Goal: Task Accomplishment & Management: Use online tool/utility

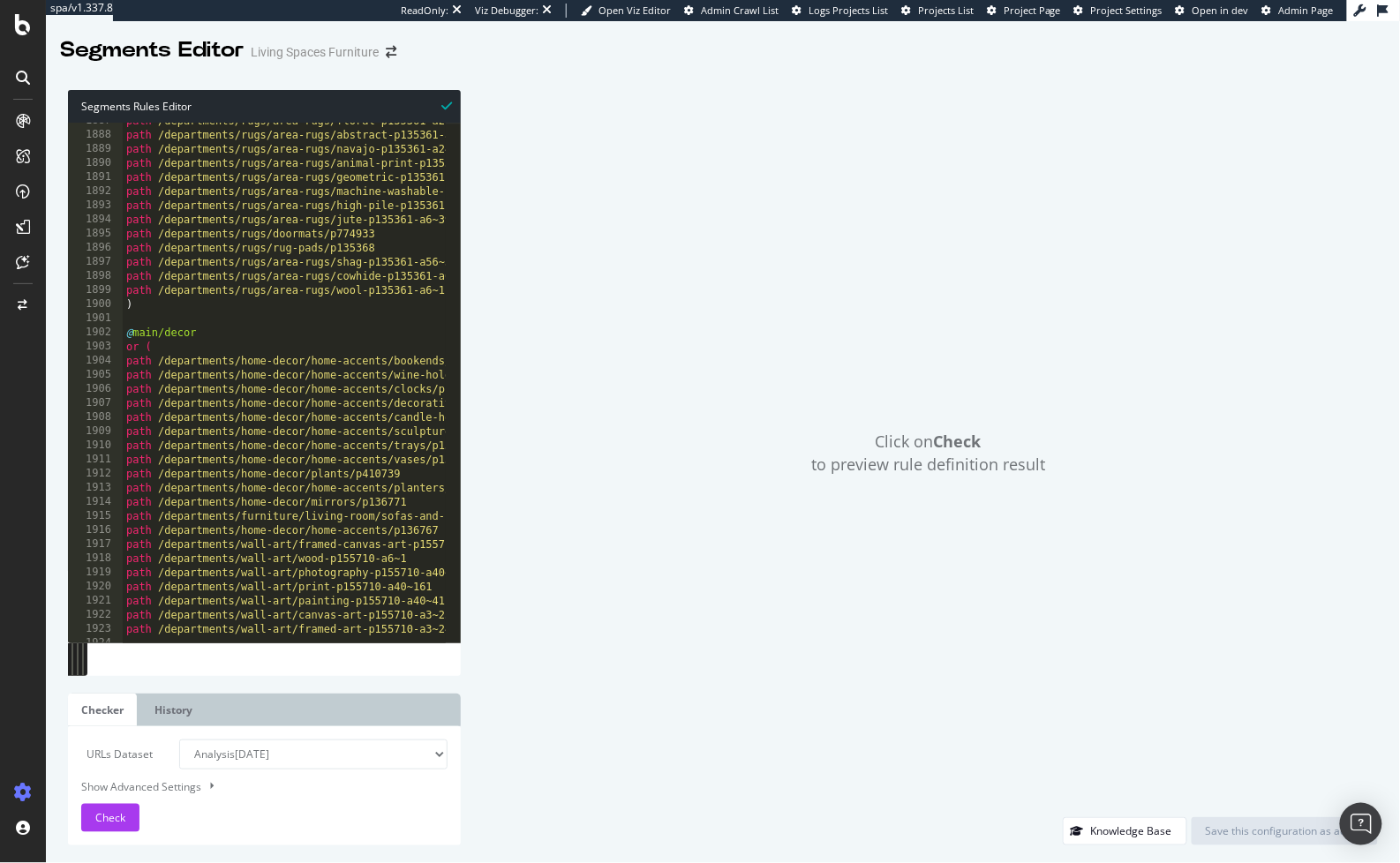
scroll to position [26629, 0]
click at [22, 260] on icon at bounding box center [23, 262] width 13 height 14
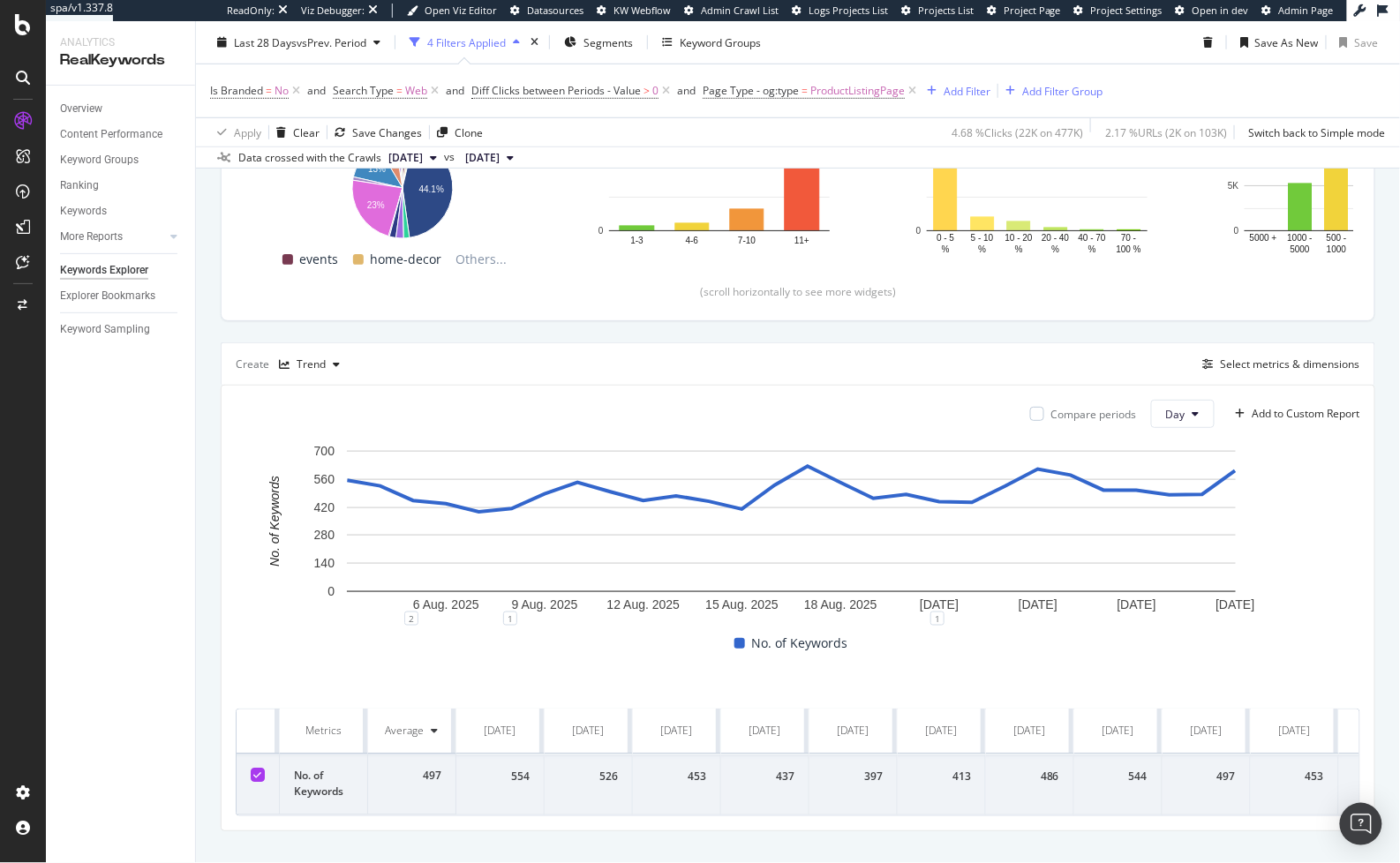
scroll to position [398, 0]
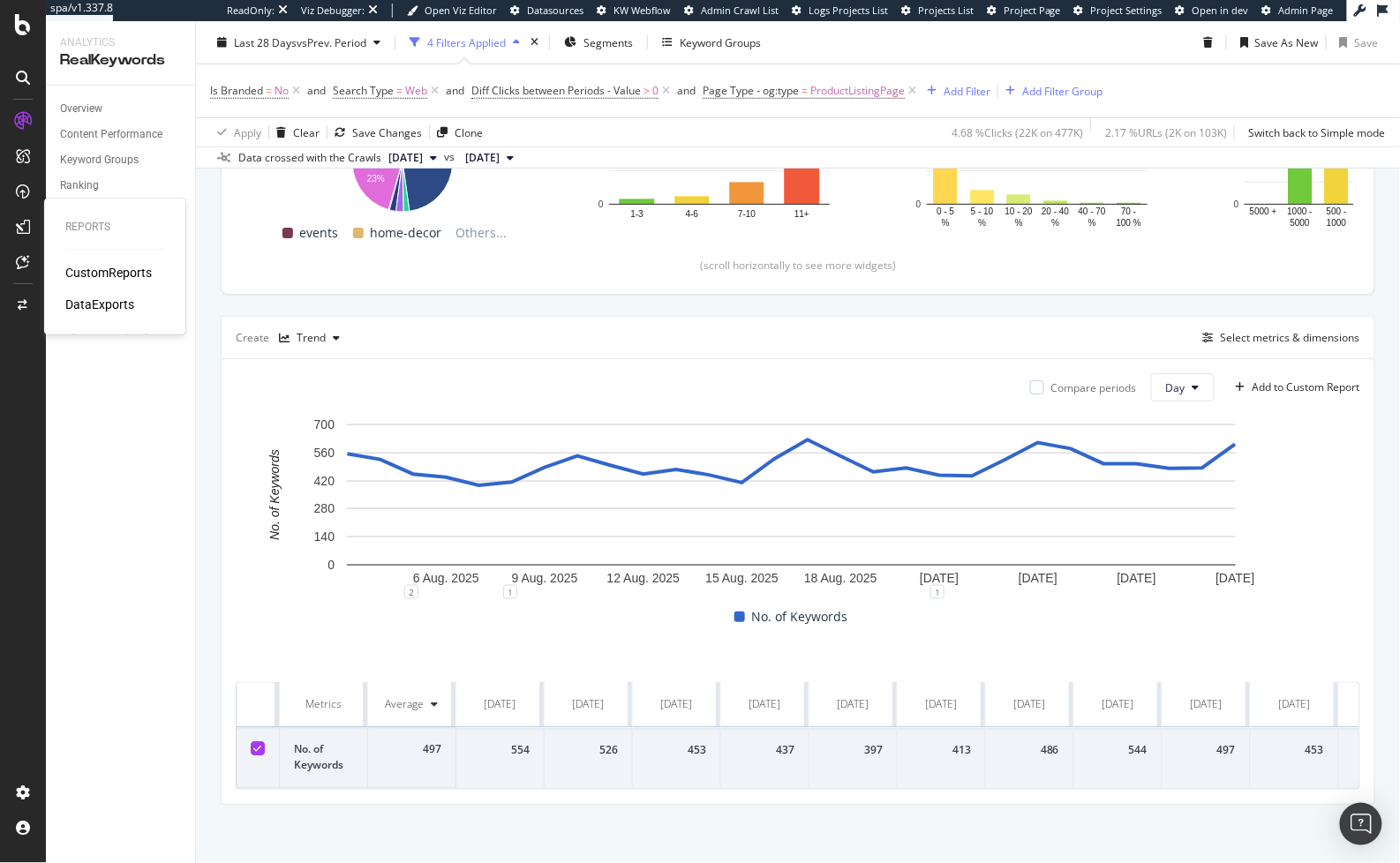
click at [114, 273] on div "CustomReports" at bounding box center [108, 272] width 86 height 18
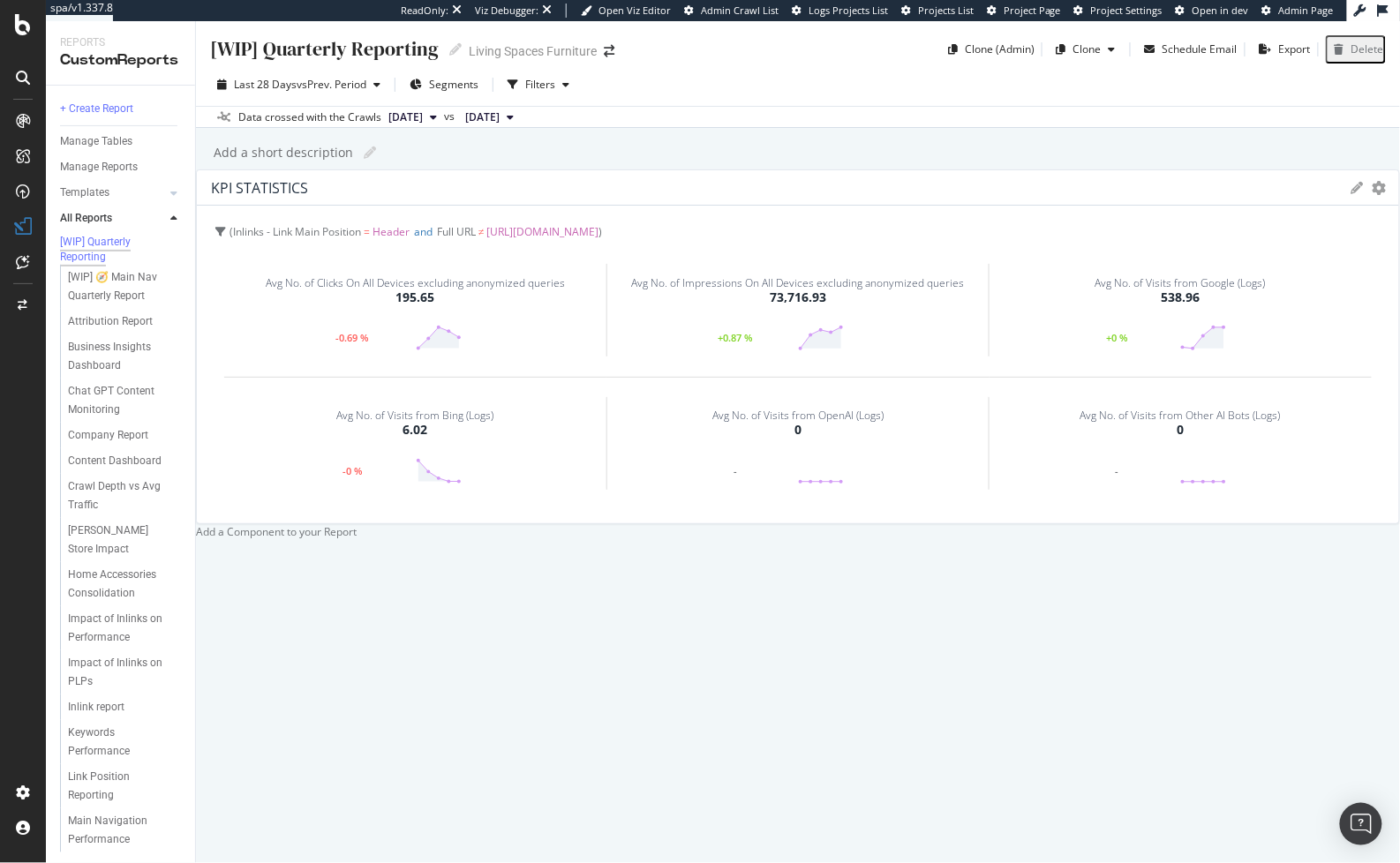
scroll to position [722, 0]
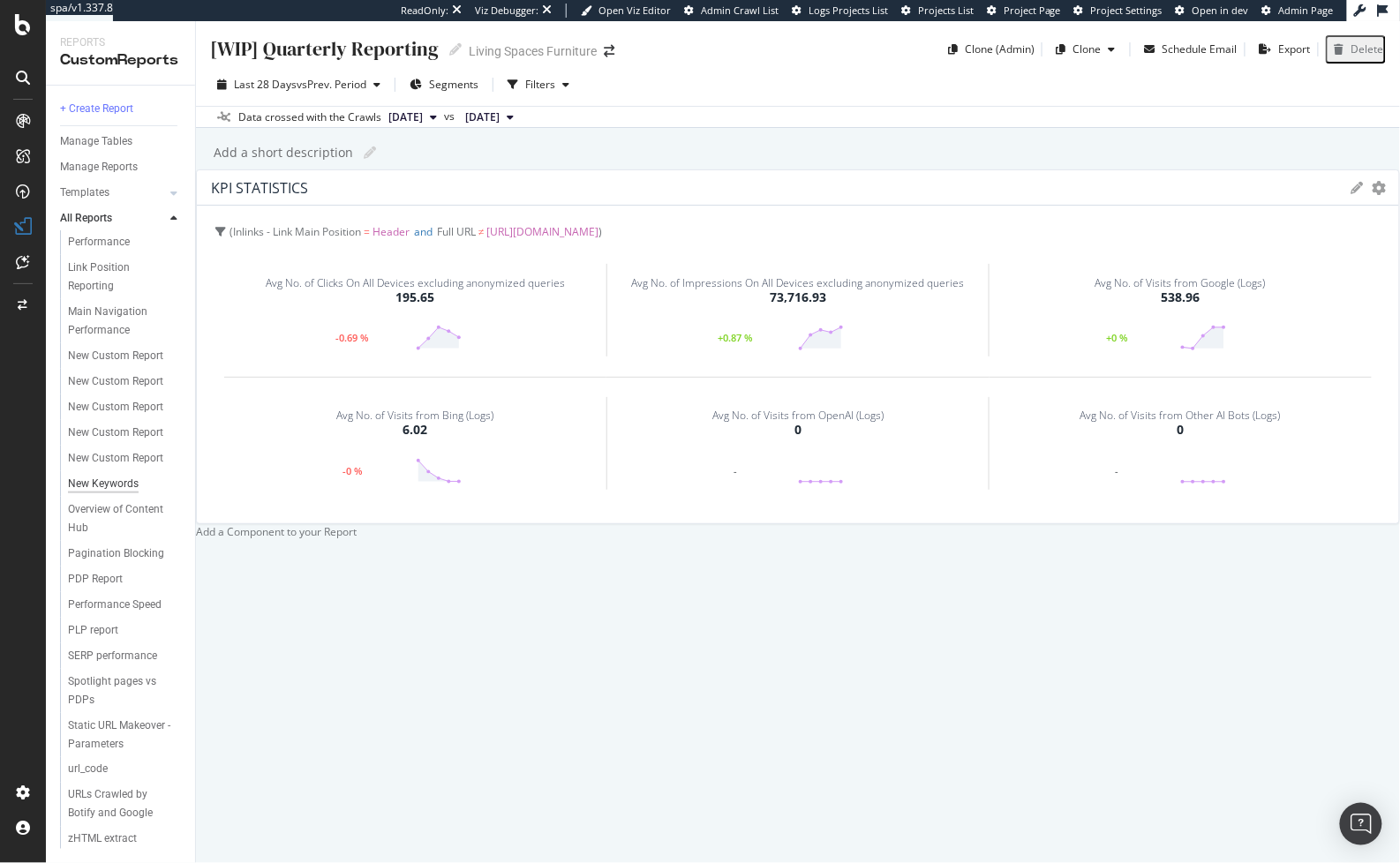
click at [115, 474] on div "New Keywords" at bounding box center [102, 483] width 70 height 19
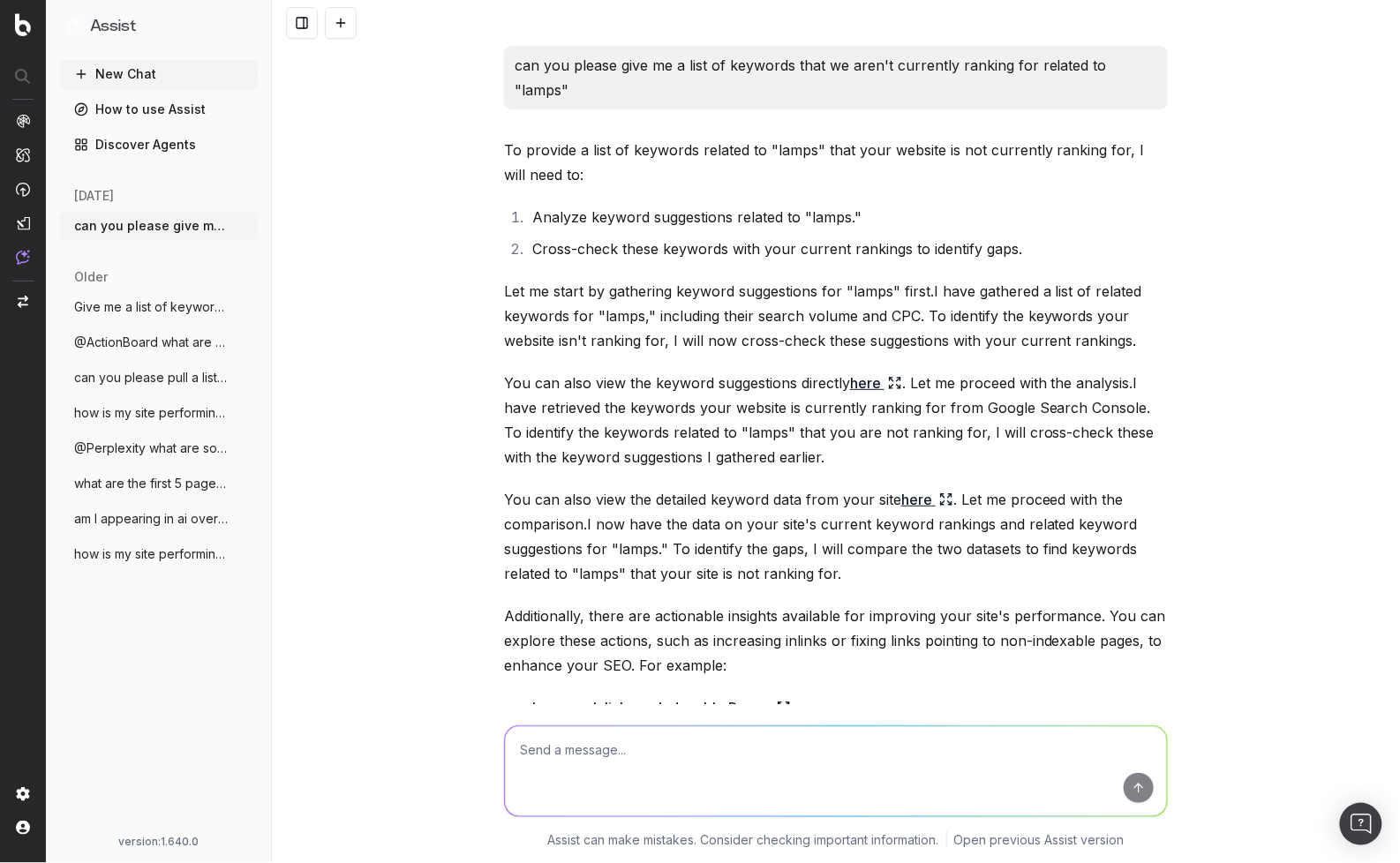
scroll to position [450, 0]
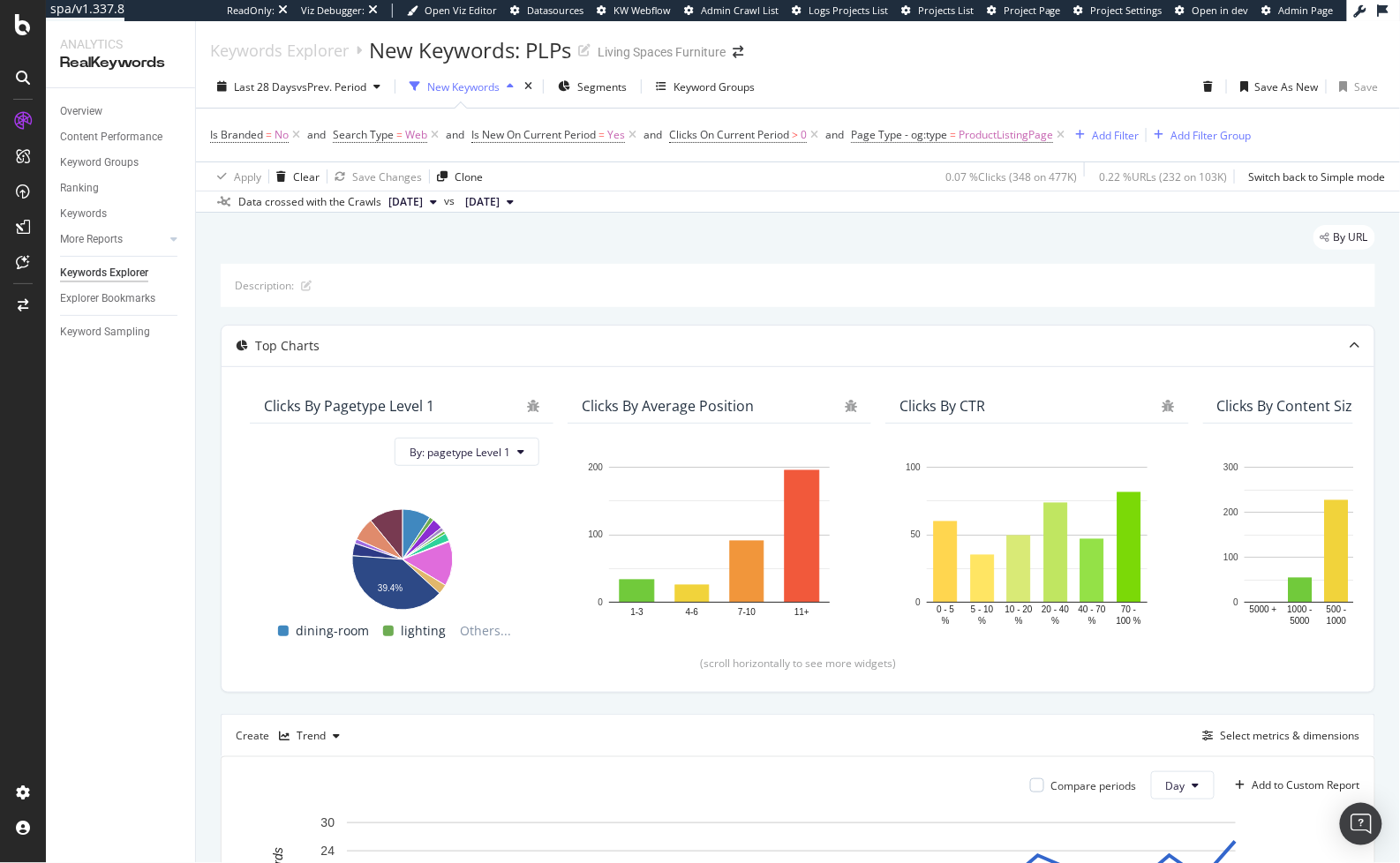
scroll to position [398, 0]
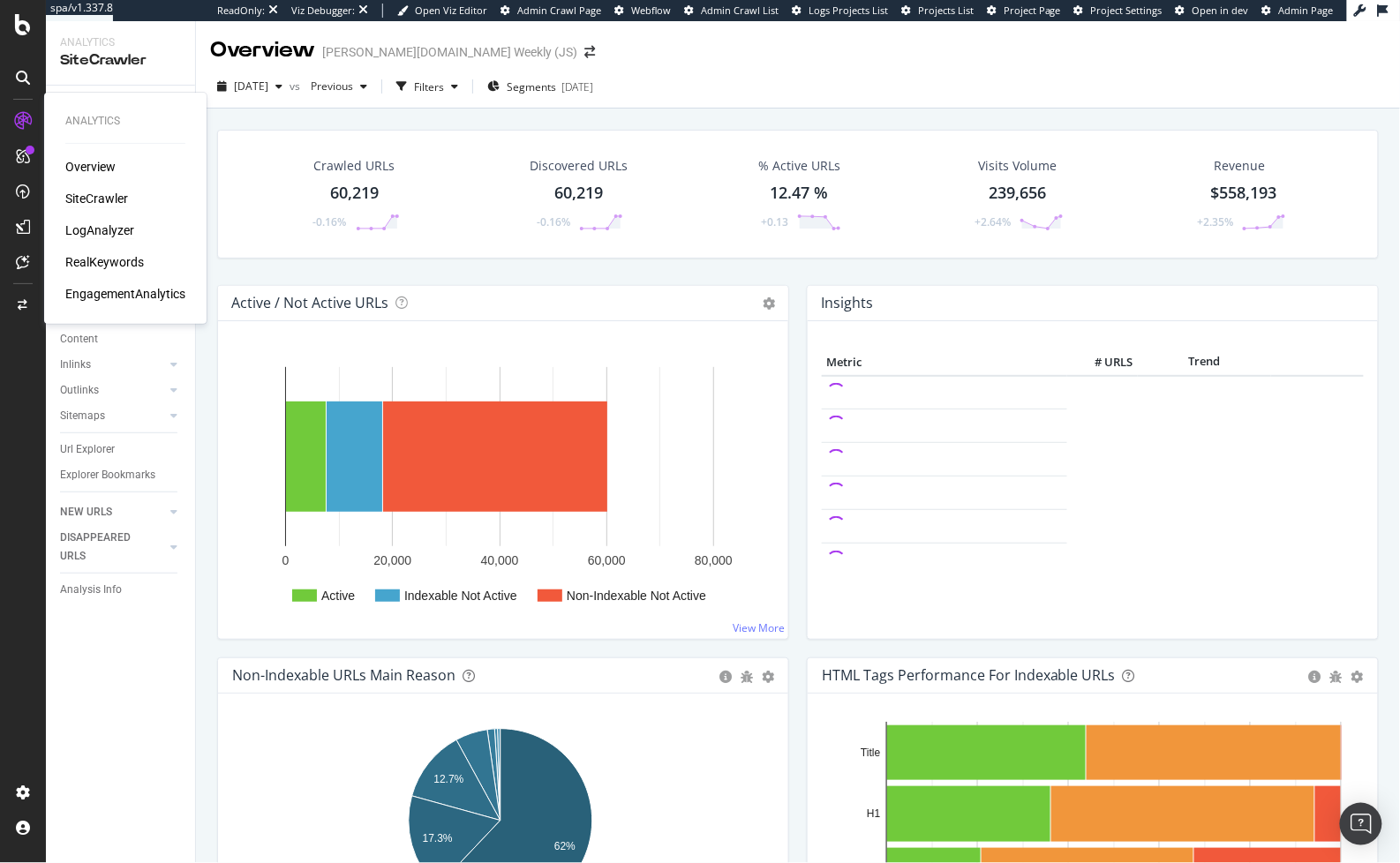
click at [97, 230] on div "LogAnalyzer" at bounding box center [99, 230] width 69 height 18
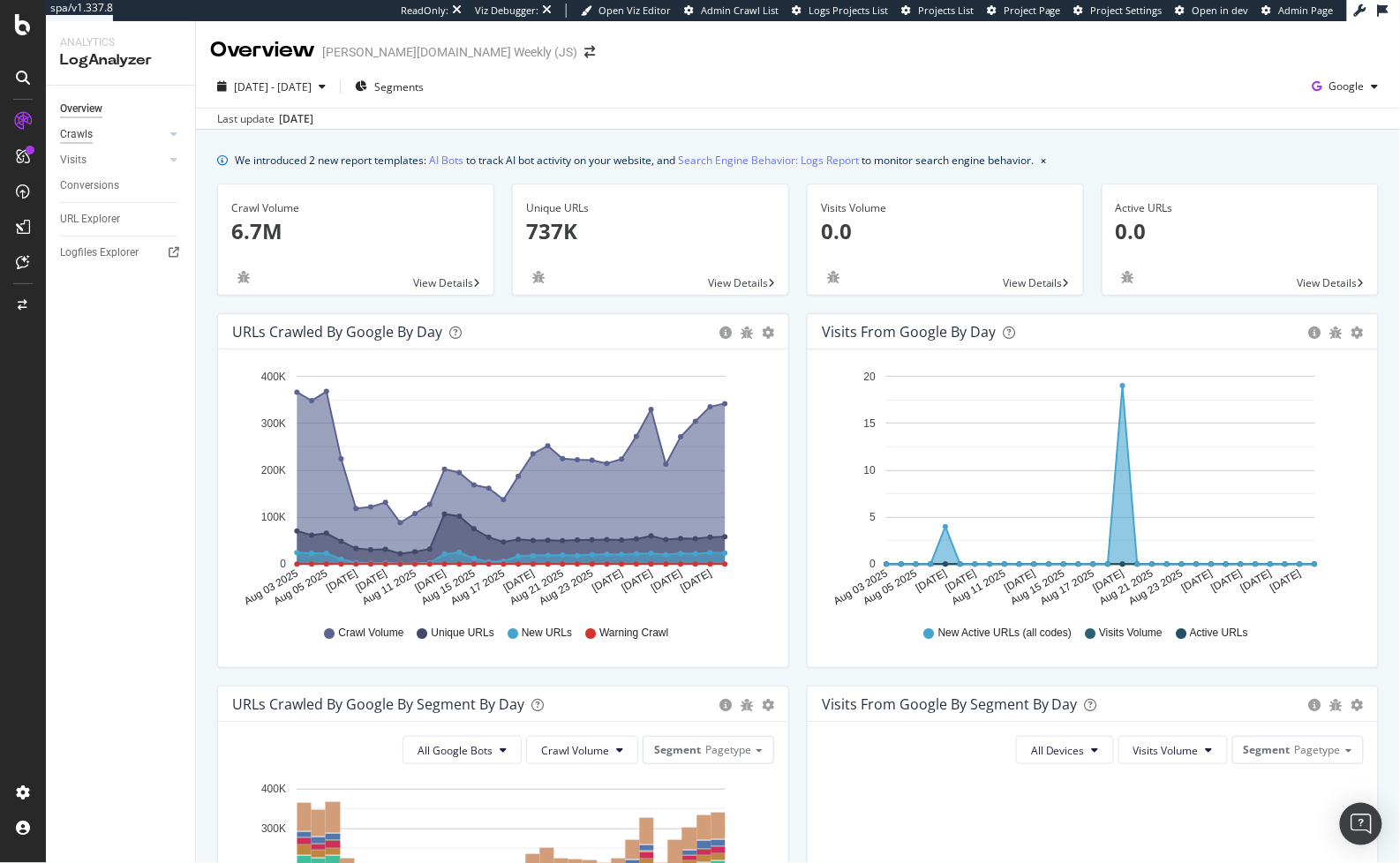
click at [85, 140] on div "Crawls" at bounding box center [76, 134] width 33 height 19
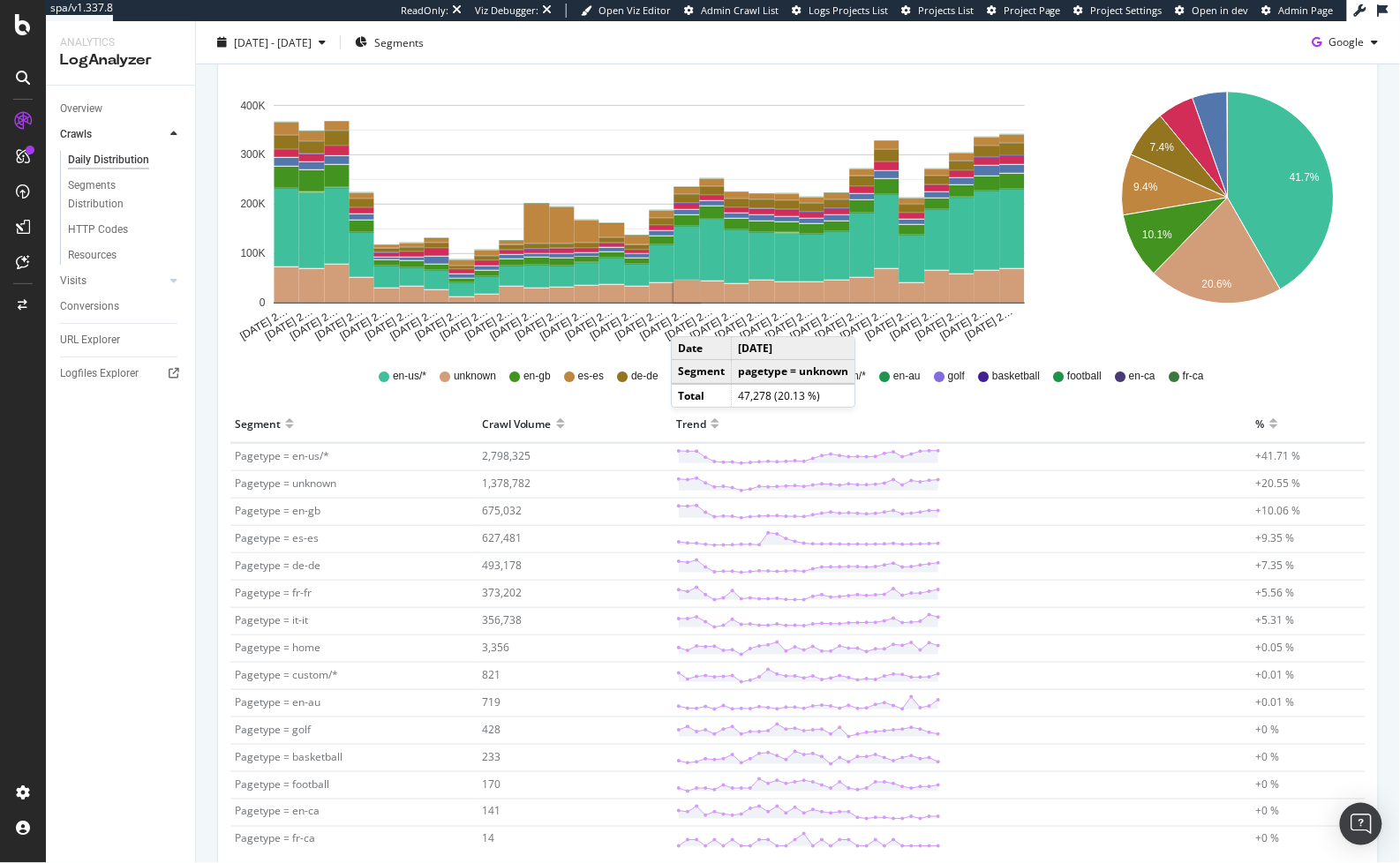
scroll to position [266, 0]
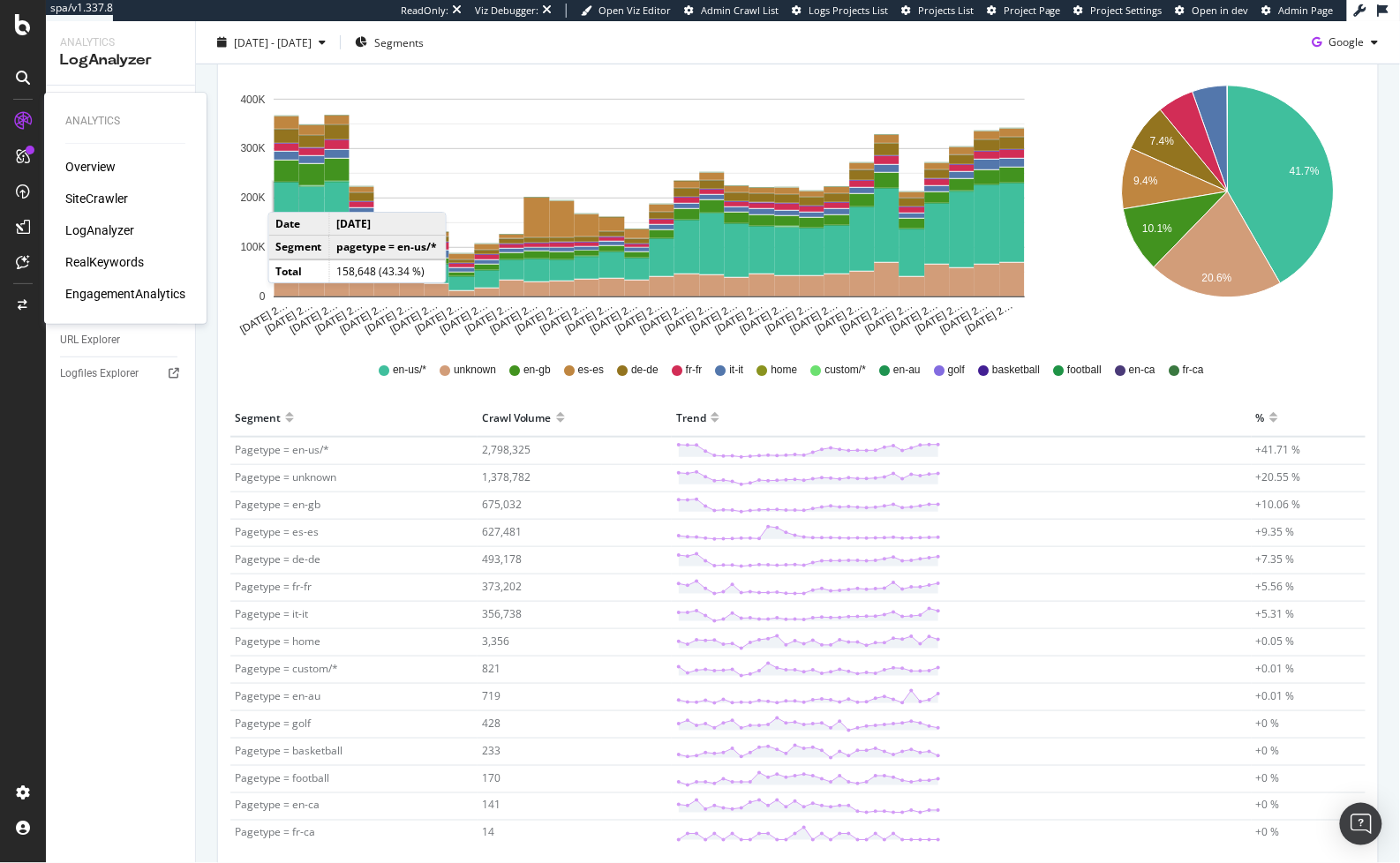
click at [110, 200] on div "SiteCrawler" at bounding box center [96, 198] width 62 height 18
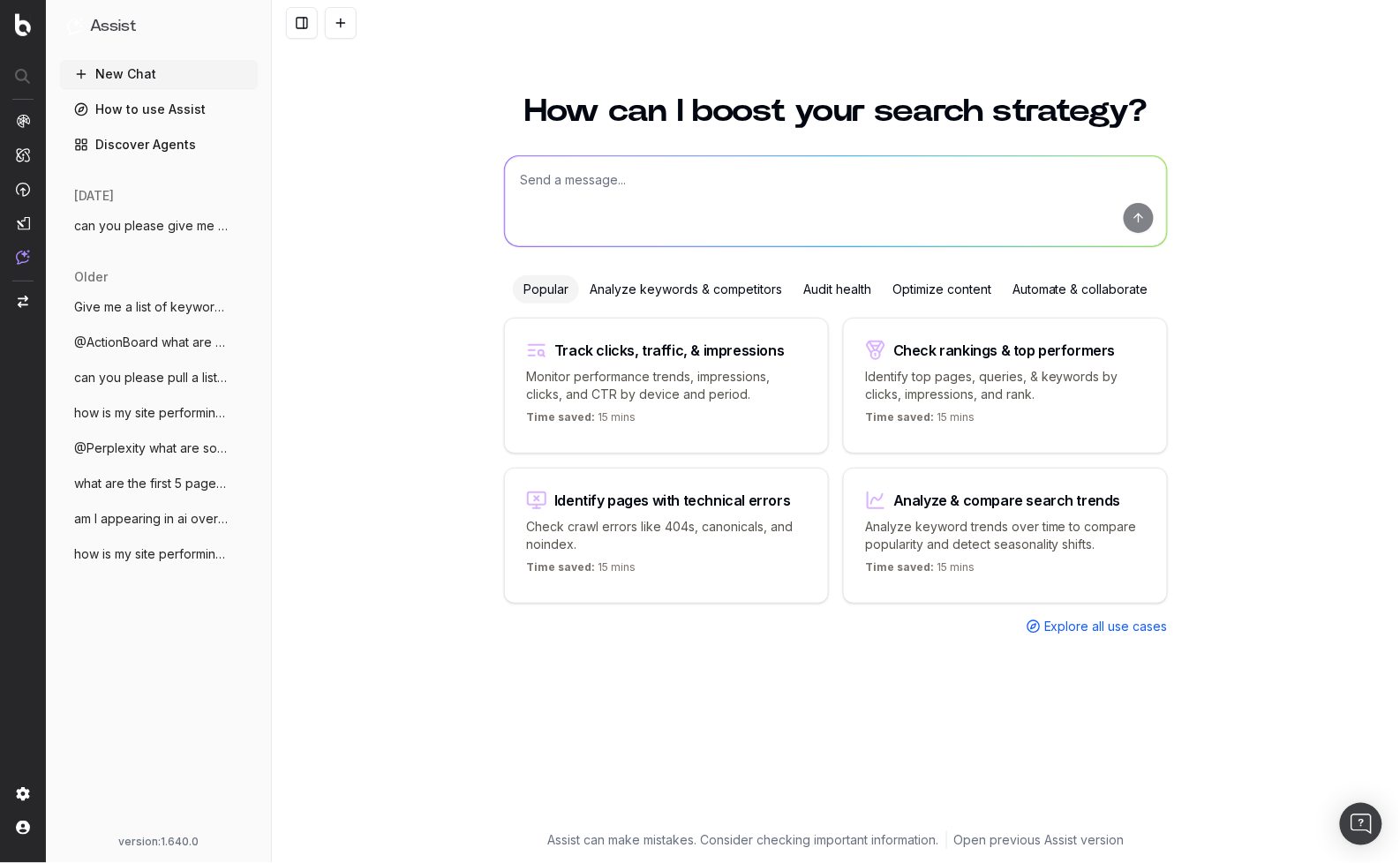
click at [591, 206] on textarea at bounding box center [836, 201] width 662 height 90
type textarea "d"
type textarea "can botify track backlinks"
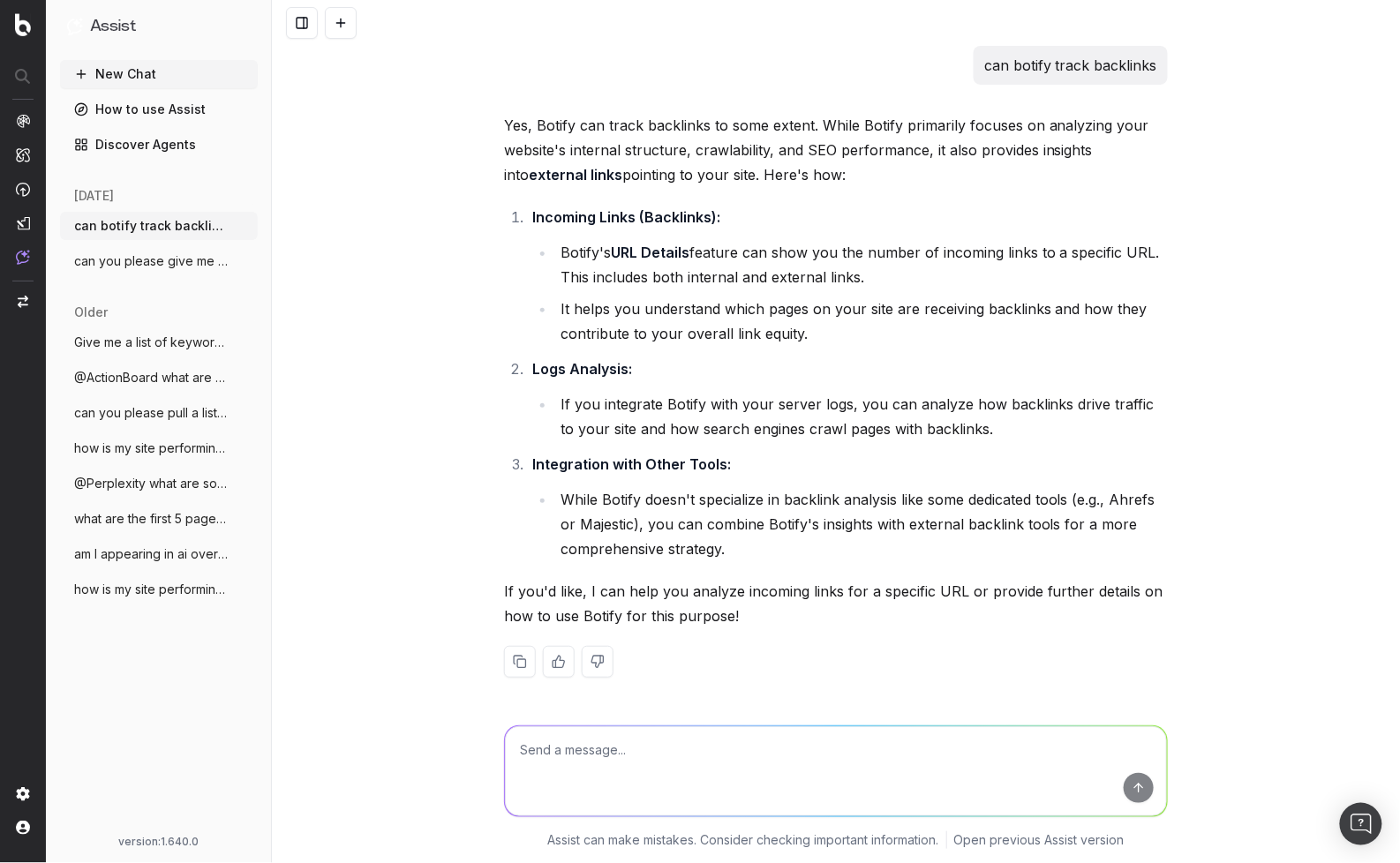
scroll to position [2, 0]
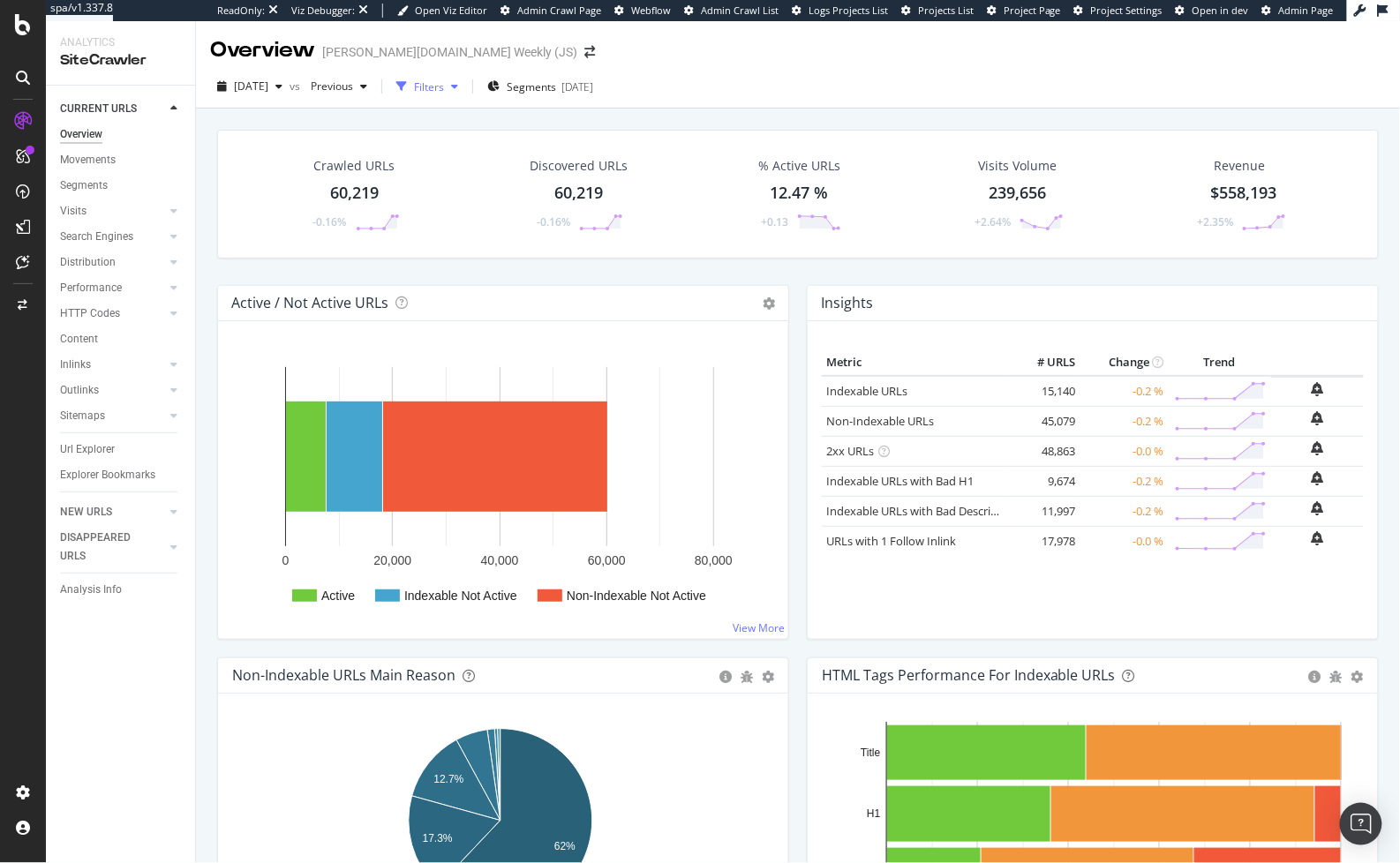
click at [465, 86] on div "button" at bounding box center [455, 86] width 21 height 11
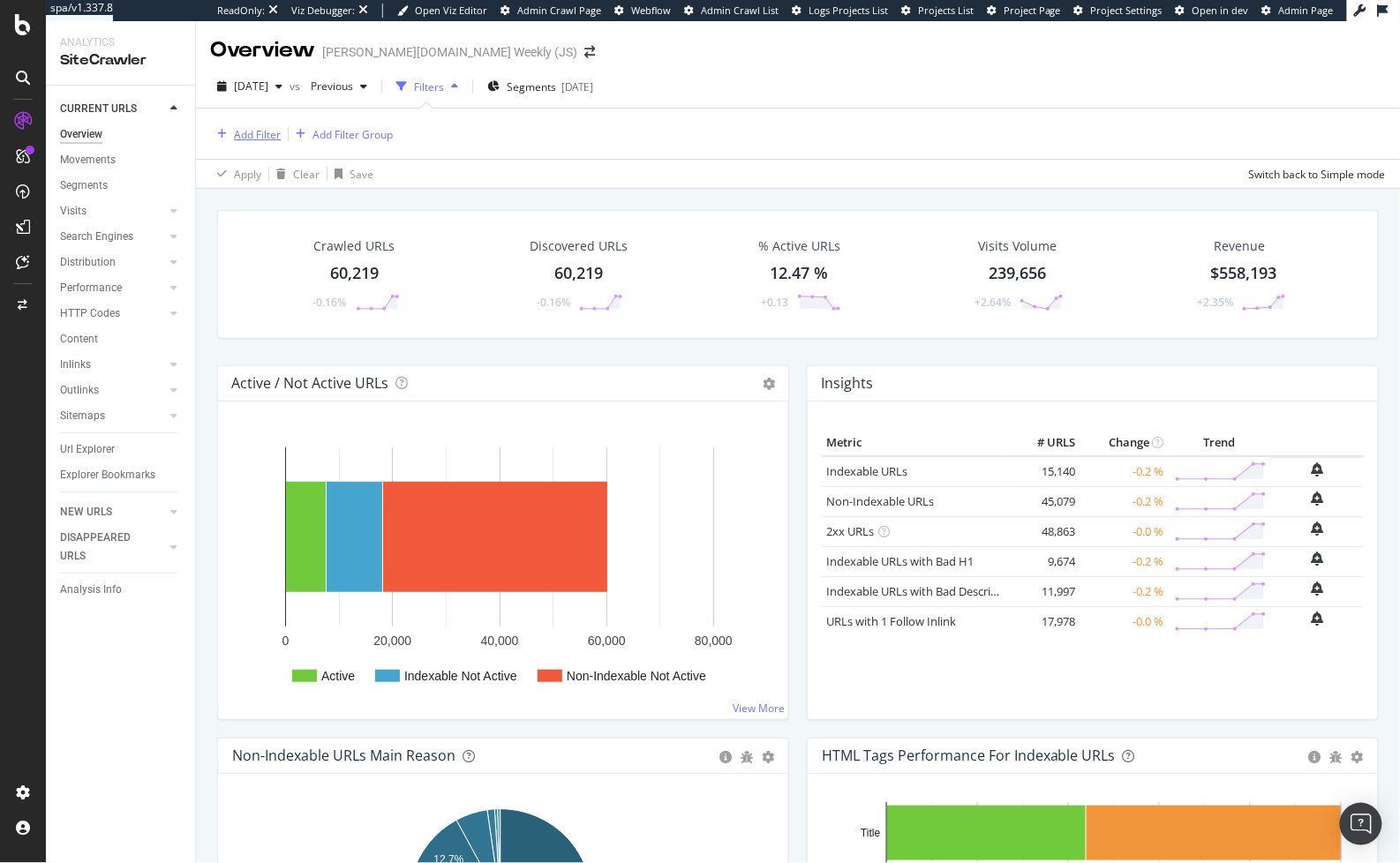
click at [239, 127] on div "Add Filter" at bounding box center [257, 134] width 47 height 15
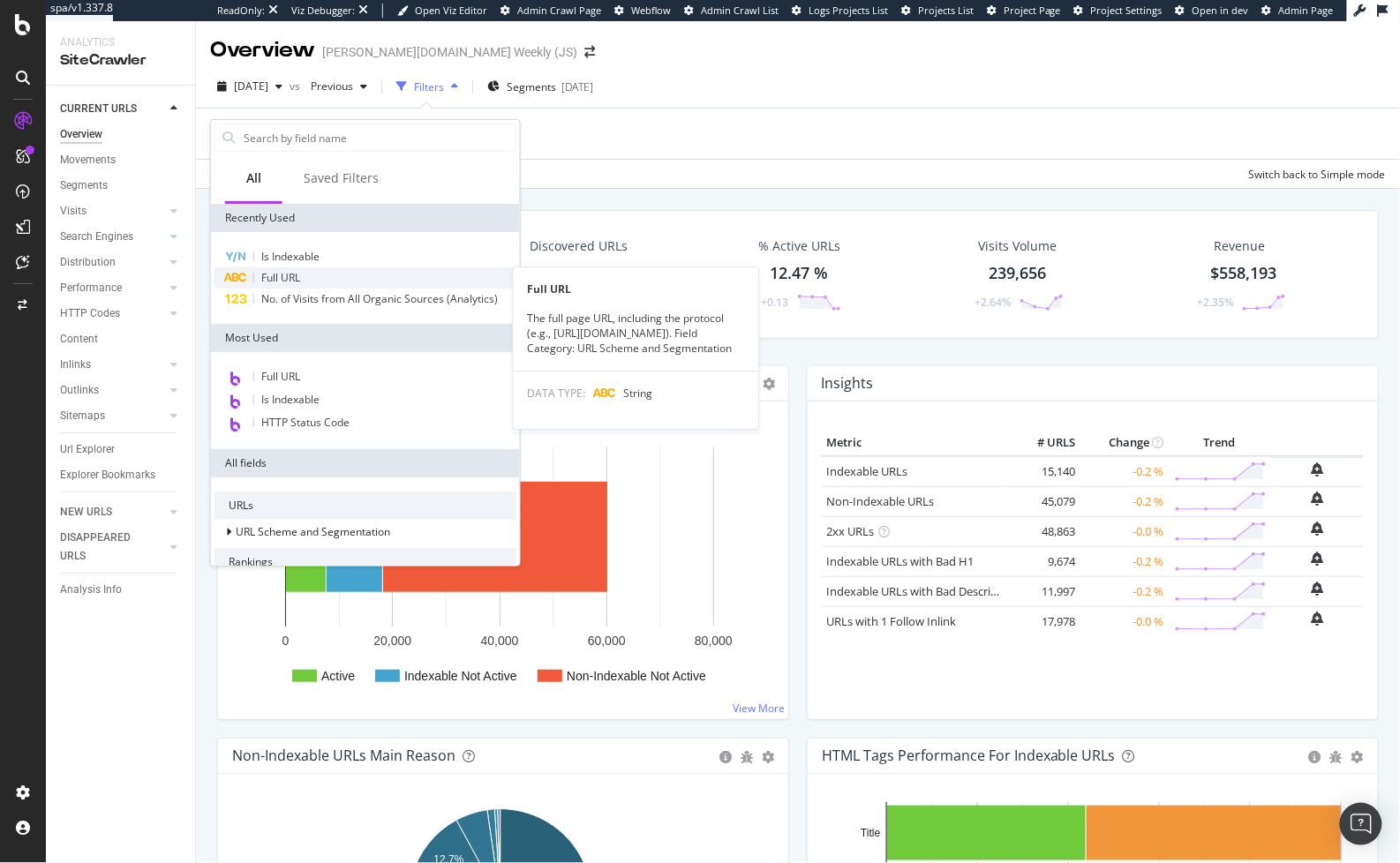
click at [284, 274] on span "Full URL" at bounding box center [281, 277] width 39 height 15
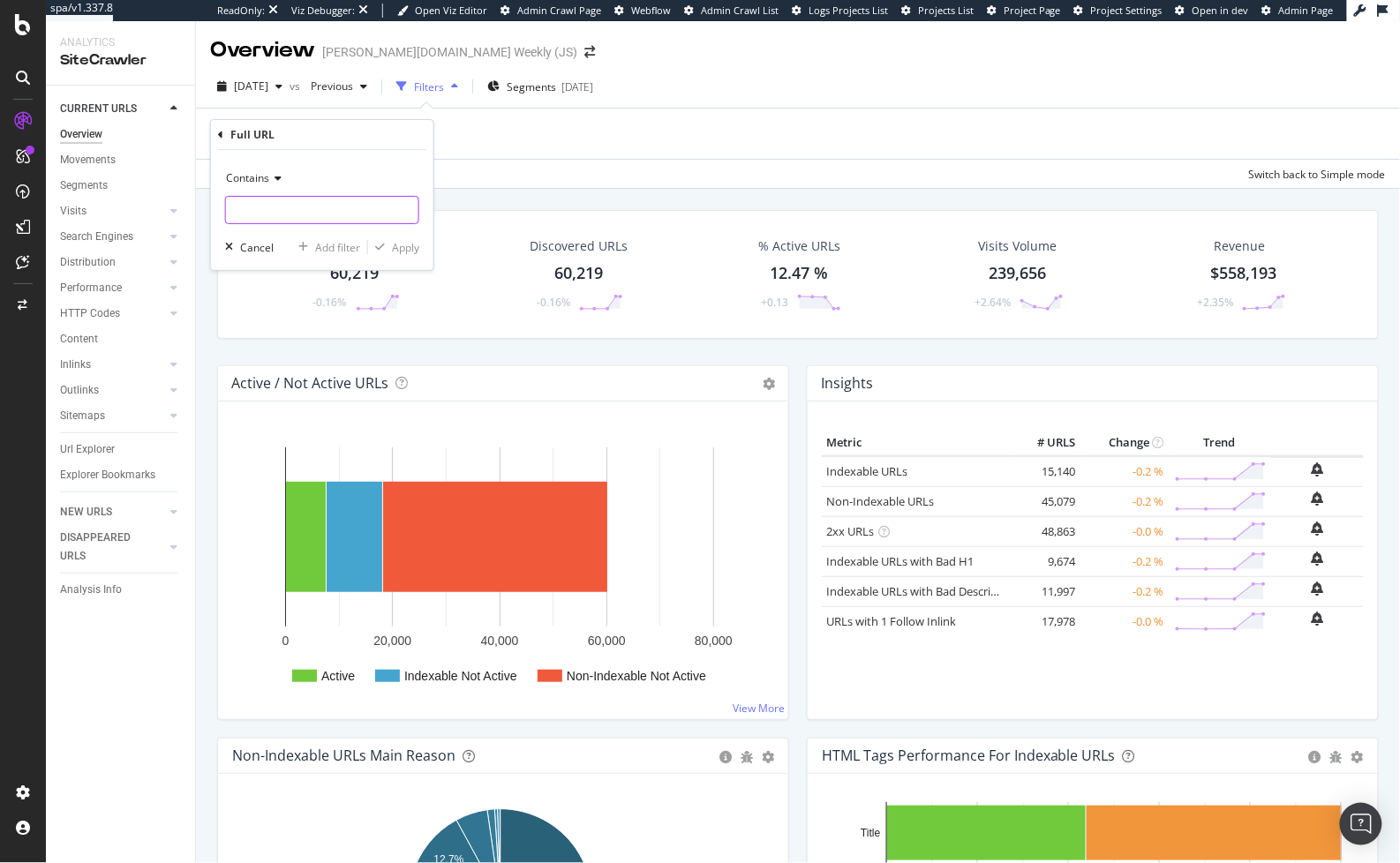
click at [301, 206] on input "text" at bounding box center [322, 210] width 192 height 28
type input "shopby"
click at [392, 241] on div "Apply" at bounding box center [405, 247] width 28 height 15
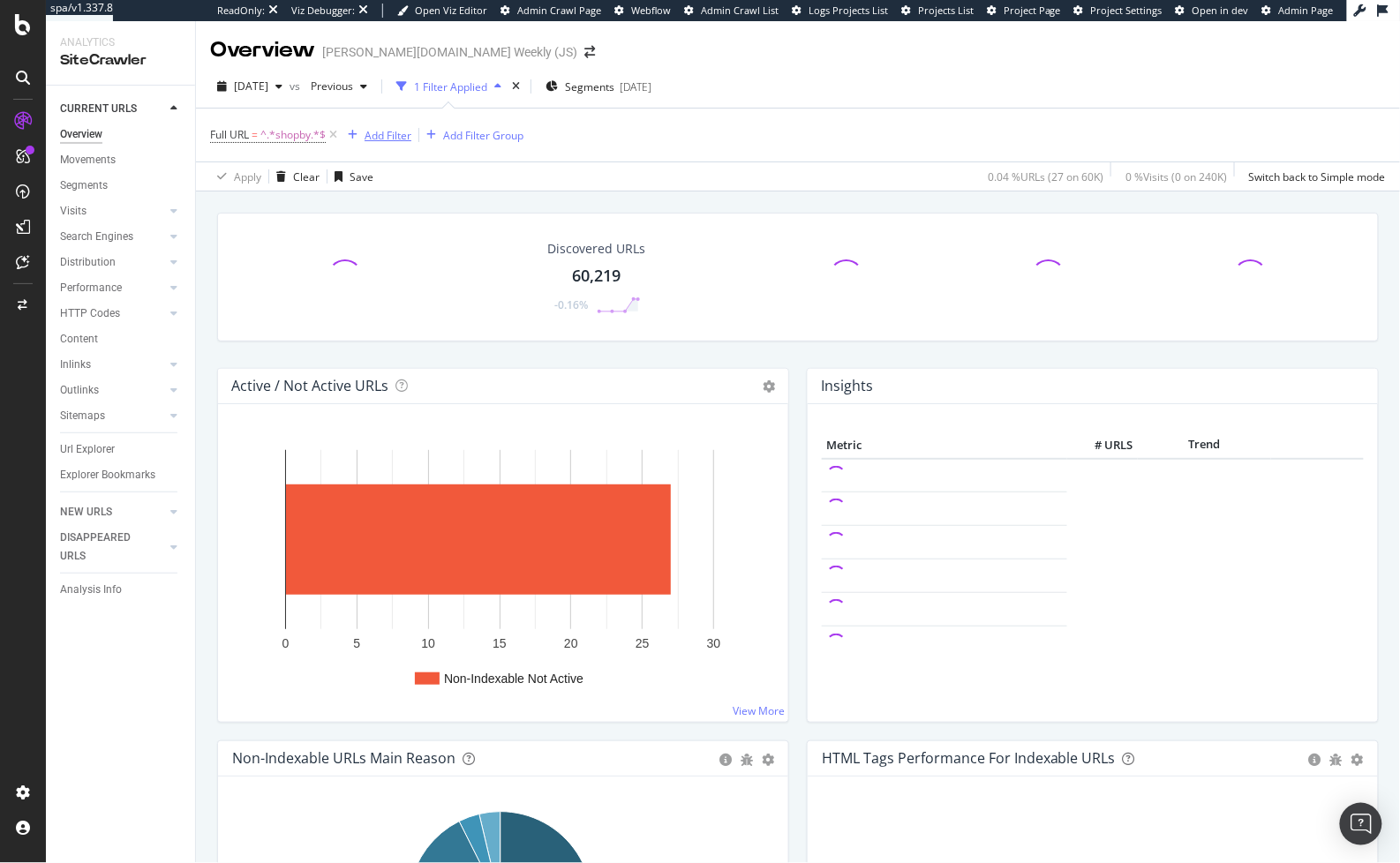
click at [396, 136] on div "Add Filter" at bounding box center [388, 135] width 47 height 15
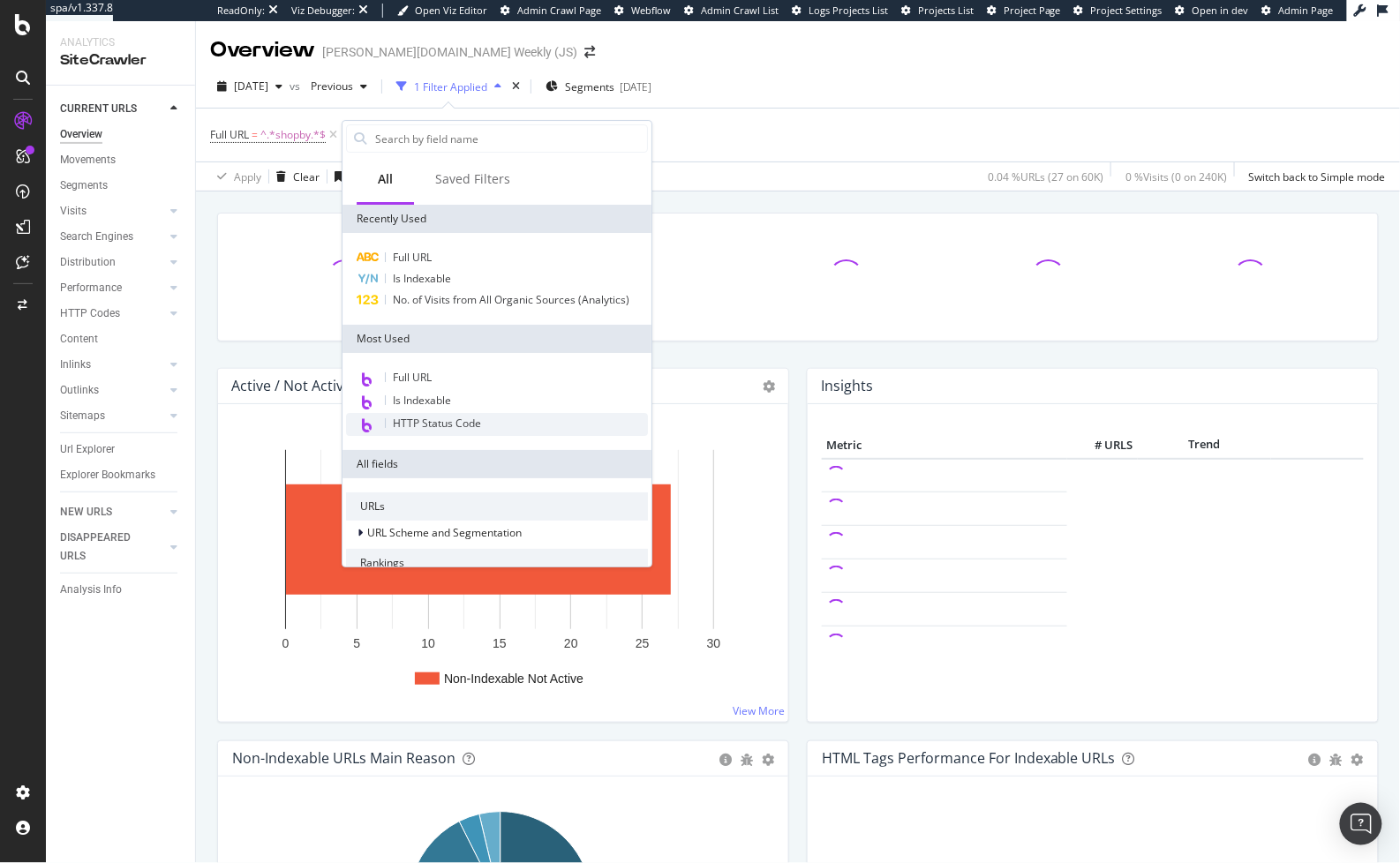
click at [429, 422] on span "HTTP Status Code" at bounding box center [436, 423] width 88 height 15
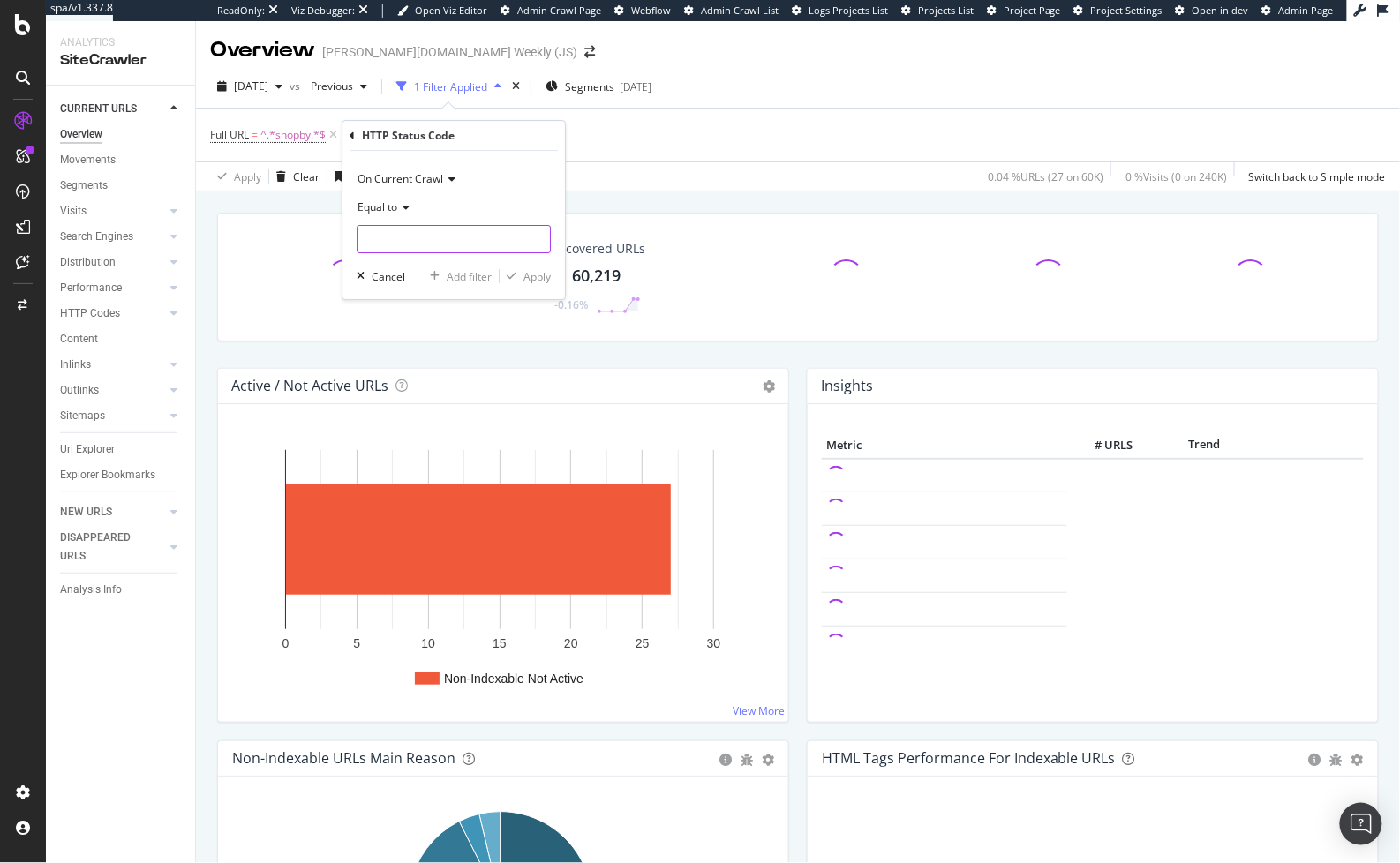
click at [395, 241] on input "number" at bounding box center [454, 239] width 194 height 28
type input "404"
click at [420, 261] on span "404" at bounding box center [432, 262] width 139 height 15
click at [533, 278] on div "Apply" at bounding box center [537, 276] width 28 height 15
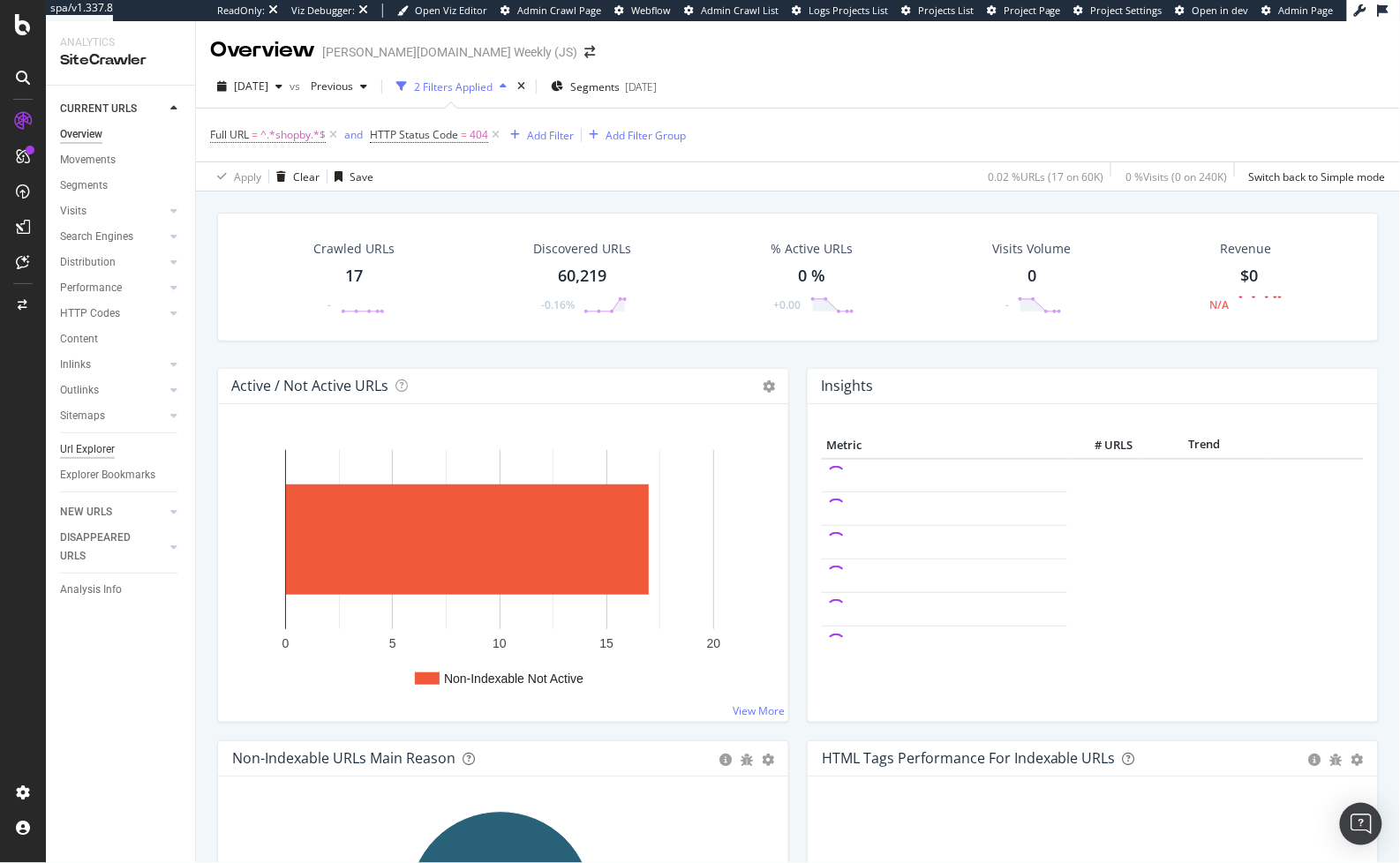
click at [94, 451] on div "Url Explorer" at bounding box center [86, 449] width 54 height 19
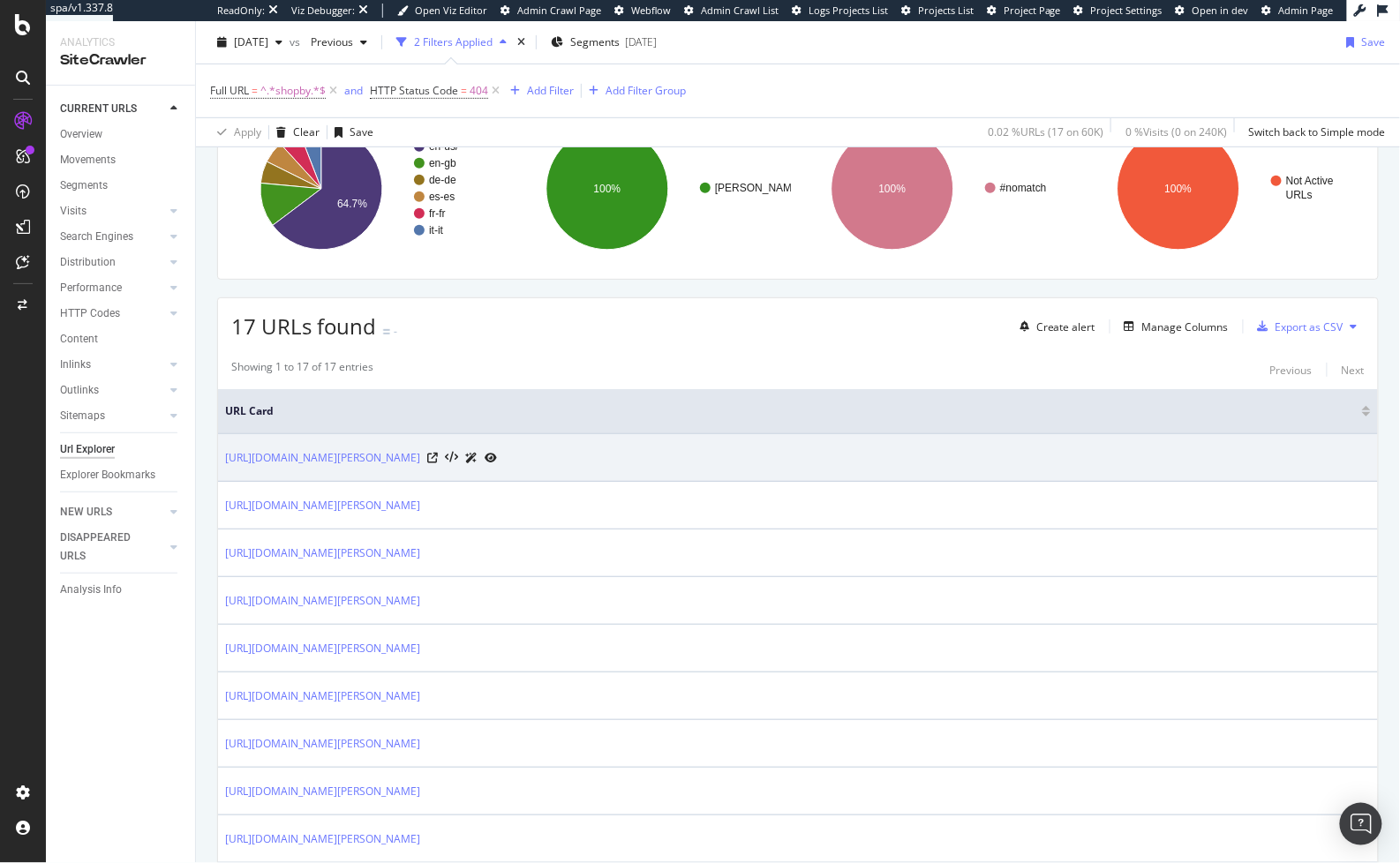
scroll to position [301, 0]
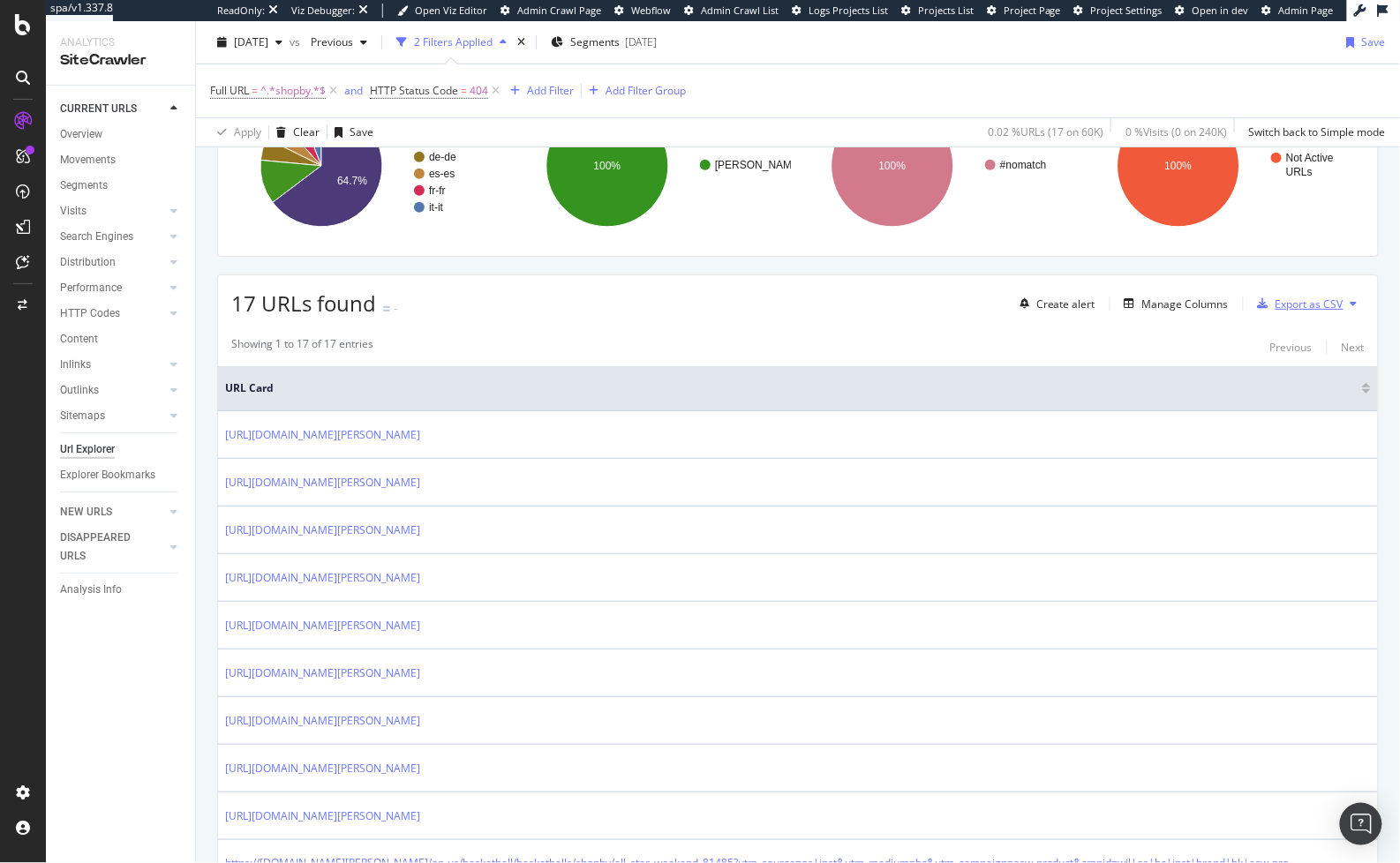
click at [1275, 301] on div "Export as CSV" at bounding box center [1309, 303] width 68 height 15
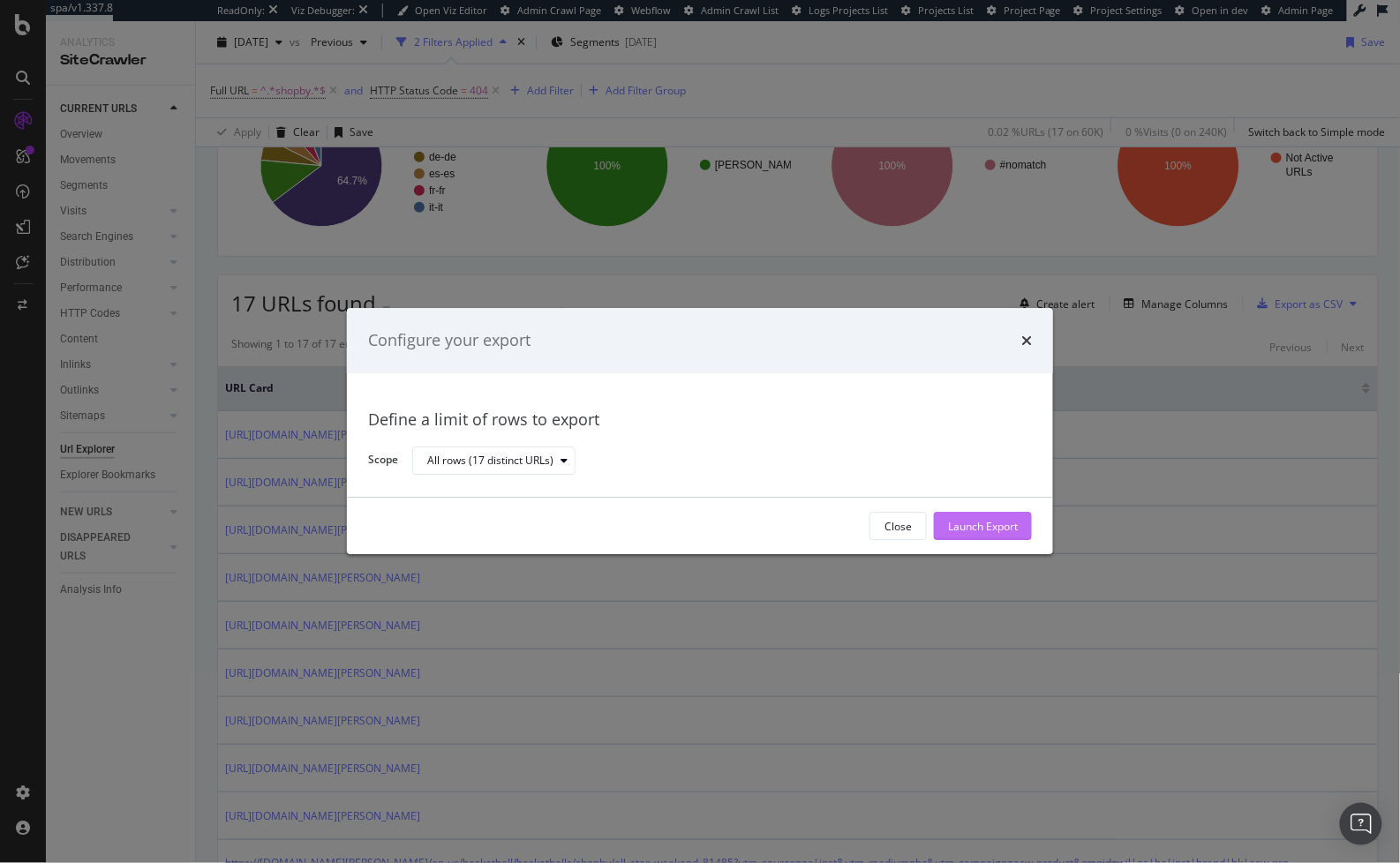
click at [1001, 519] on div "Launch Export" at bounding box center [983, 526] width 69 height 15
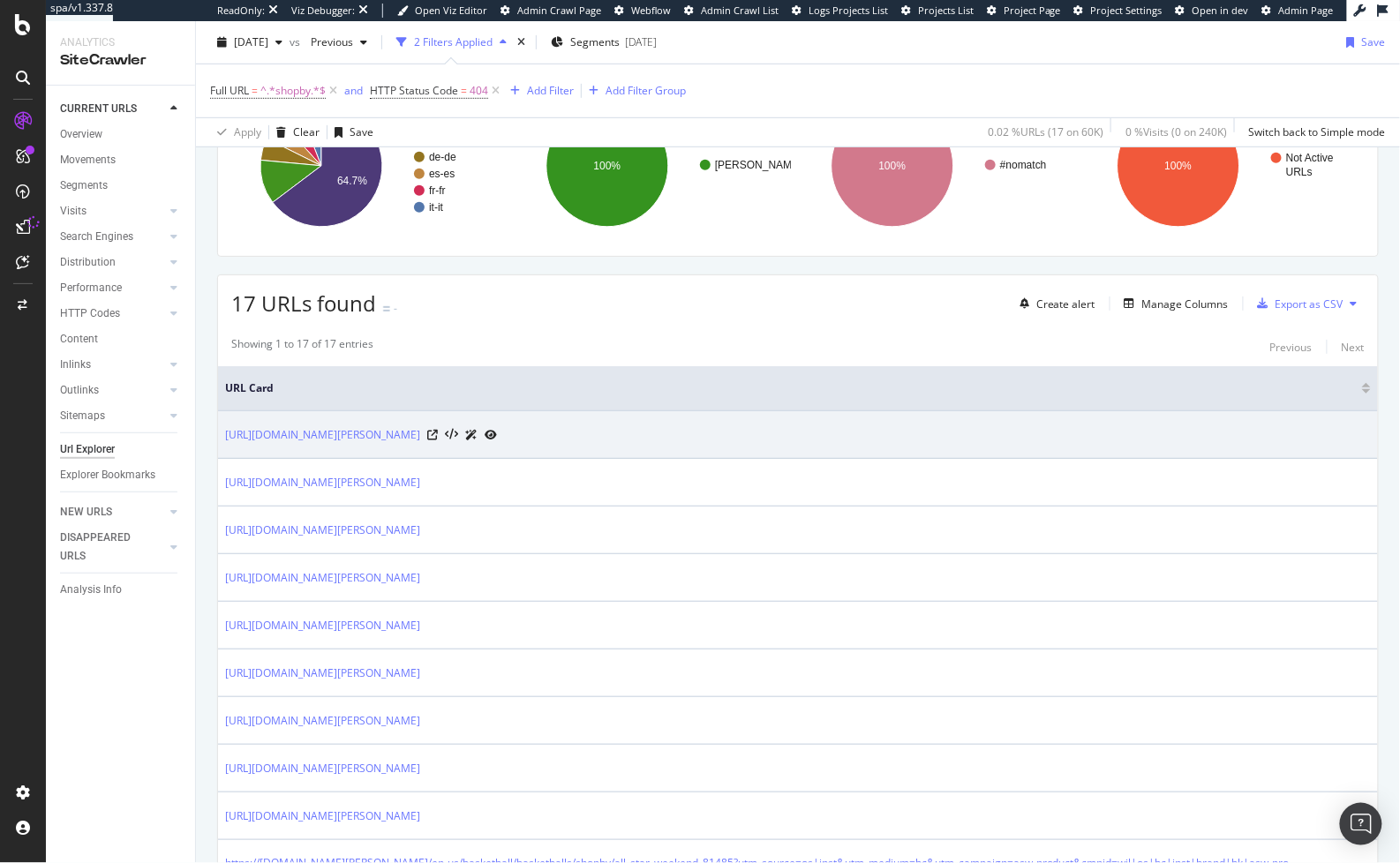
drag, startPoint x: 542, startPoint y: 440, endPoint x: 223, endPoint y: 430, distance: 319.2
click at [223, 430] on td "[URL][DOMAIN_NAME][PERSON_NAME]" at bounding box center [797, 435] width 1160 height 48
copy link "[URL][DOMAIN_NAME][PERSON_NAME]"
click at [438, 430] on icon at bounding box center [433, 435] width 11 height 11
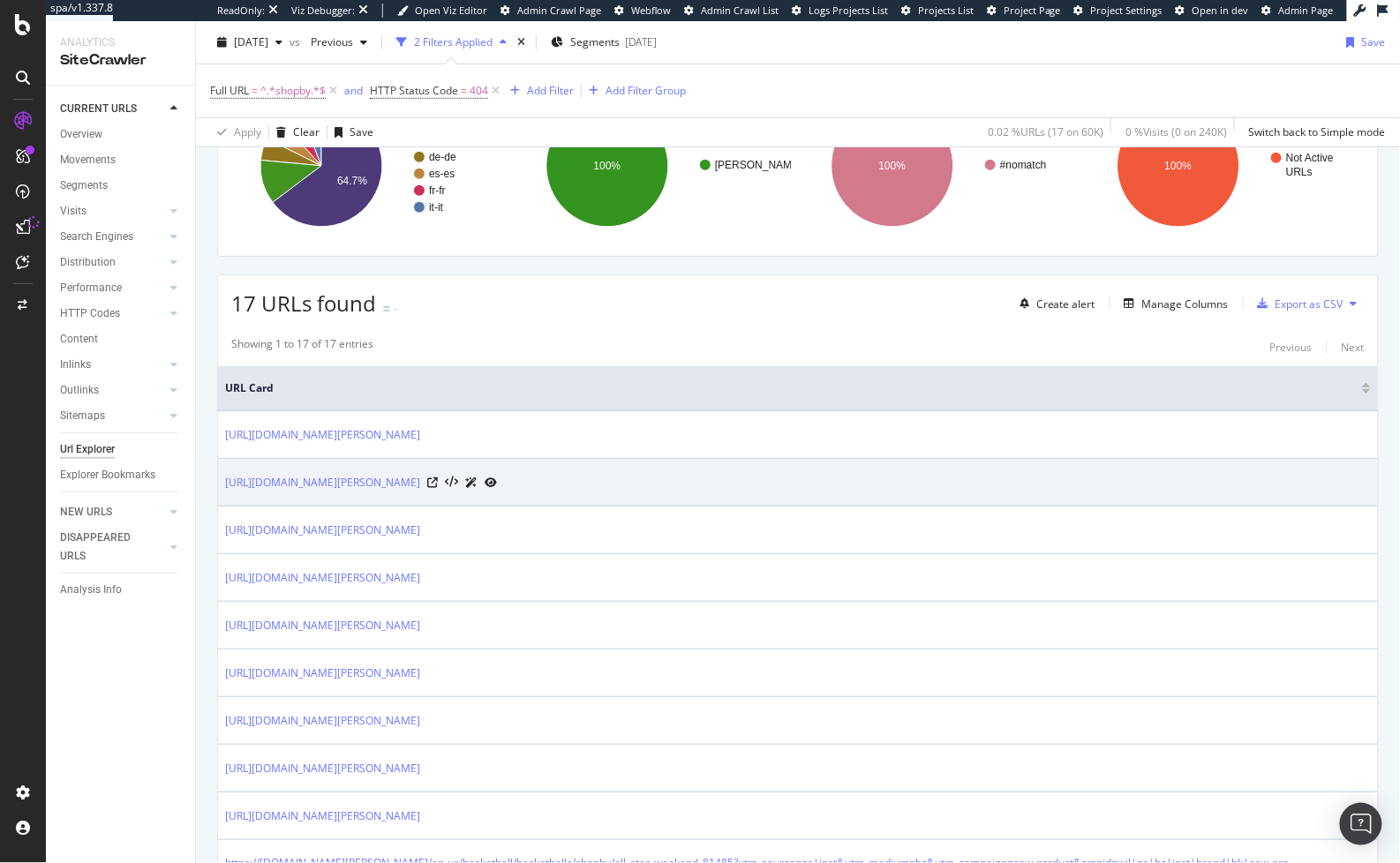
copy link "[URL][DOMAIN_NAME][PERSON_NAME]"
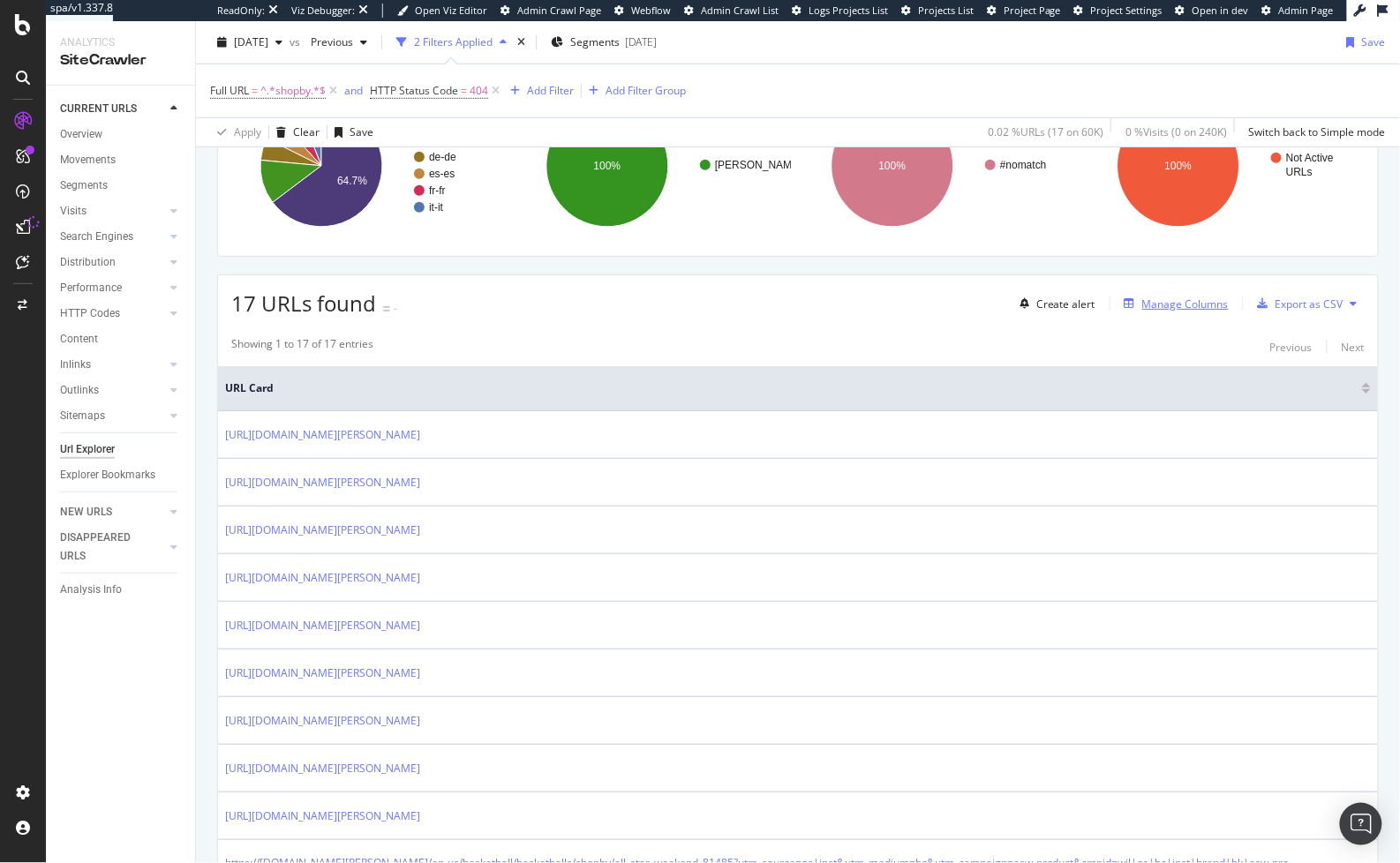
click at [1182, 296] on div "Manage Columns" at bounding box center [1185, 303] width 86 height 15
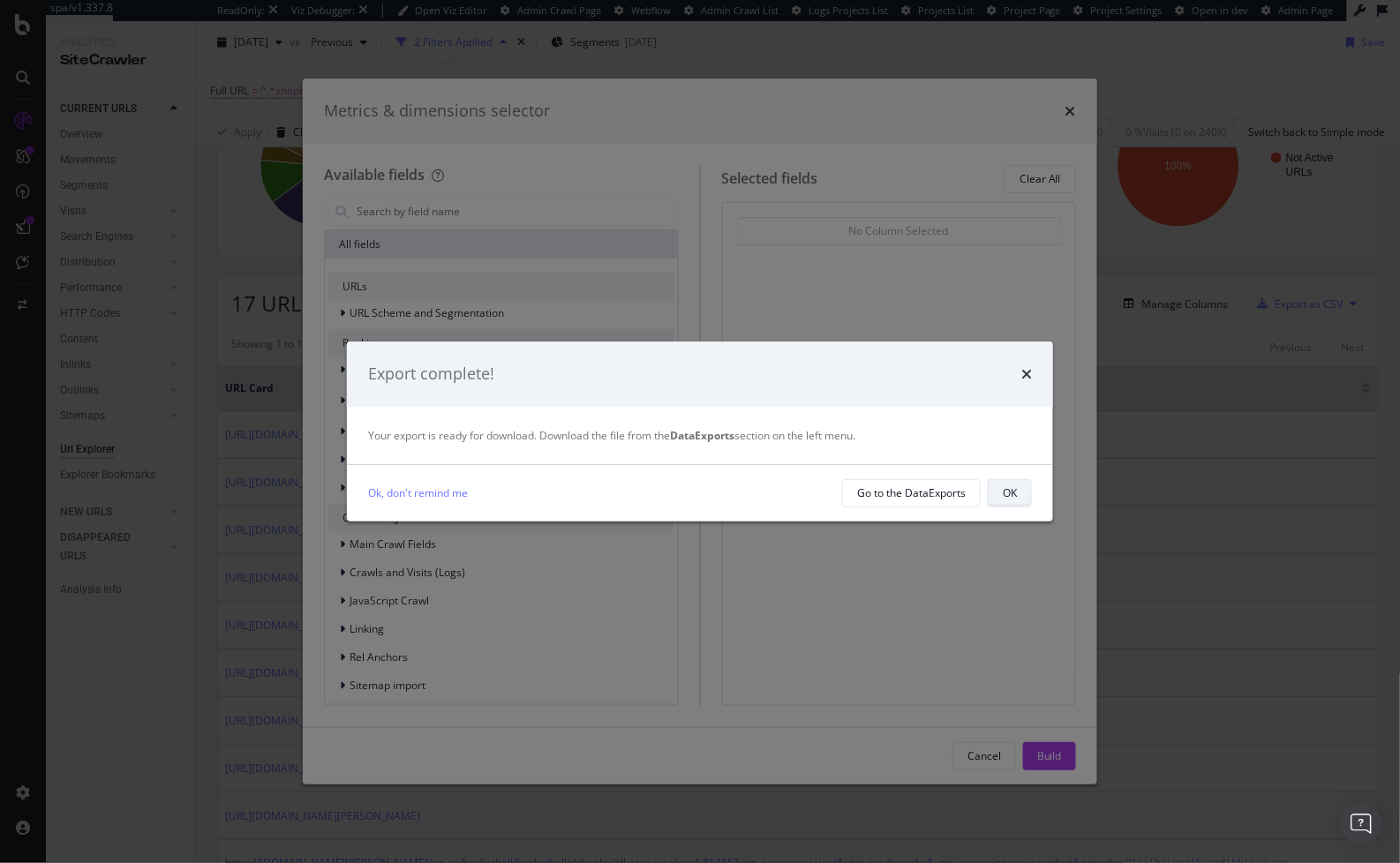
click at [1008, 495] on div "OK" at bounding box center [1009, 492] width 14 height 15
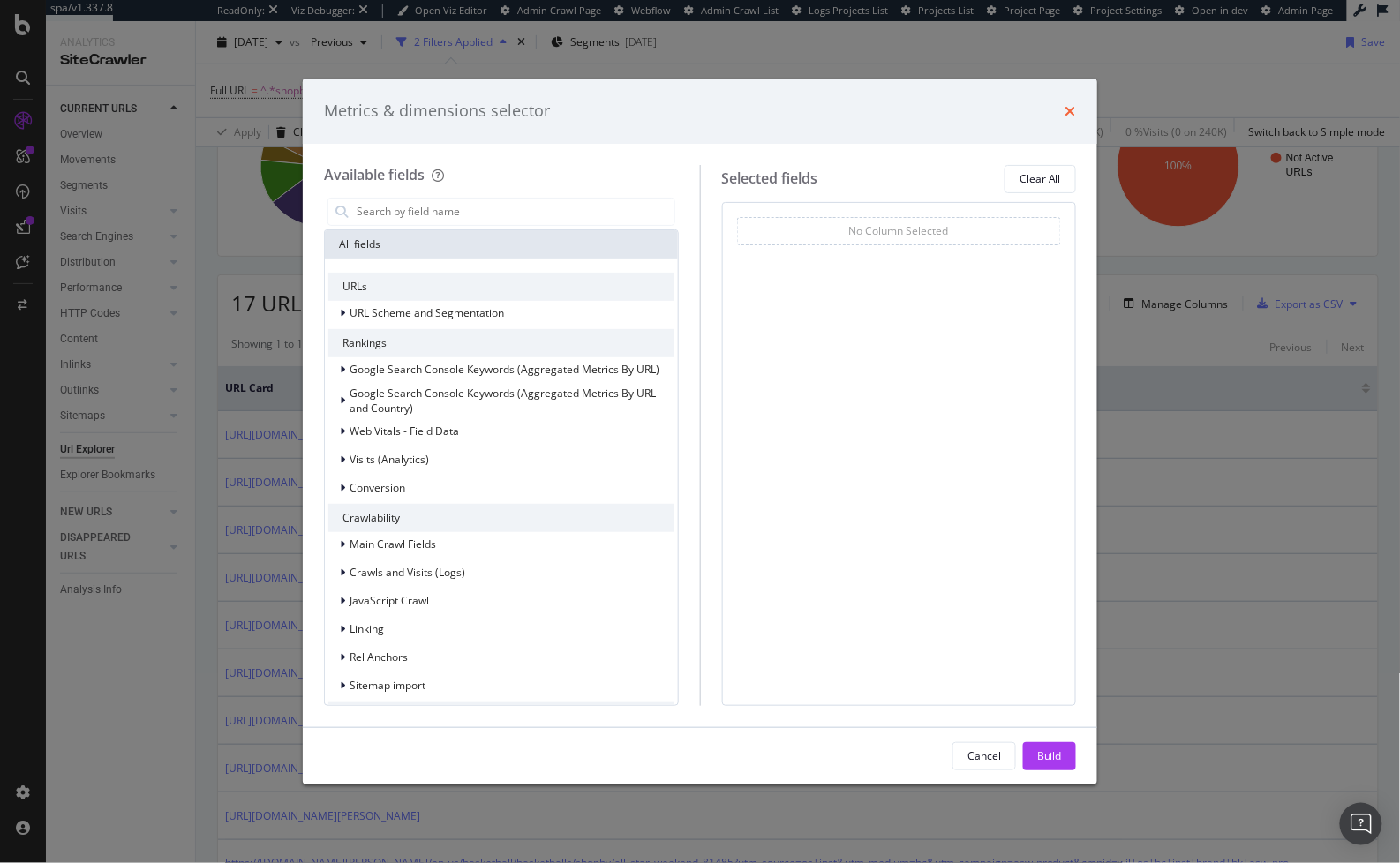
click at [1067, 108] on icon "times" at bounding box center [1071, 111] width 11 height 14
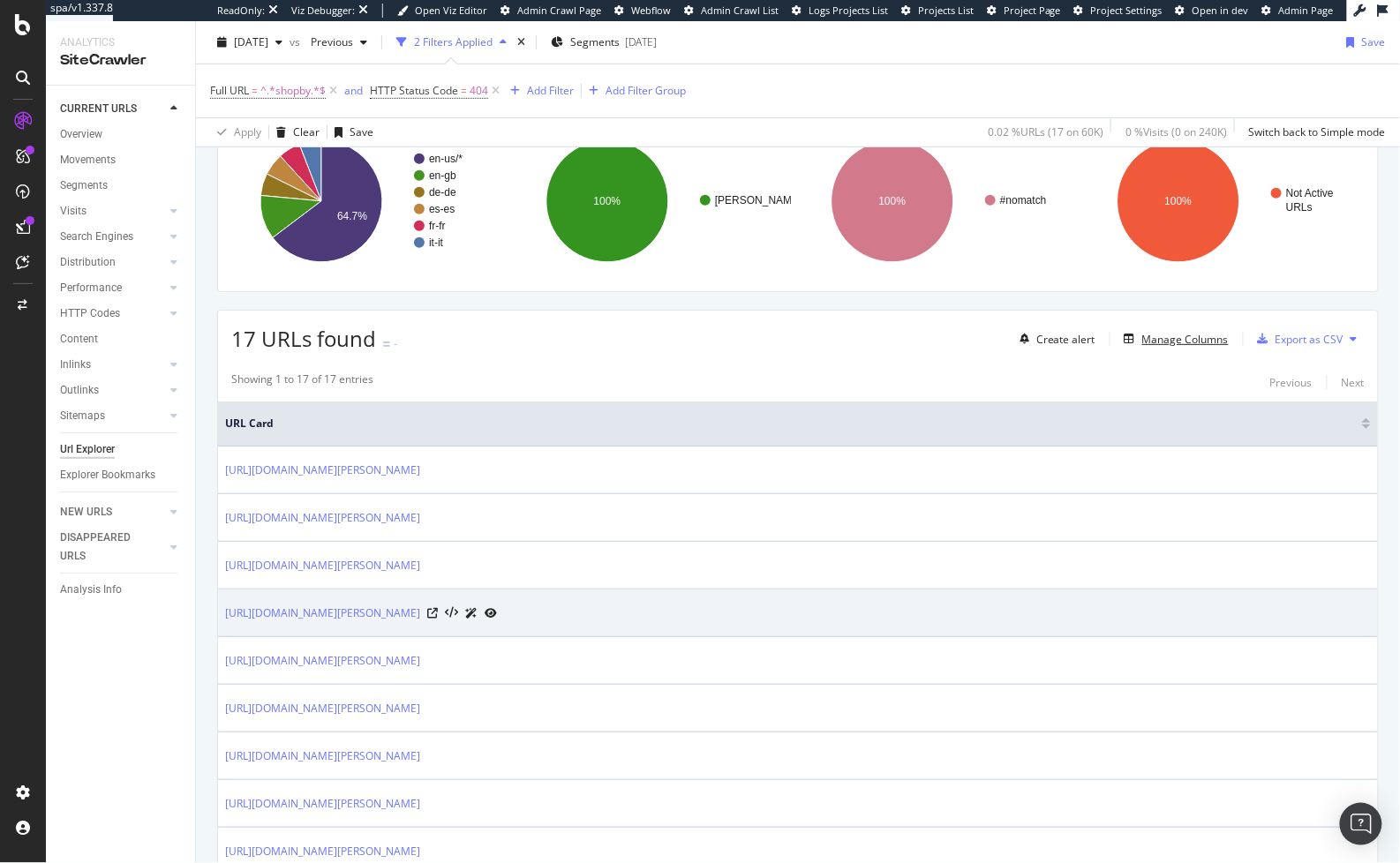
scroll to position [0, 0]
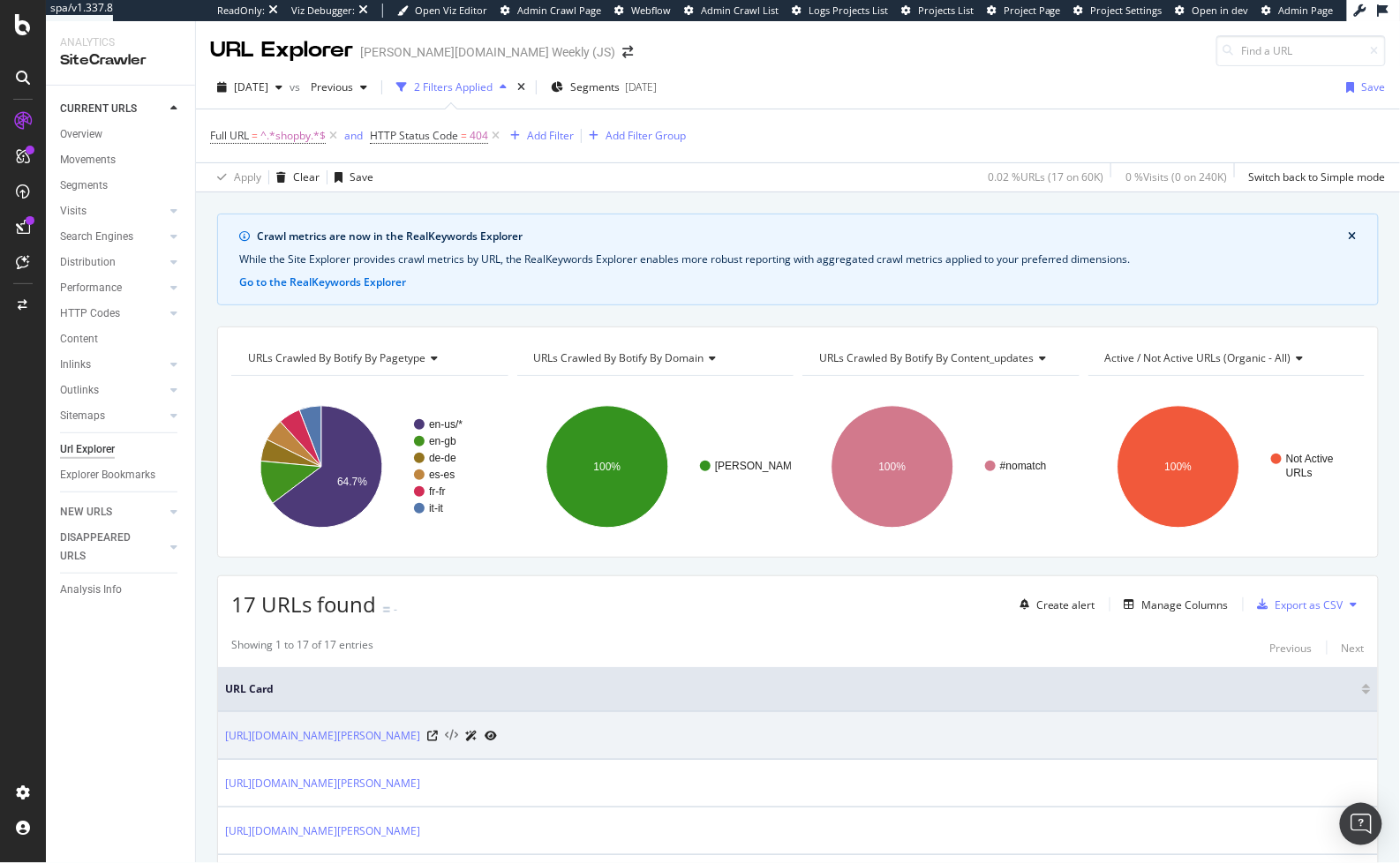
click at [458, 730] on icon at bounding box center [451, 736] width 13 height 12
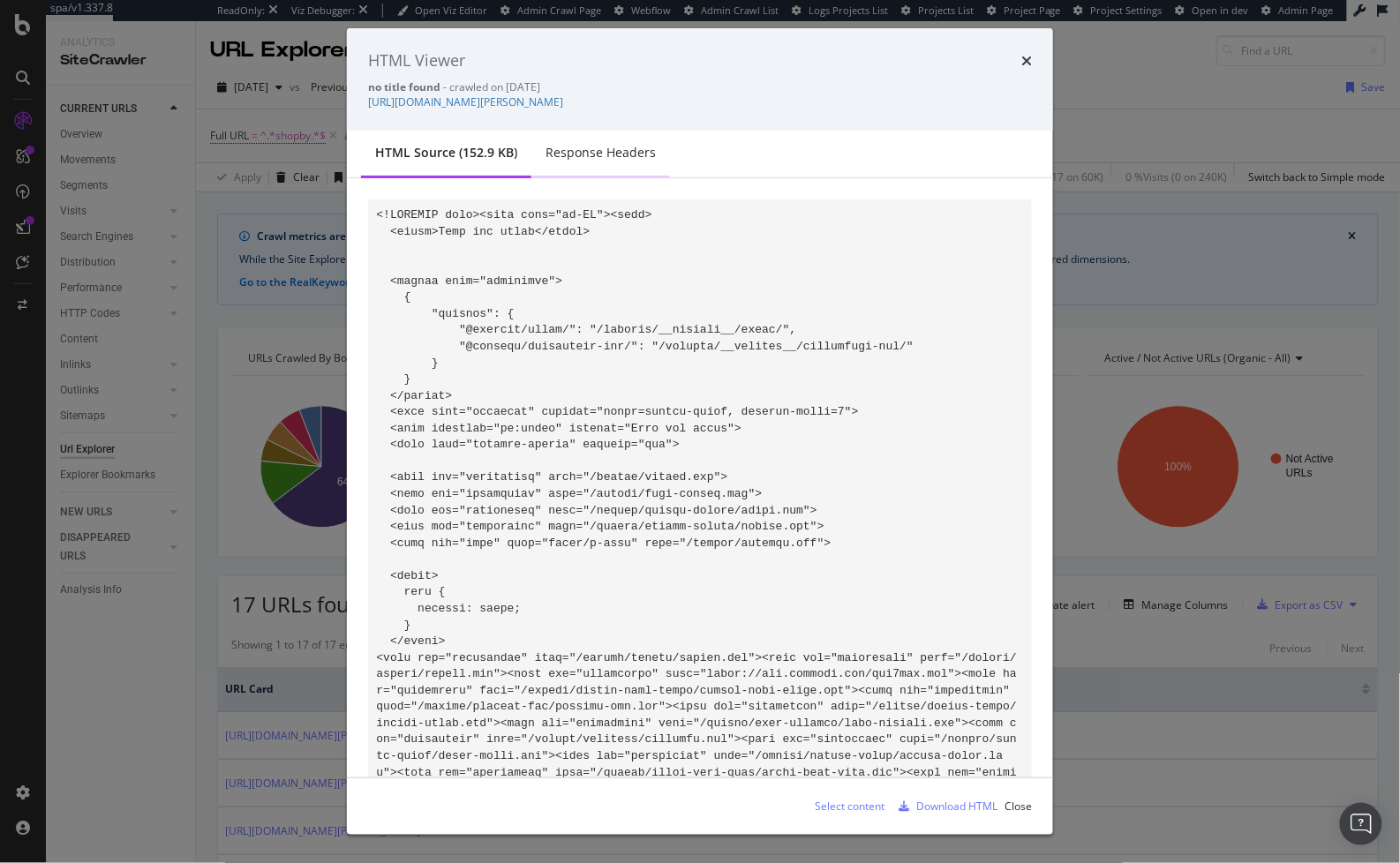
click at [582, 157] on div "Response Headers" at bounding box center [601, 153] width 110 height 18
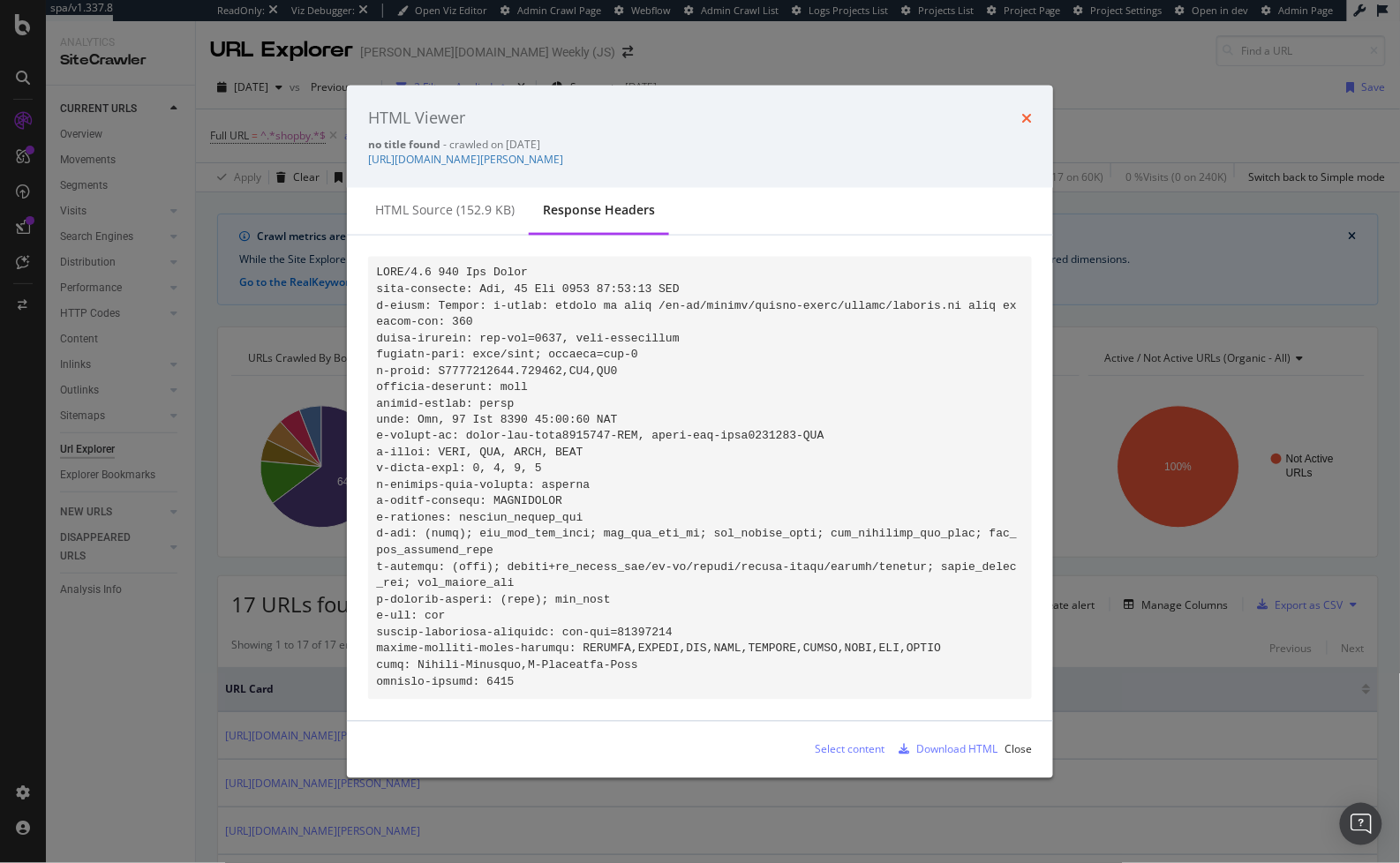
click at [1024, 111] on icon "times" at bounding box center [1026, 118] width 11 height 14
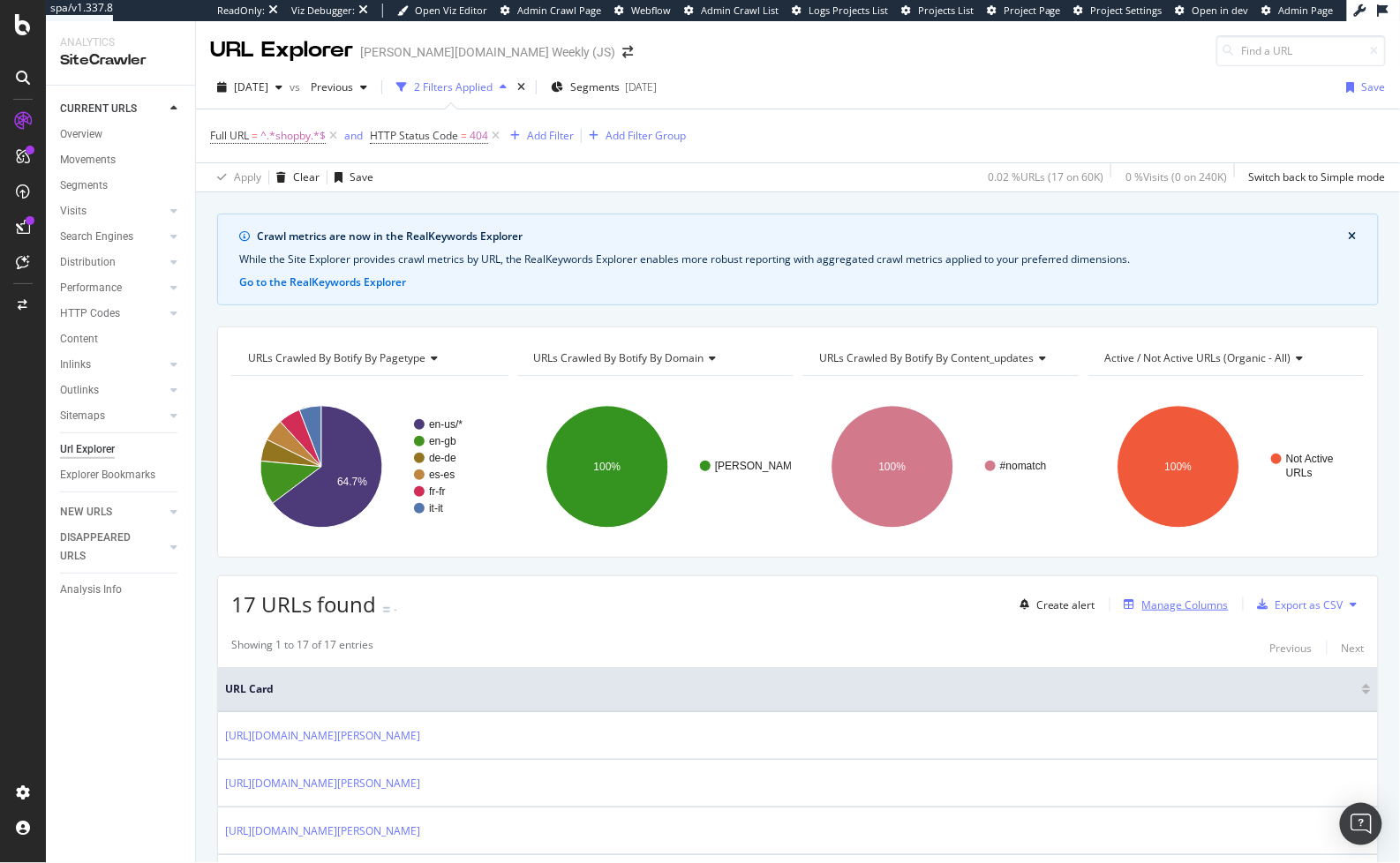
click at [1165, 601] on div "Manage Columns" at bounding box center [1185, 604] width 86 height 15
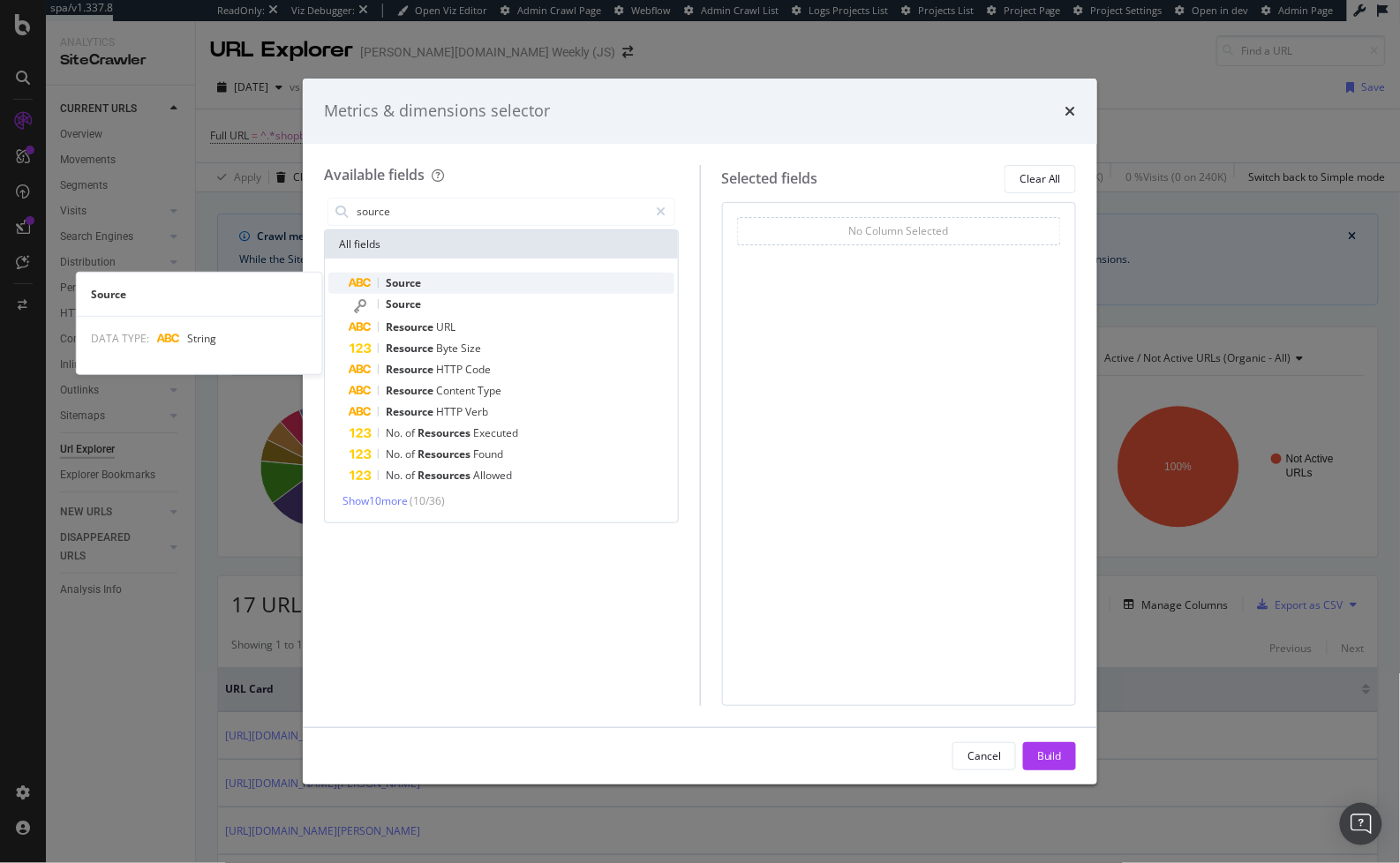
type input "source"
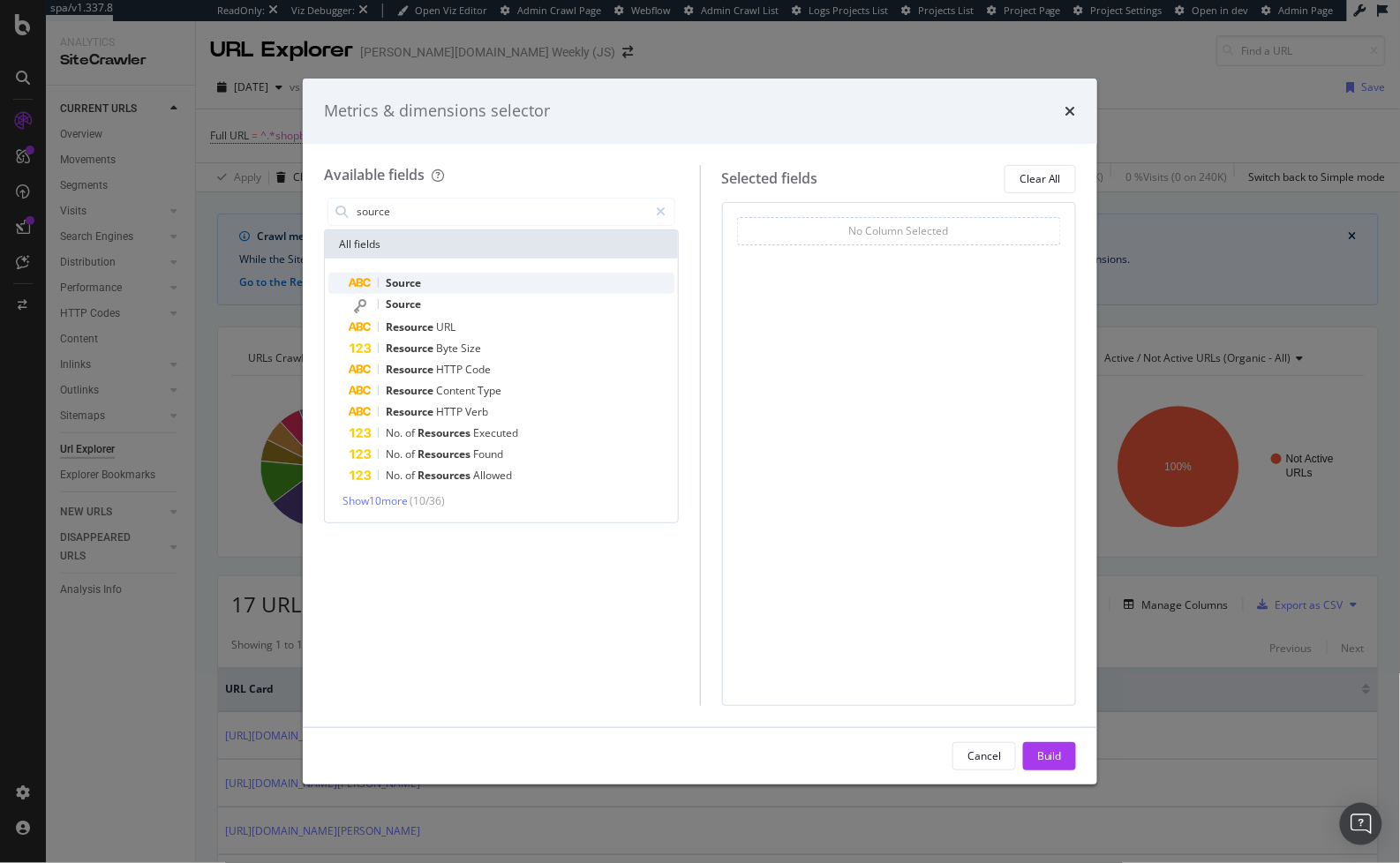
click at [420, 282] on span "Source" at bounding box center [403, 282] width 36 height 15
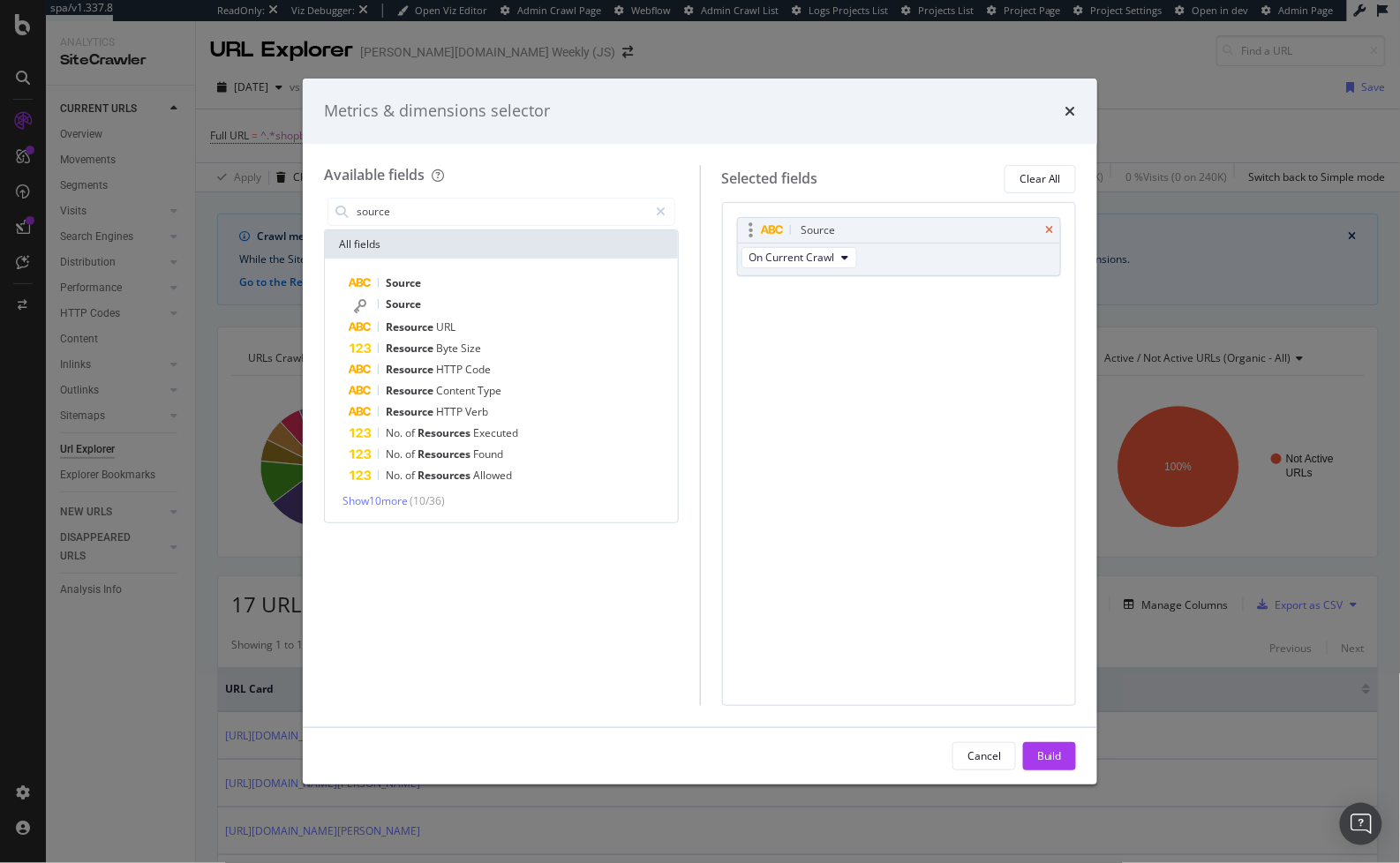
click at [1050, 230] on icon "times" at bounding box center [1048, 230] width 8 height 11
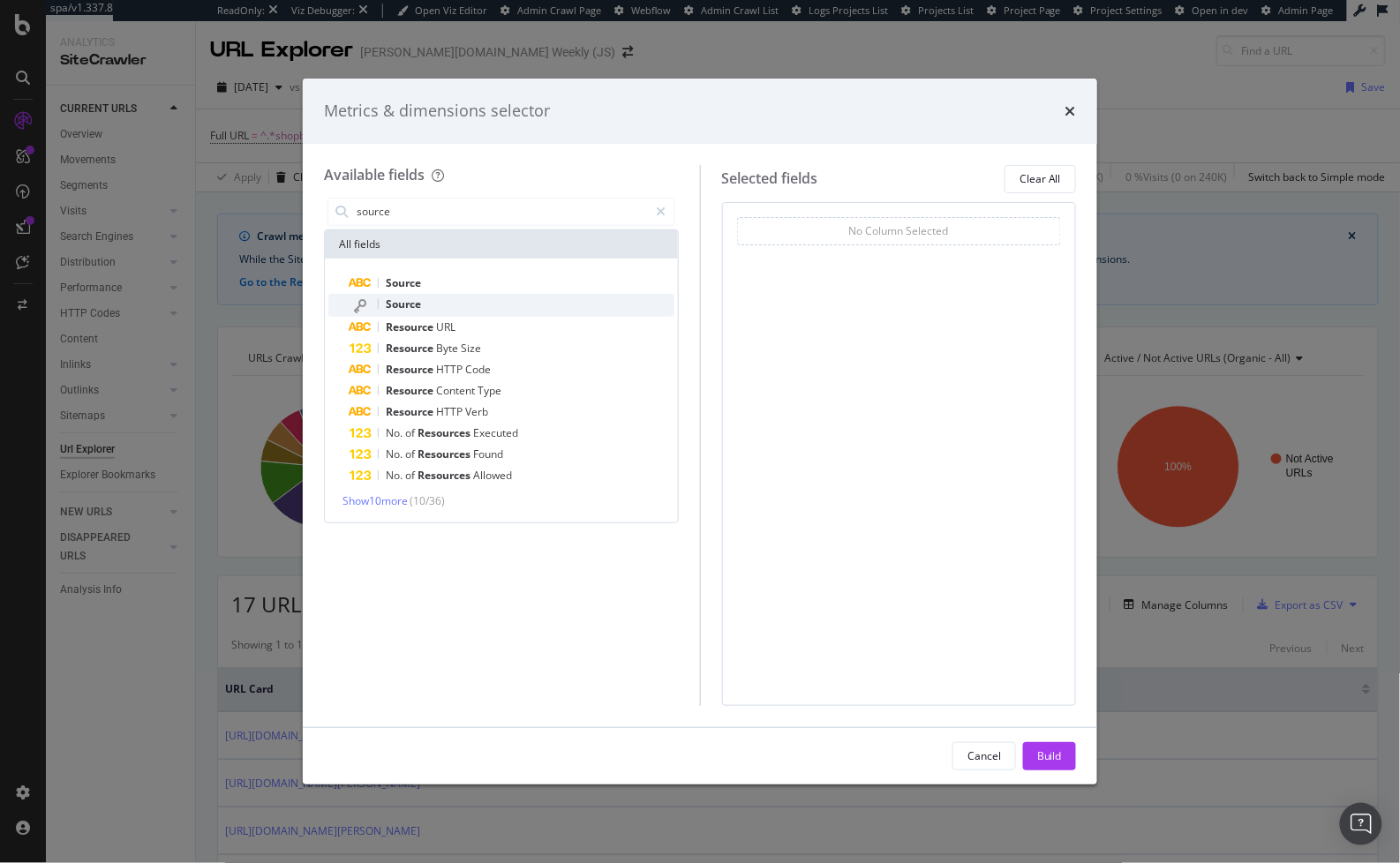
click at [432, 307] on div "Source" at bounding box center [512, 305] width 325 height 23
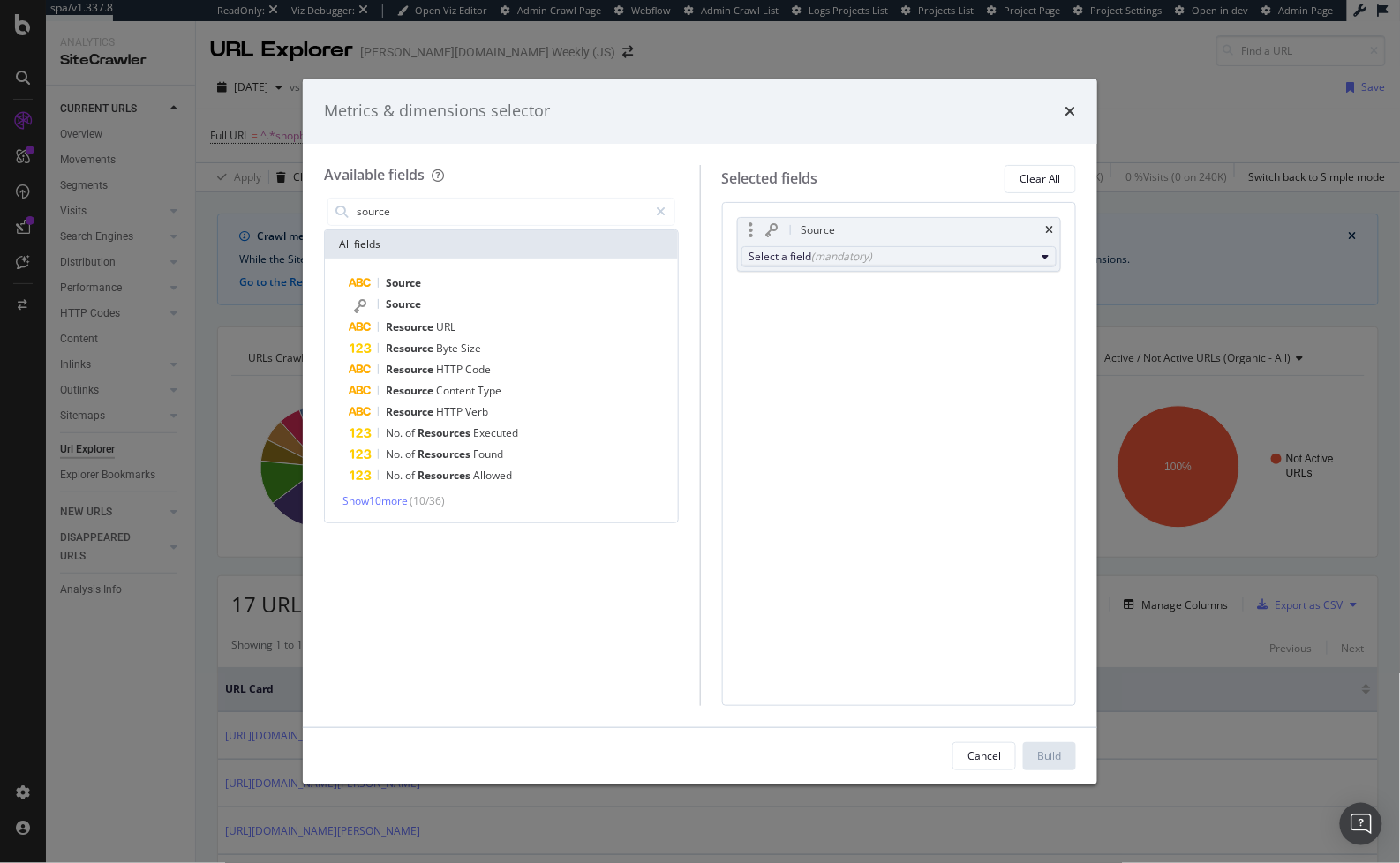
click at [876, 256] on div "Select a field (mandatory)" at bounding box center [892, 256] width 286 height 15
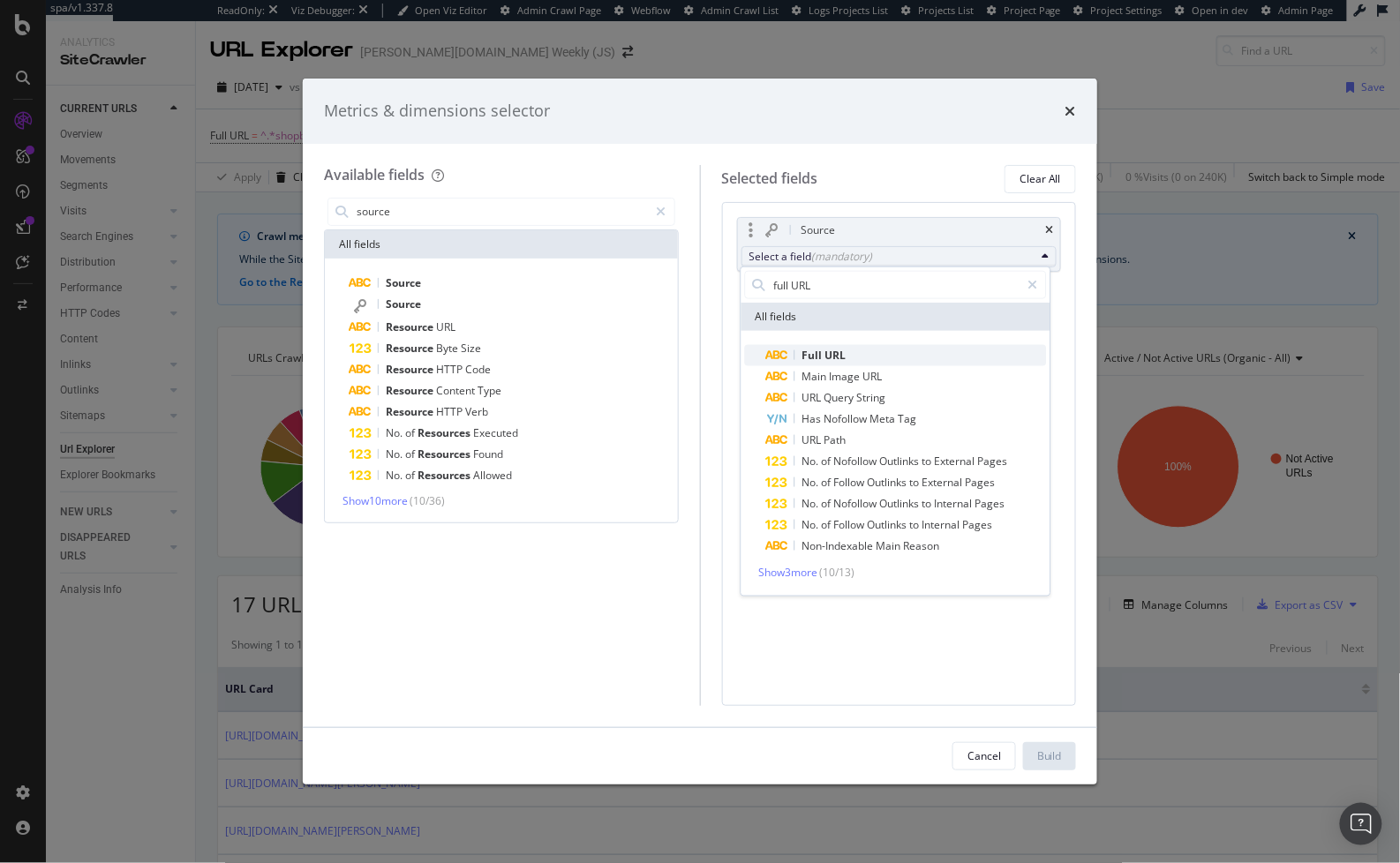
type input "full URL"
click at [825, 346] on div "Full URL" at bounding box center [806, 356] width 80 height 21
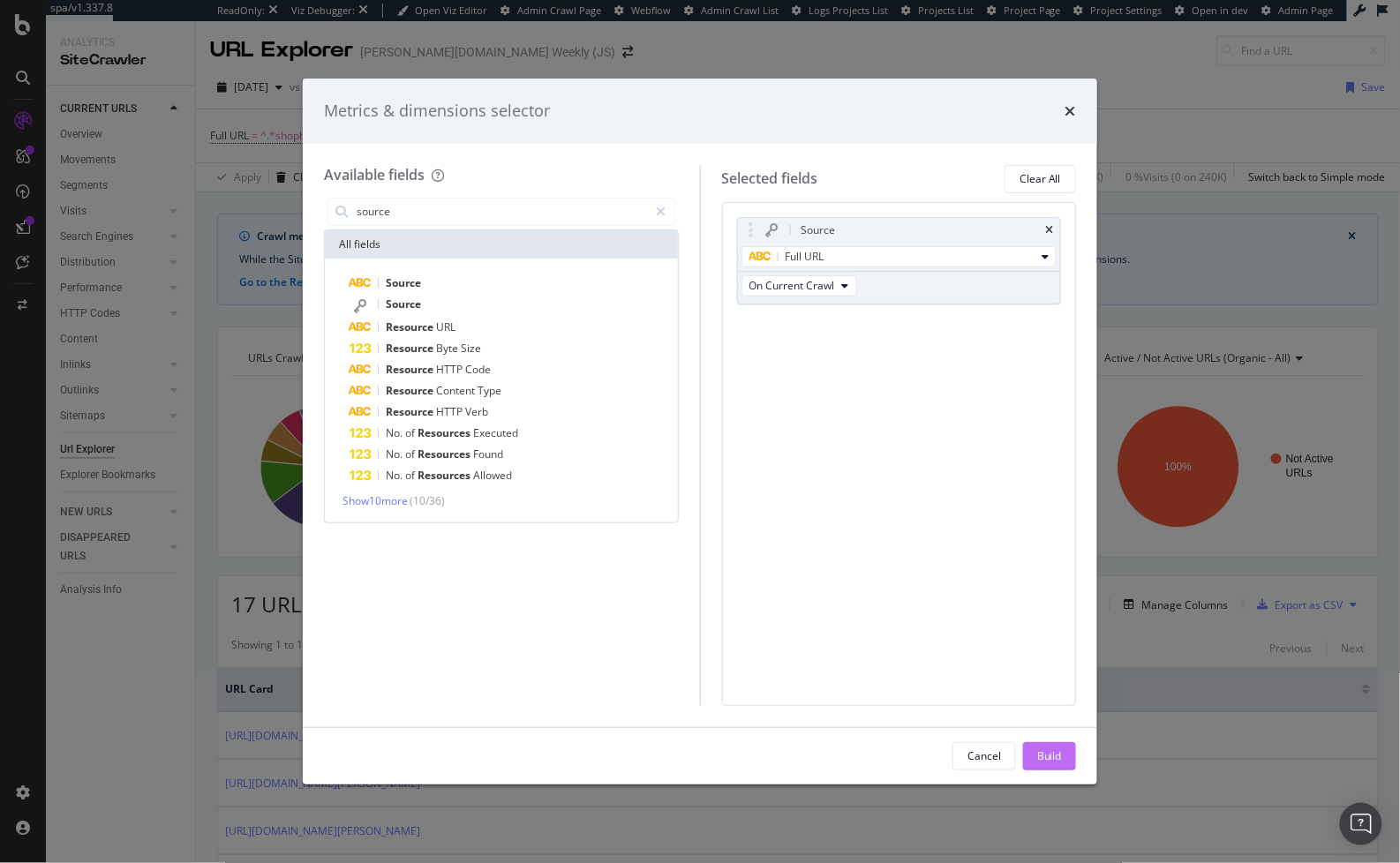
click at [1060, 758] on div "Build" at bounding box center [1049, 755] width 25 height 15
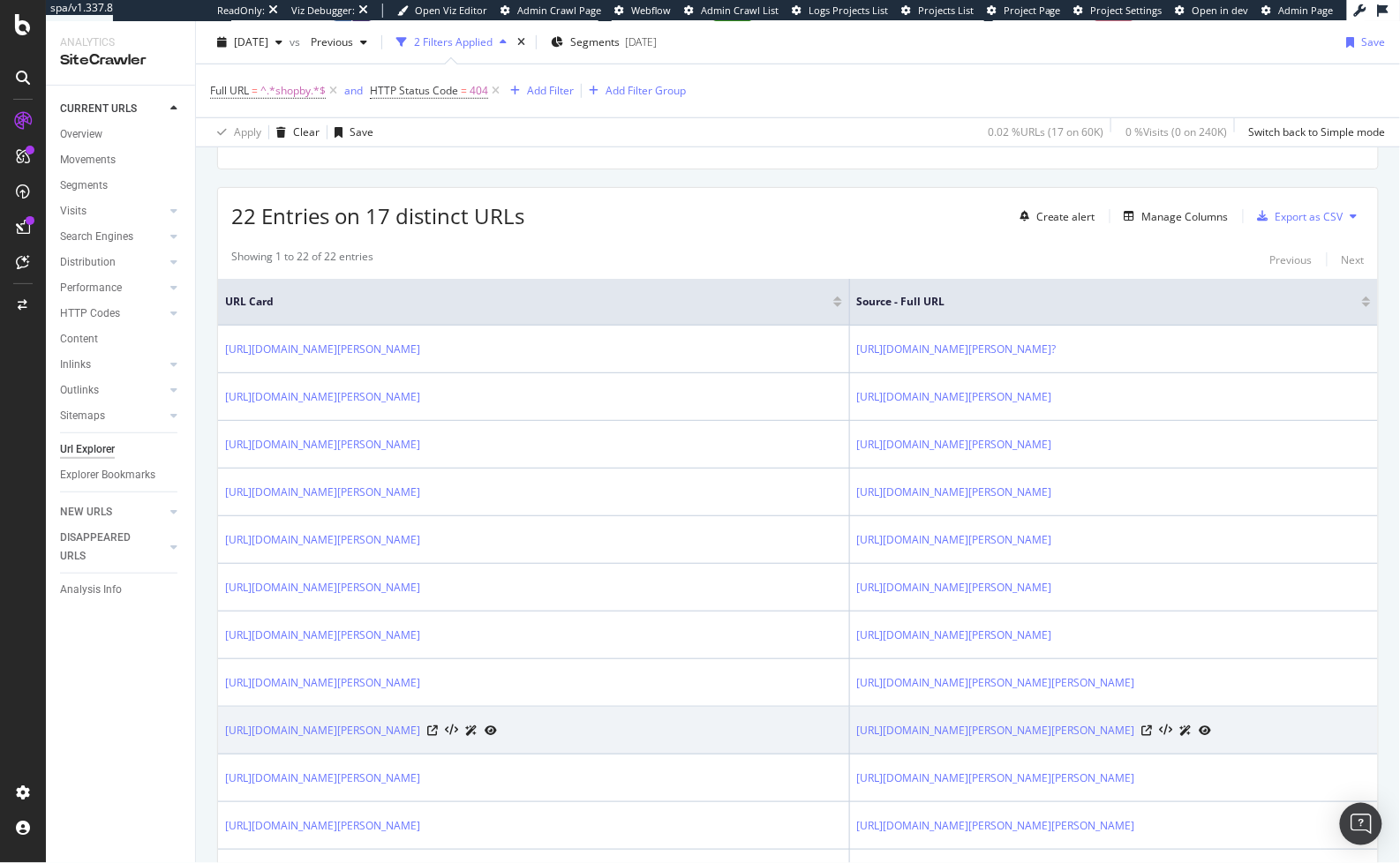
scroll to position [389, 0]
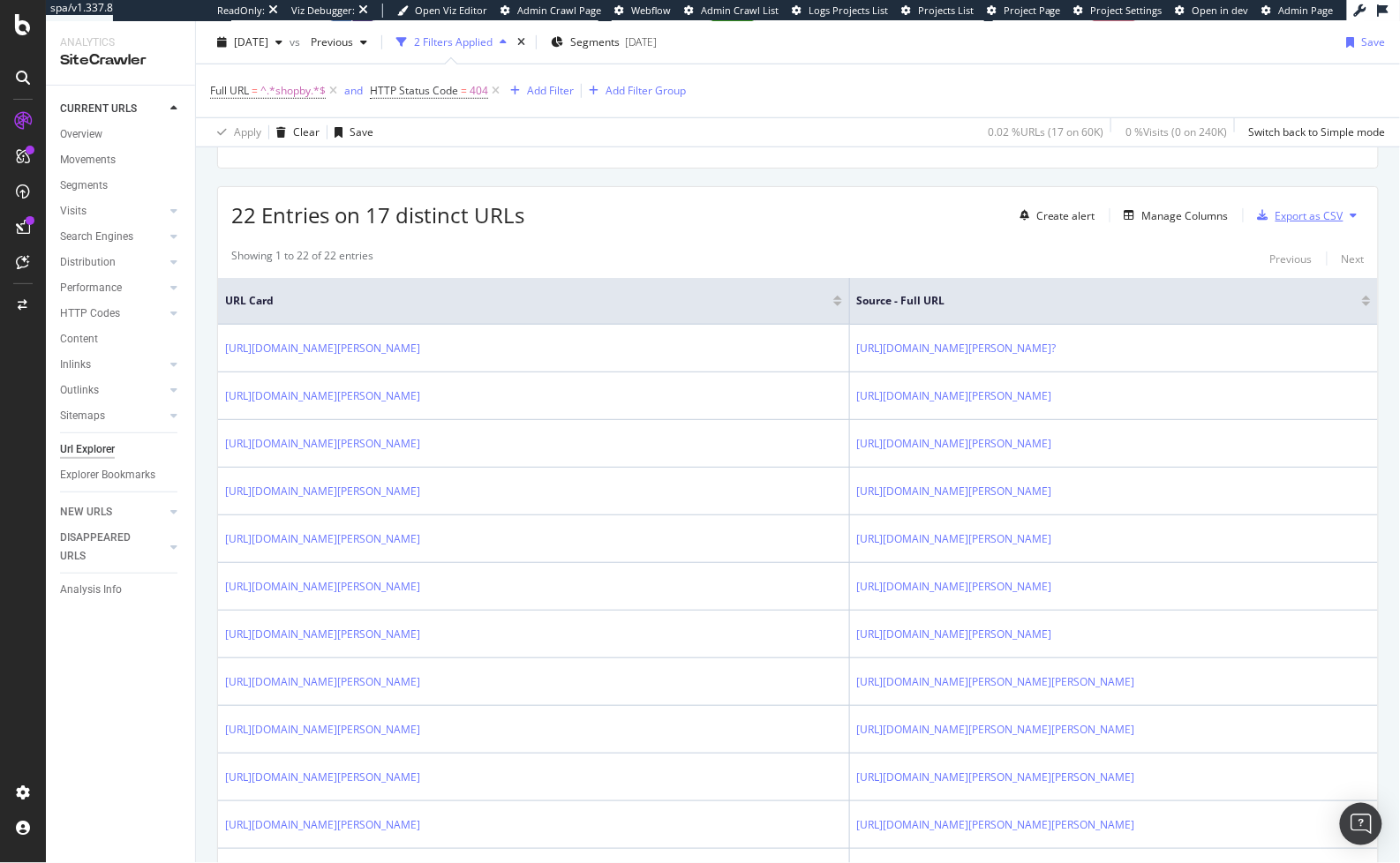
click at [1279, 213] on div "Export as CSV" at bounding box center [1309, 215] width 68 height 15
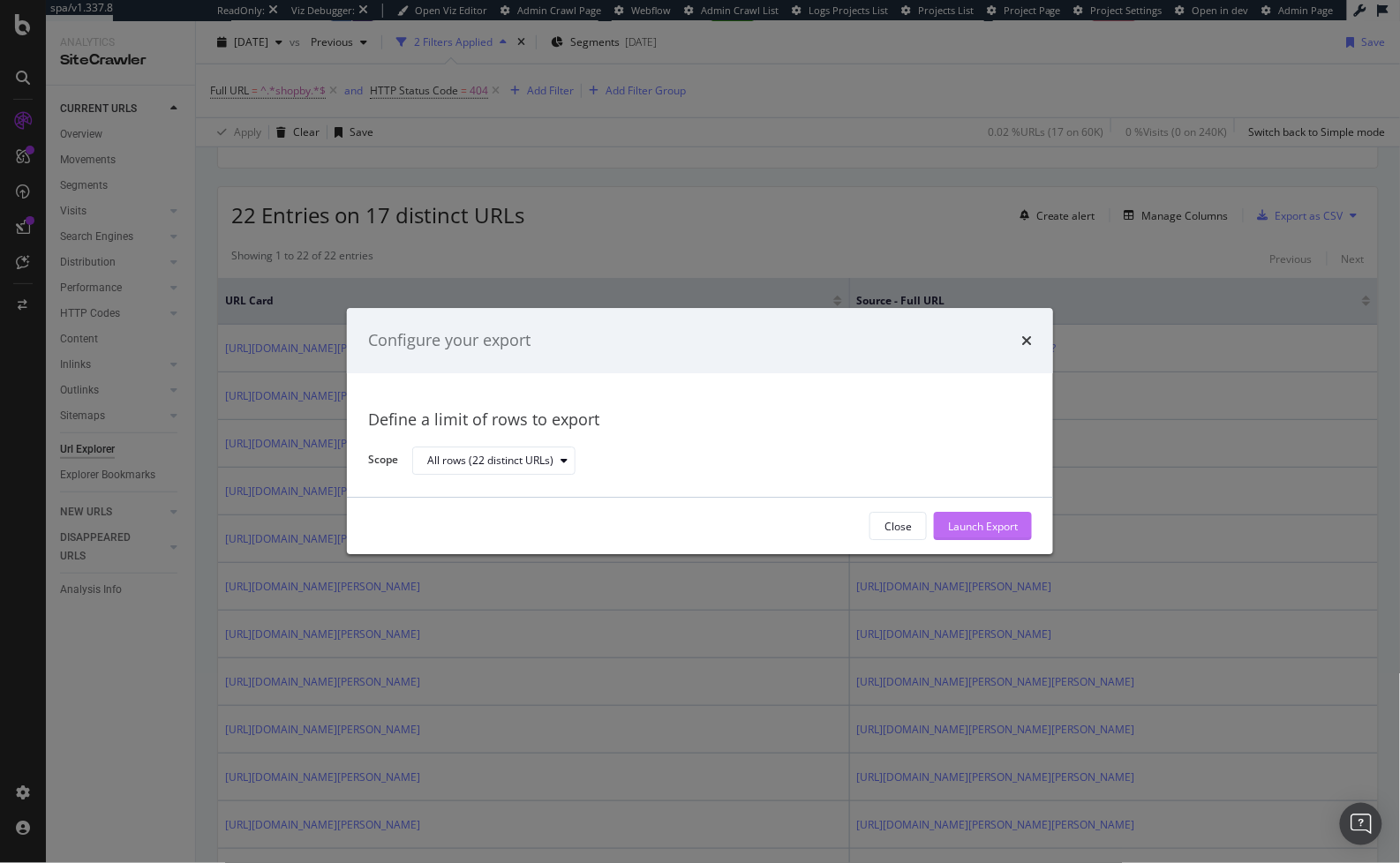
click at [999, 530] on div "Launch Export" at bounding box center [983, 526] width 69 height 15
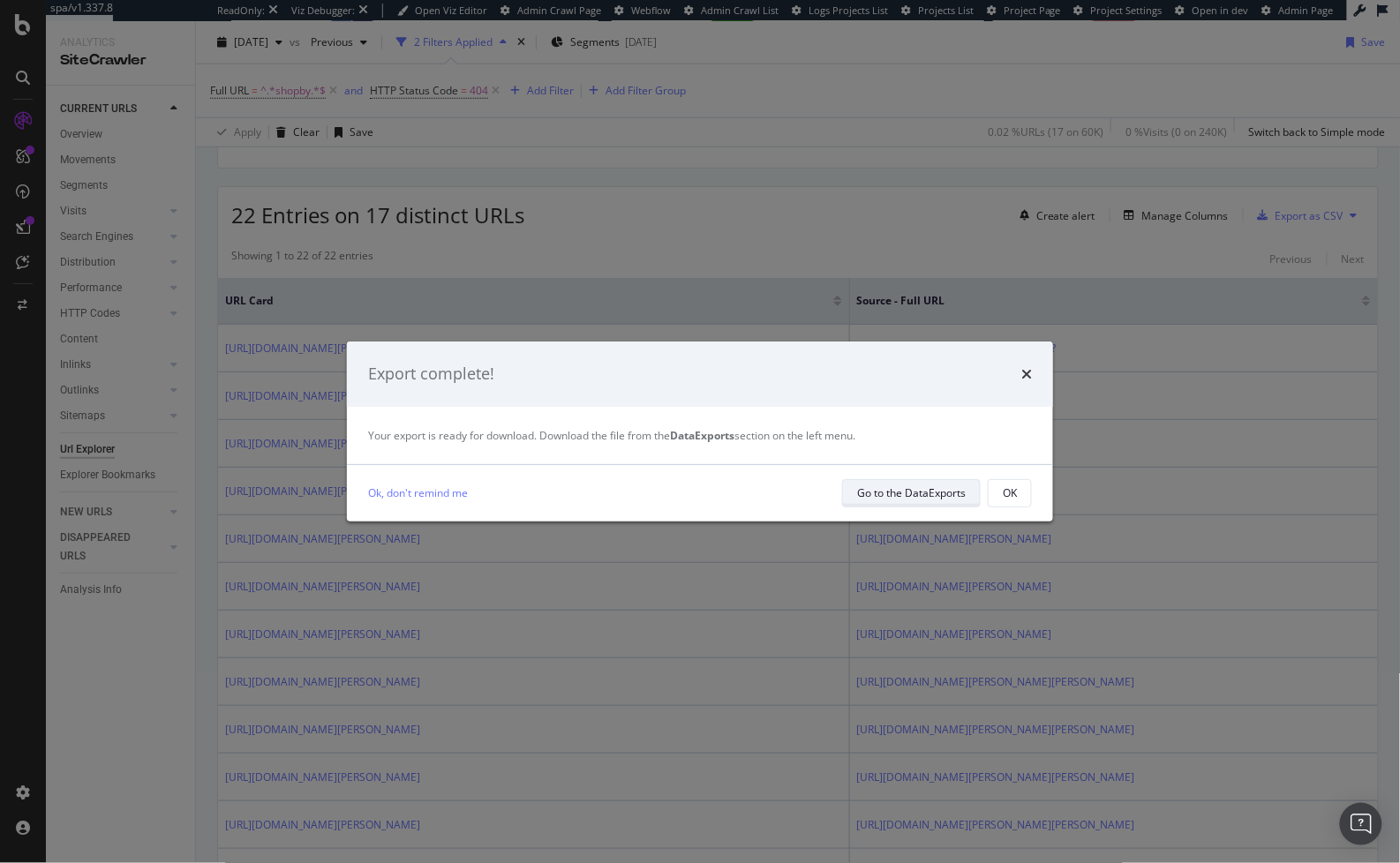
click at [869, 494] on div "Go to the DataExports" at bounding box center [911, 492] width 109 height 15
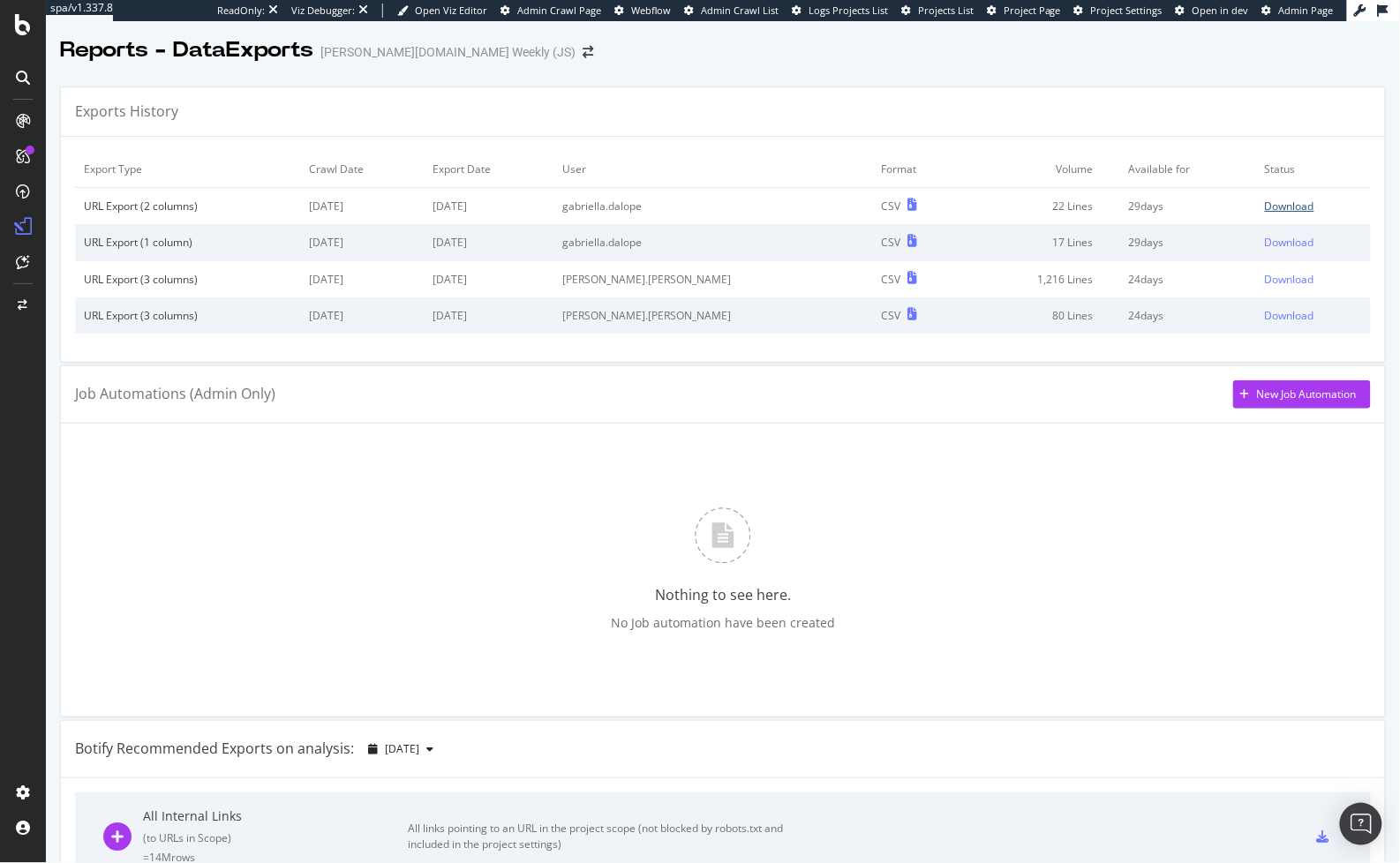
click at [1266, 210] on div "Download" at bounding box center [1290, 206] width 50 height 15
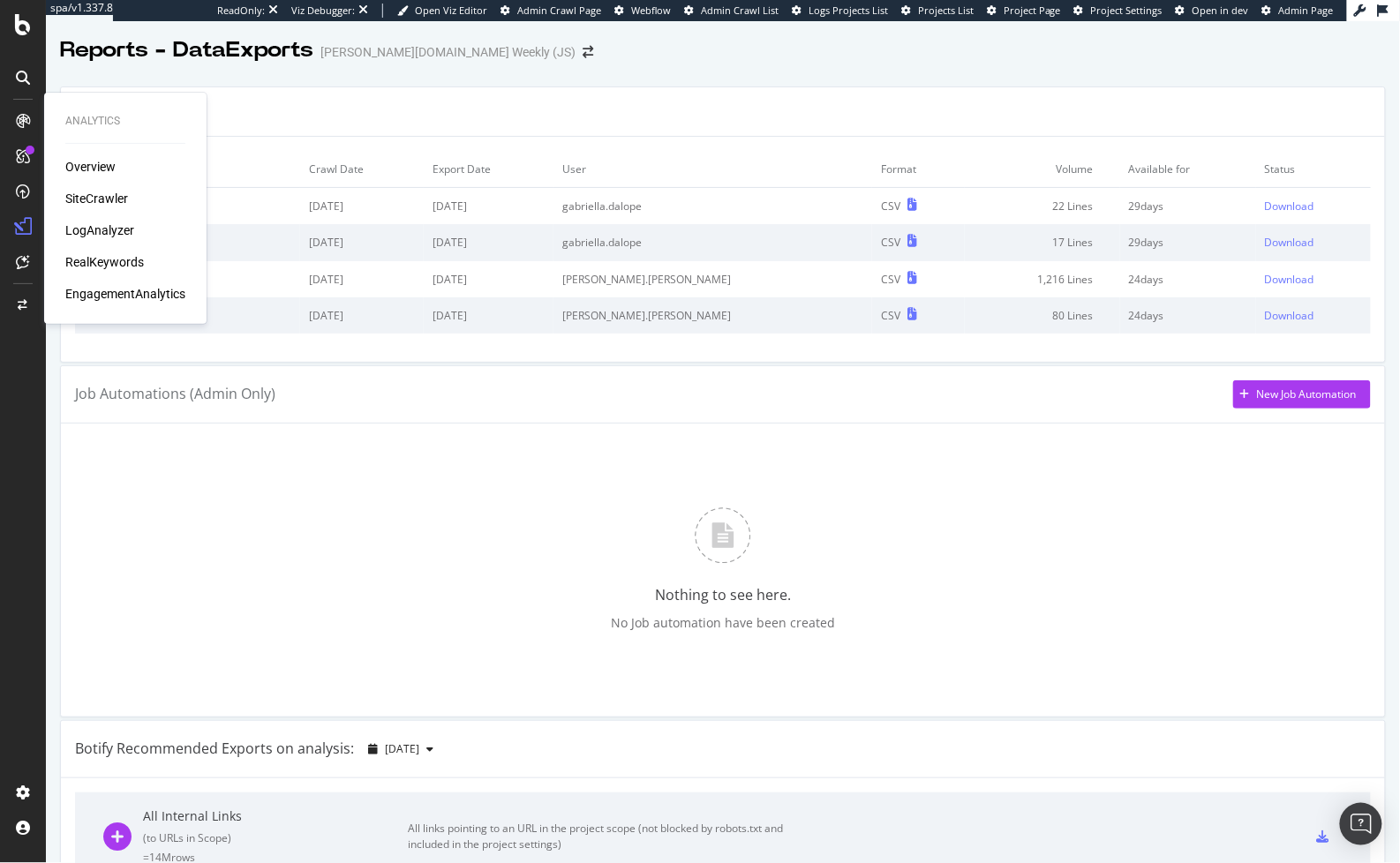
click at [100, 181] on div "Overview SiteCrawler LogAnalyzer RealKeywords EngagementAnalytics" at bounding box center [125, 230] width 120 height 145
click at [99, 194] on div "SiteCrawler" at bounding box center [96, 198] width 62 height 18
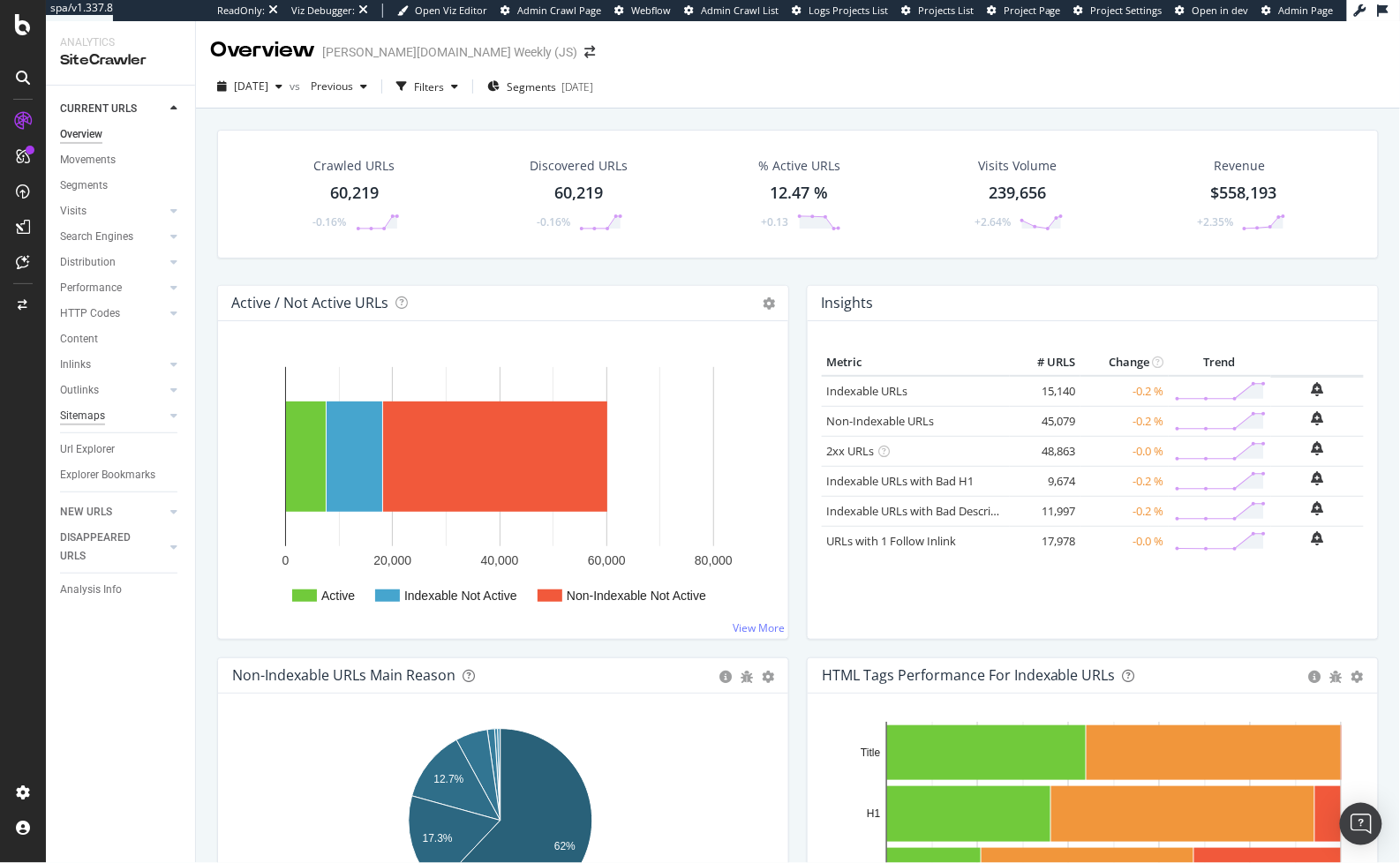
click at [85, 414] on div "Sitemaps" at bounding box center [82, 415] width 45 height 19
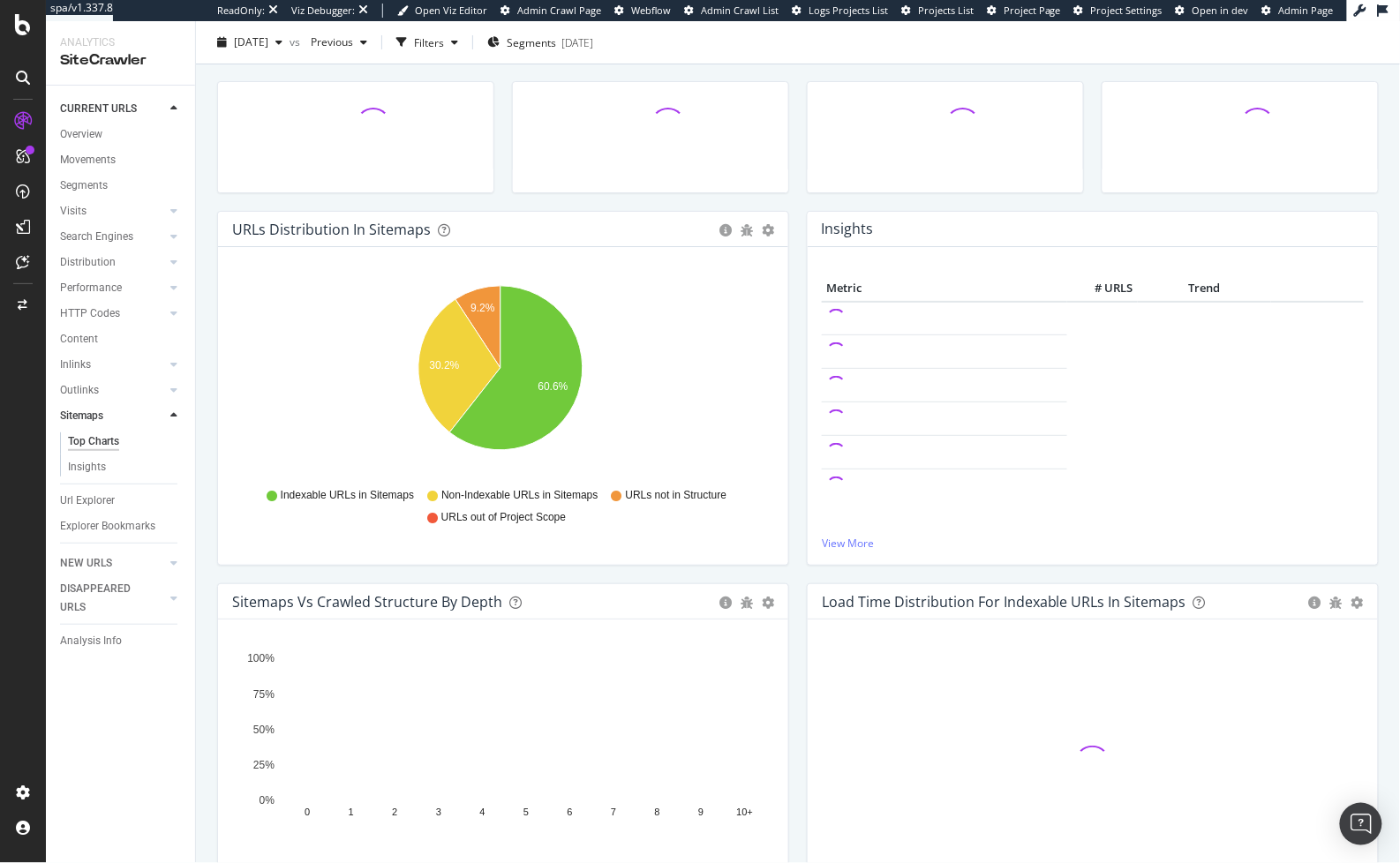
scroll to position [53, 0]
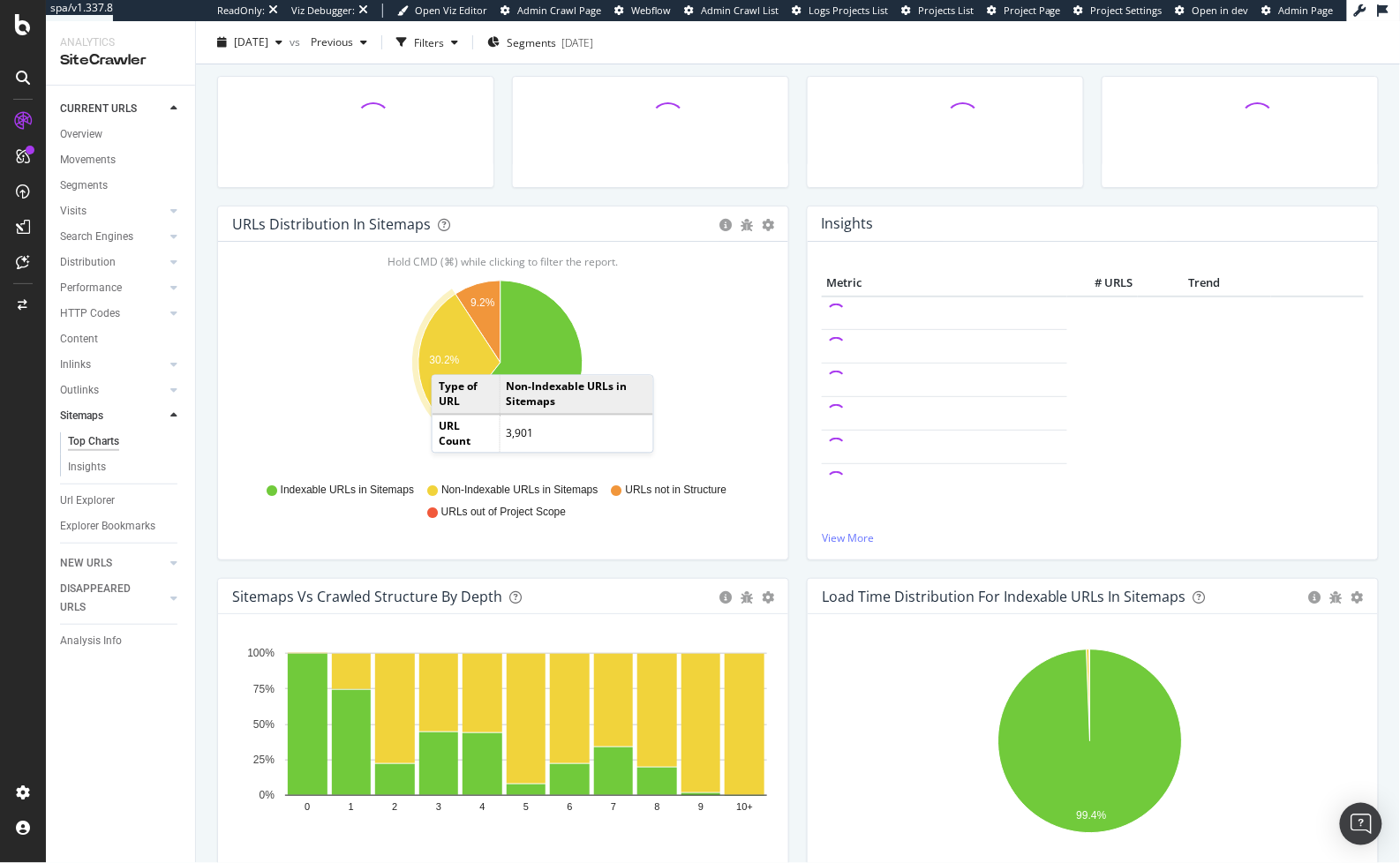
click at [449, 357] on text "30.2%" at bounding box center [444, 361] width 30 height 12
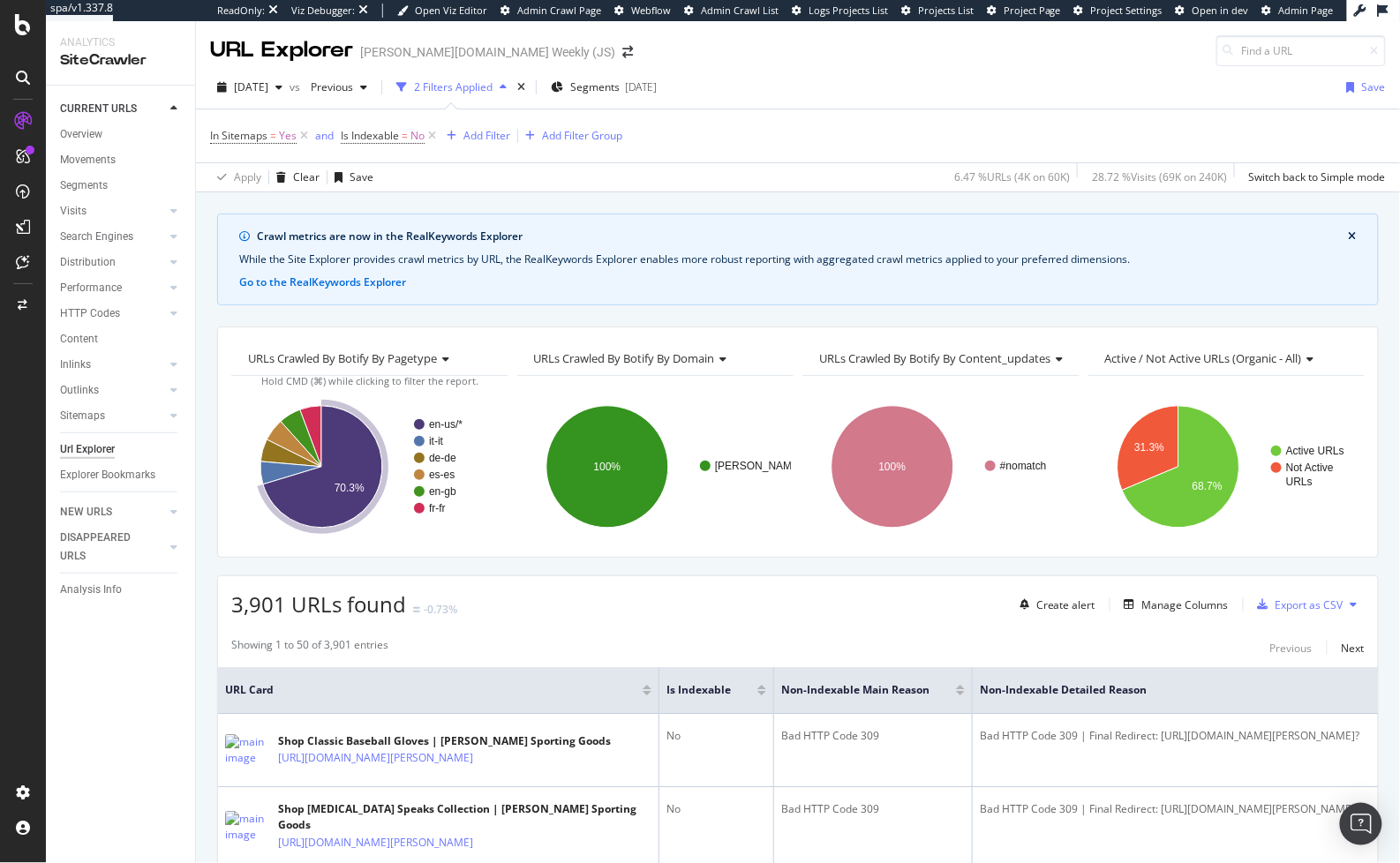
click at [579, 351] on span "URLs Crawled By Botify By domain" at bounding box center [624, 359] width 181 height 16
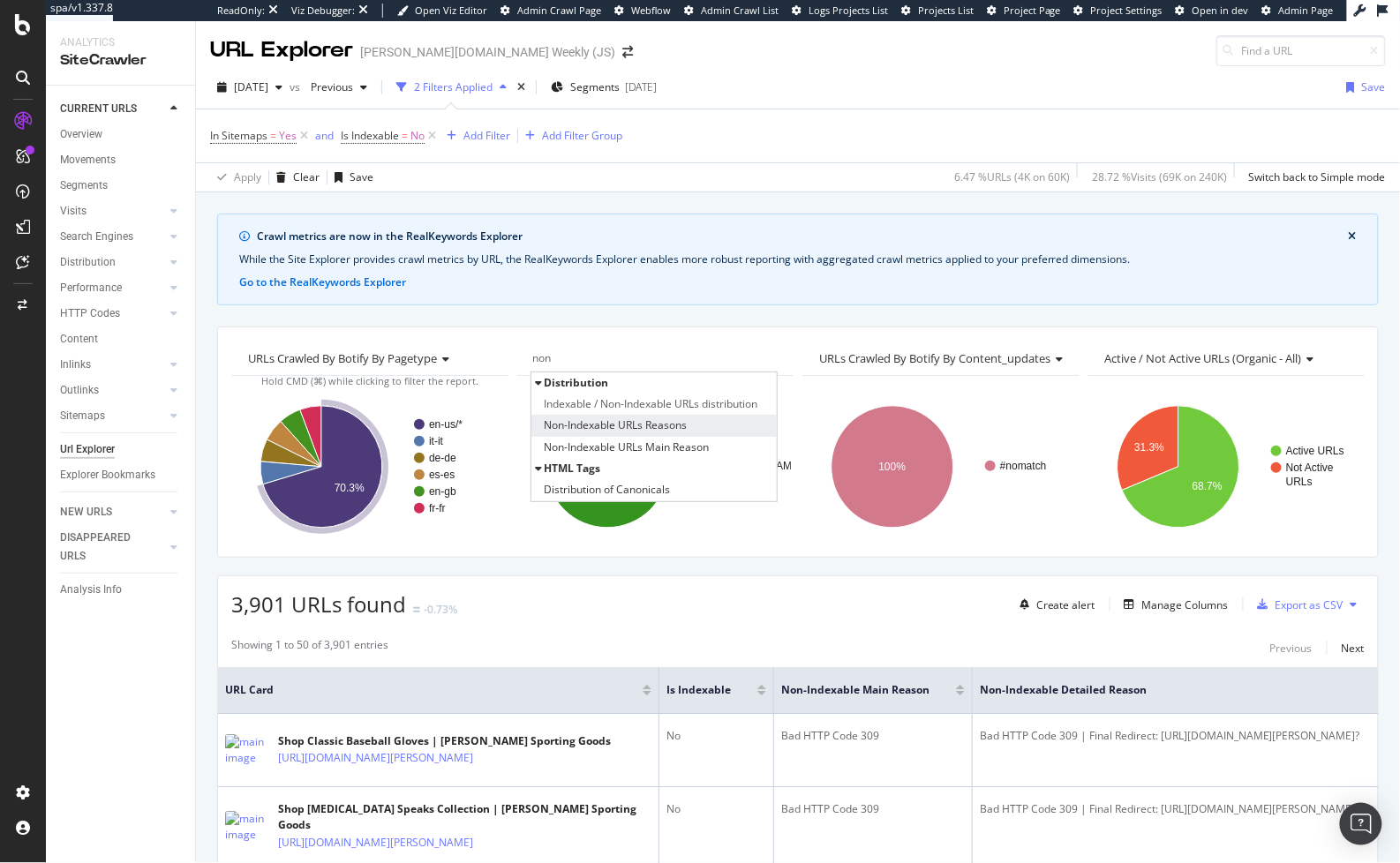
type input "non"
click at [625, 416] on span "Non-Indexable URLs Reasons" at bounding box center [616, 425] width 143 height 18
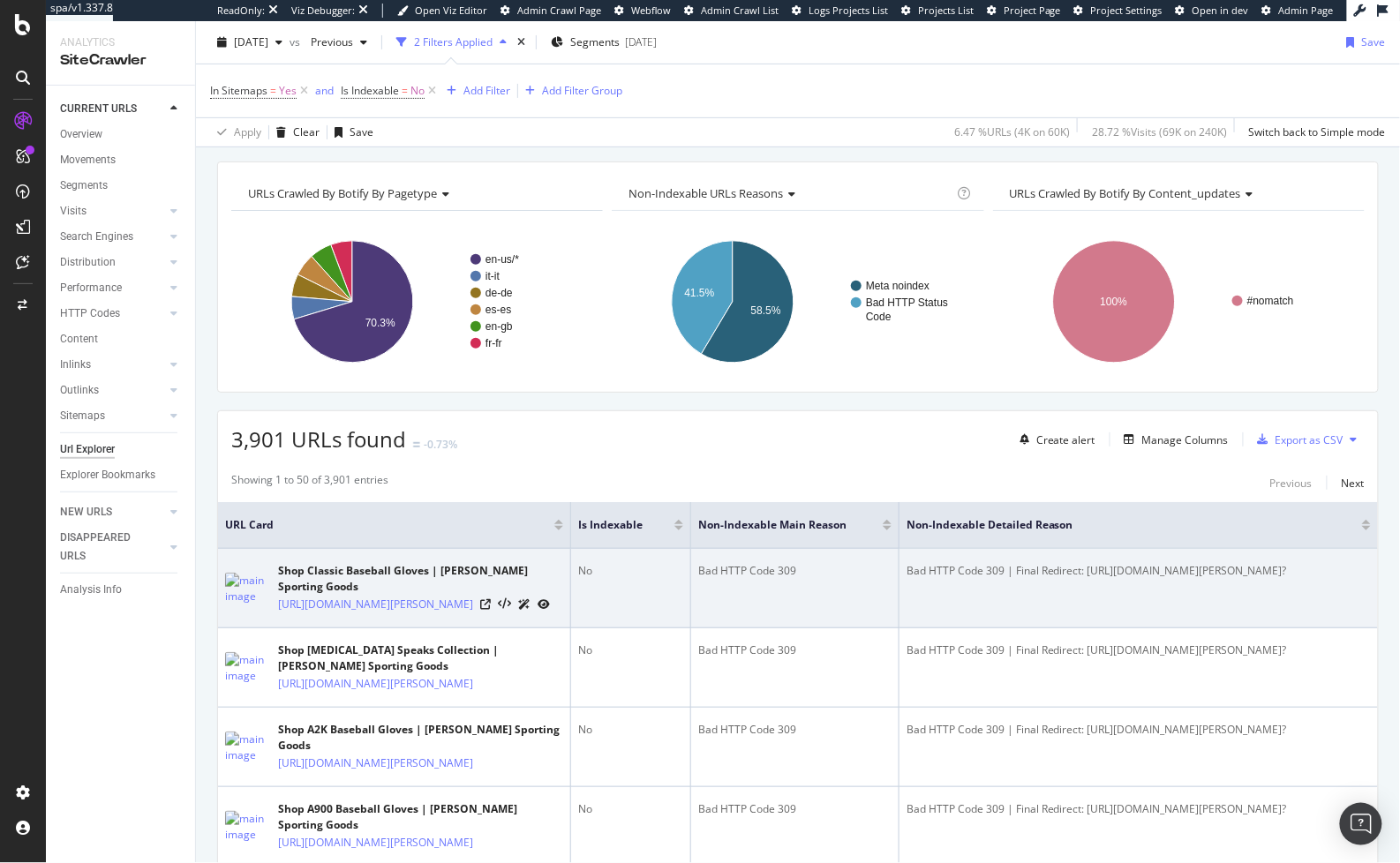
scroll to position [25, 0]
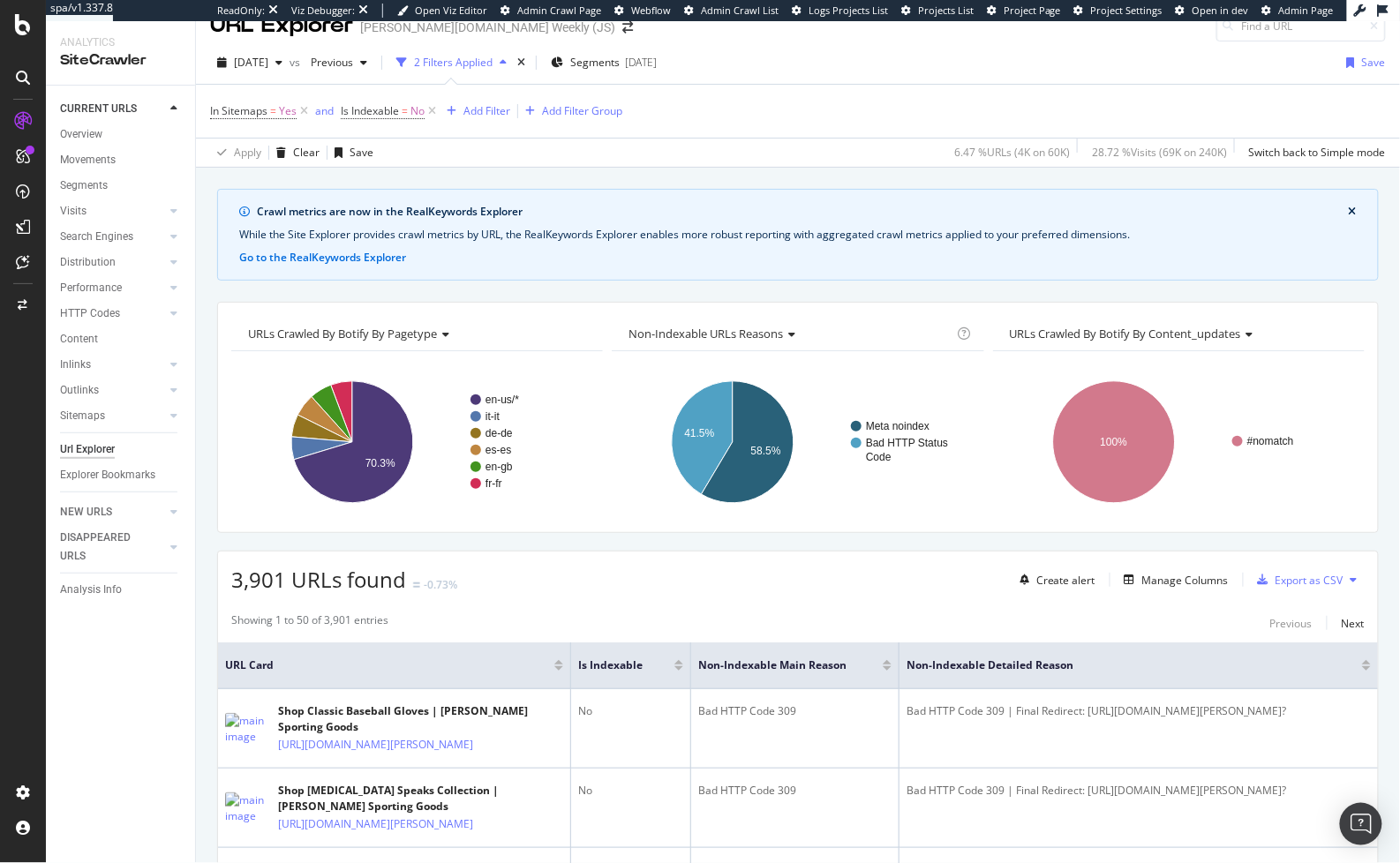
click at [727, 326] on span "Non-Indexable URLs Reasons" at bounding box center [706, 334] width 155 height 16
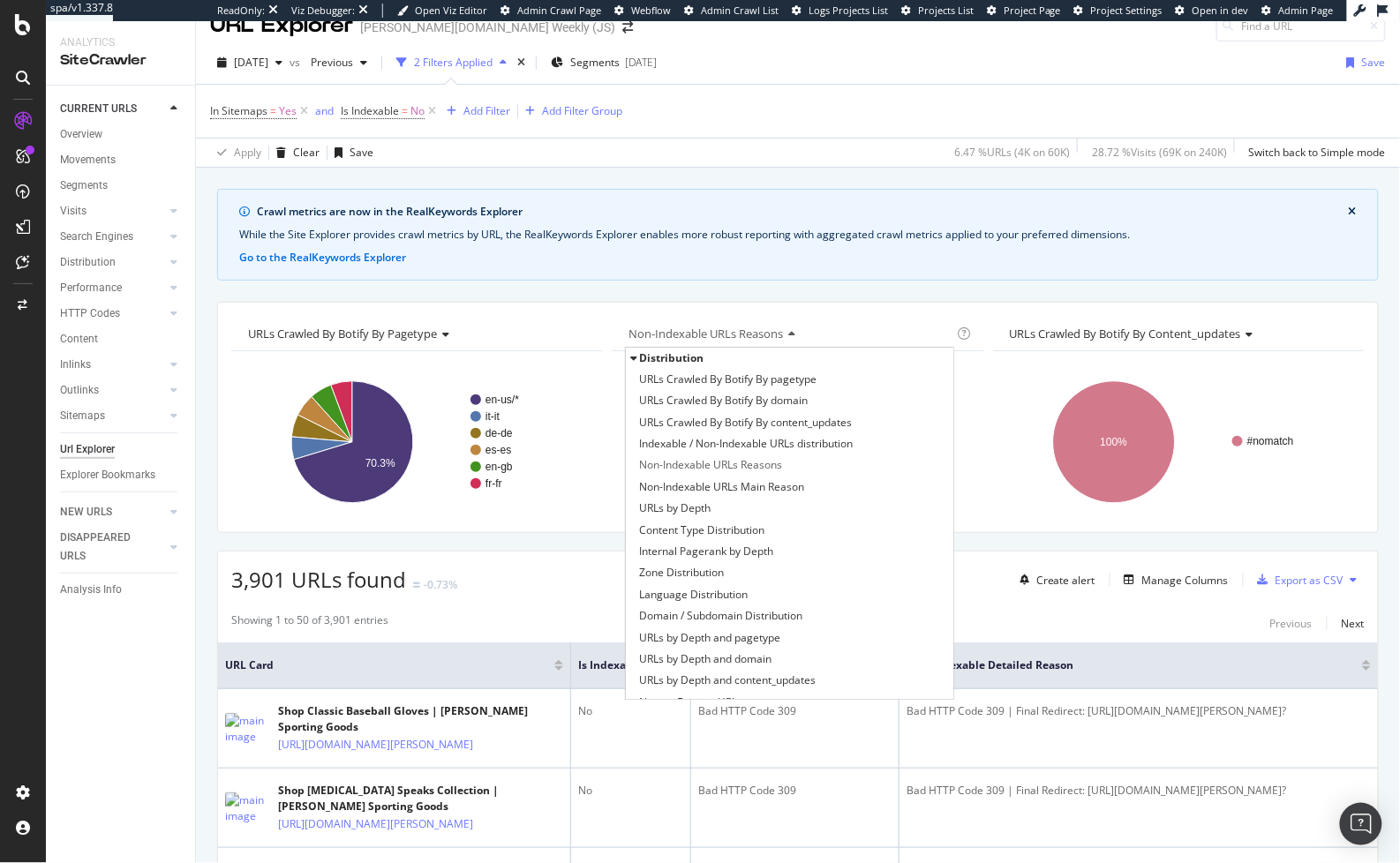
type input "o"
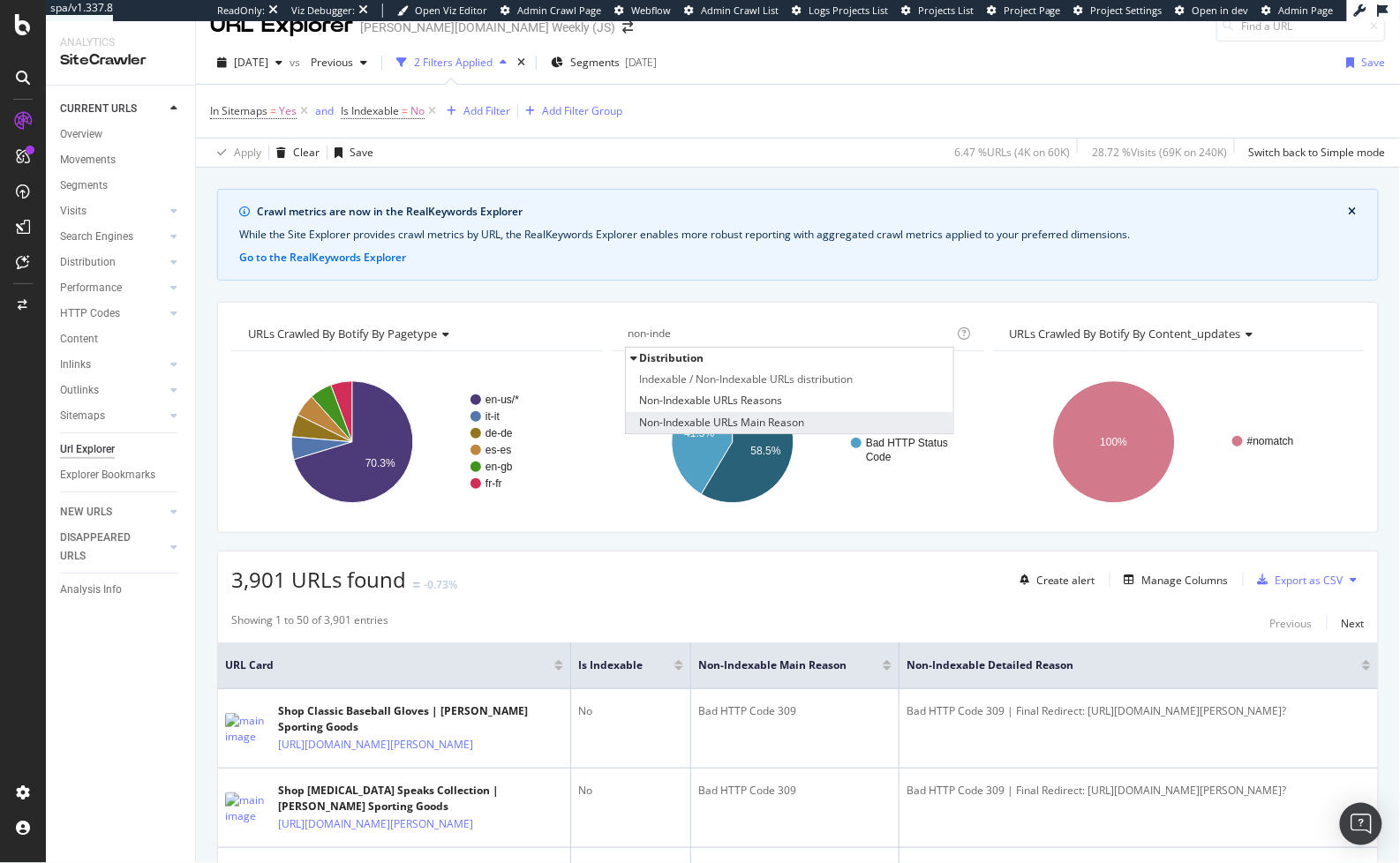
type input "non-inde"
click at [784, 417] on span "Non-Indexable URLs Main Reason" at bounding box center [721, 423] width 165 height 18
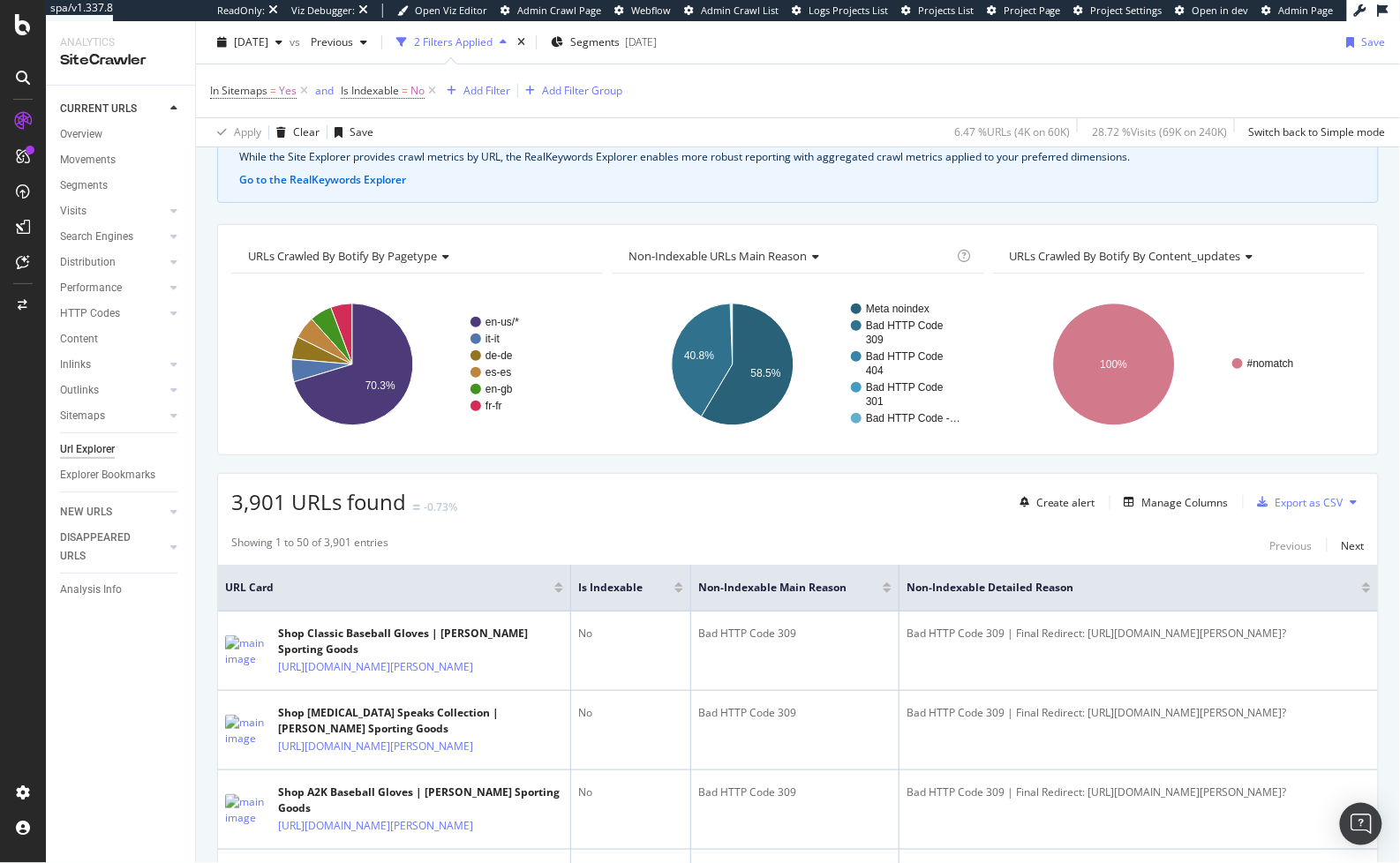
scroll to position [109, 0]
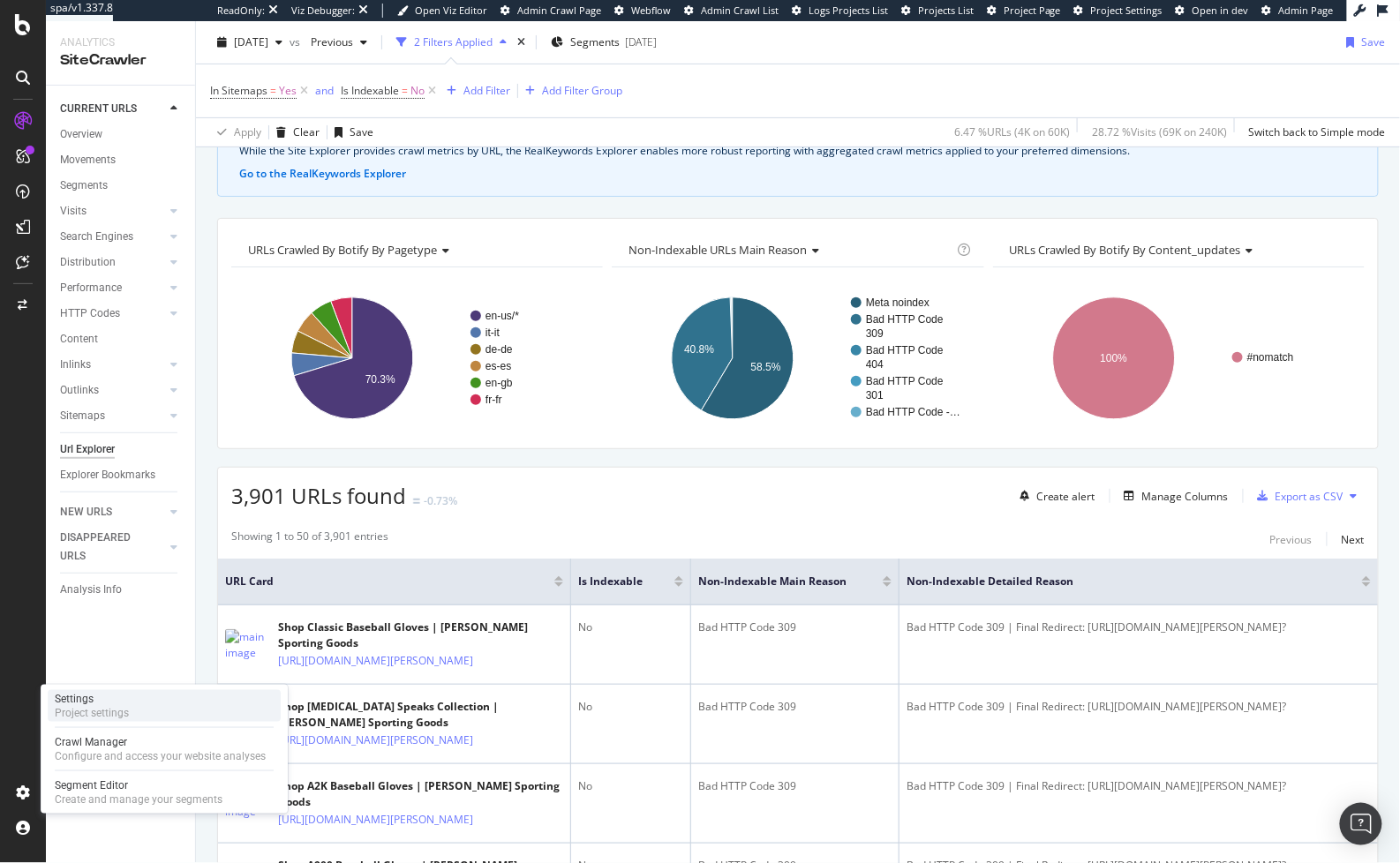
click at [111, 711] on div "Project settings" at bounding box center [91, 713] width 74 height 14
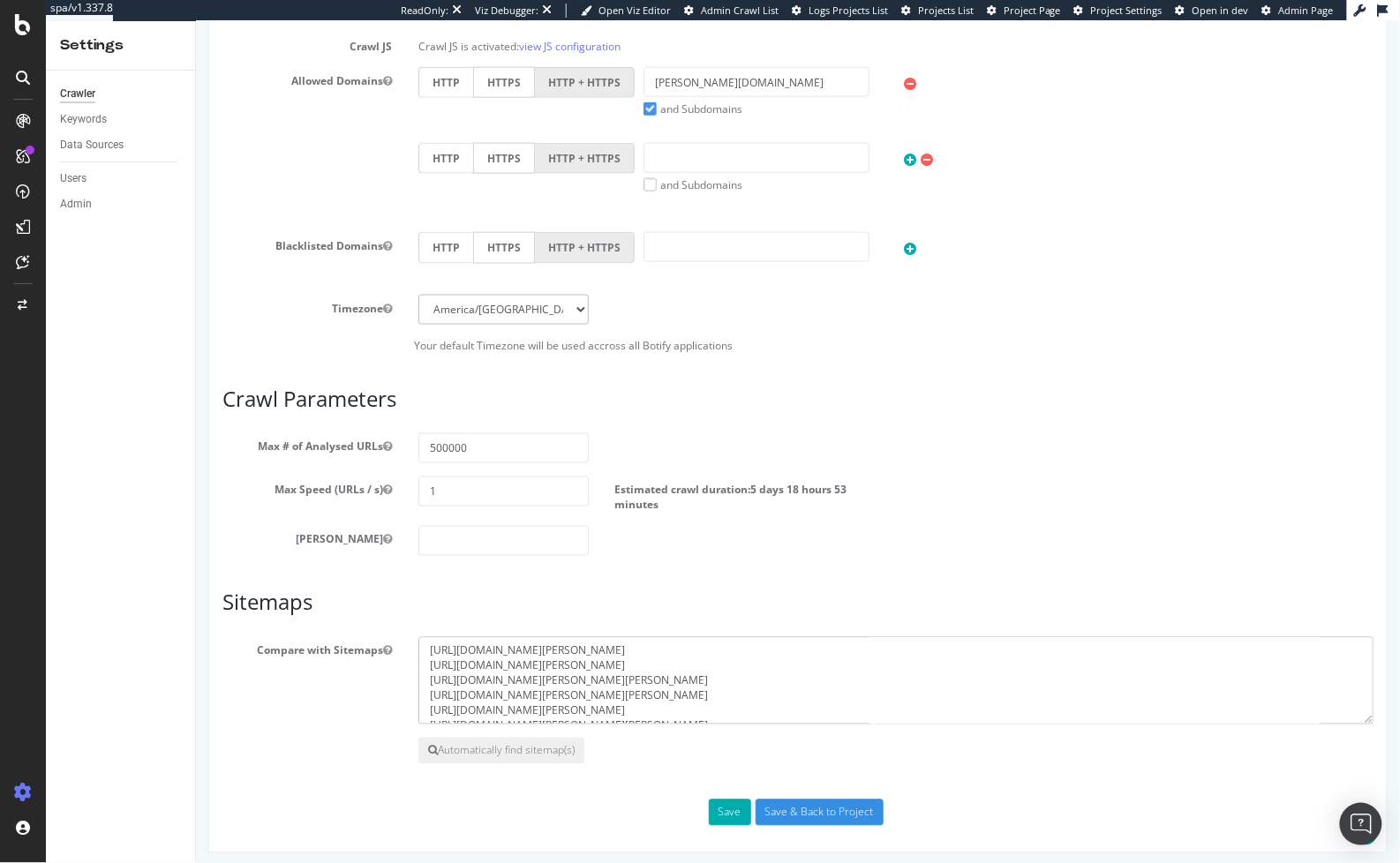
drag, startPoint x: 788, startPoint y: 709, endPoint x: 375, endPoint y: 619, distance: 422.7
click at [375, 619] on article "Sitemaps Compare with Sitemaps [URL][DOMAIN_NAME][PERSON_NAME] [URL][DOMAIN_NAM…" at bounding box center [797, 676] width 1151 height 173
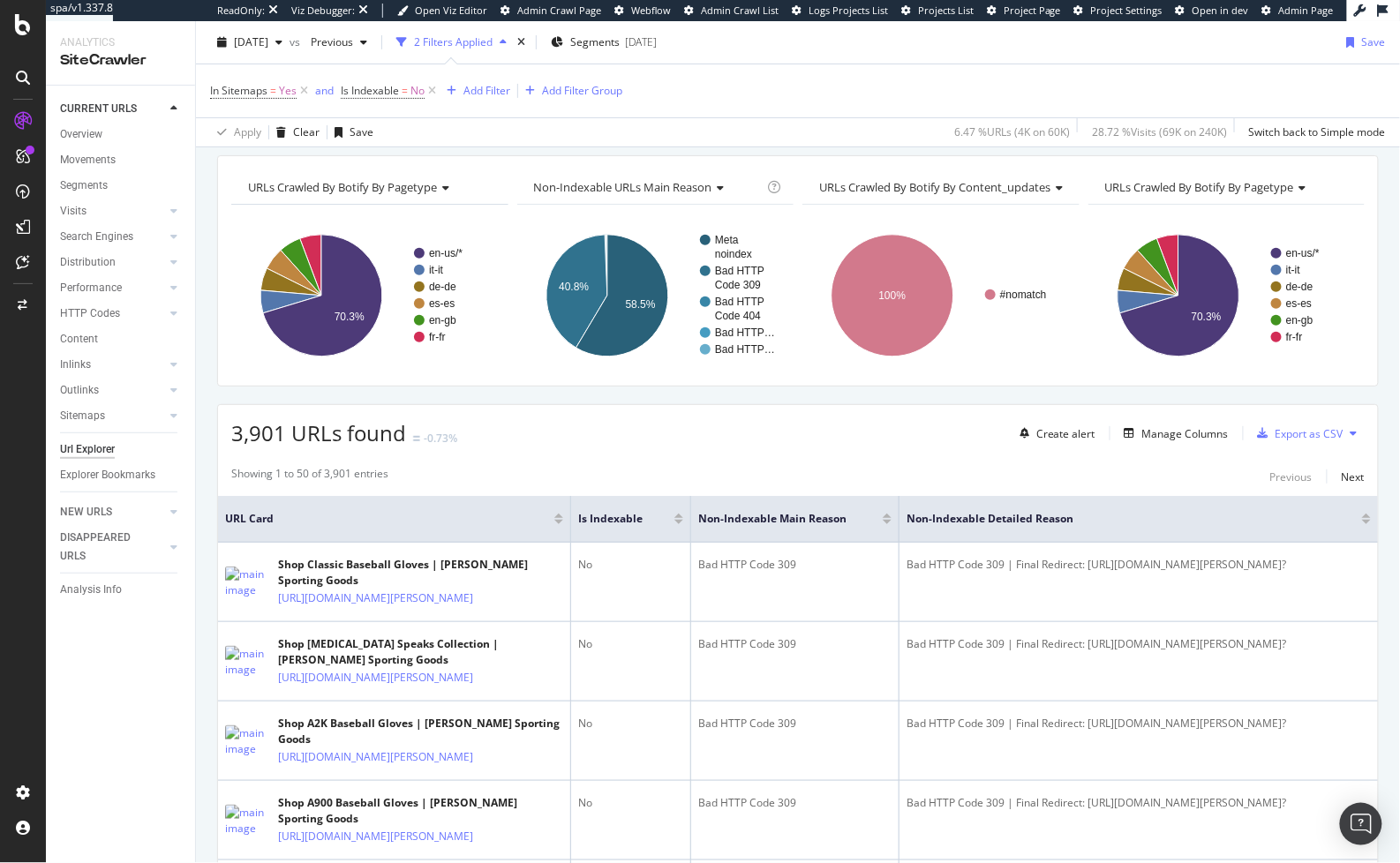
scroll to position [226, 0]
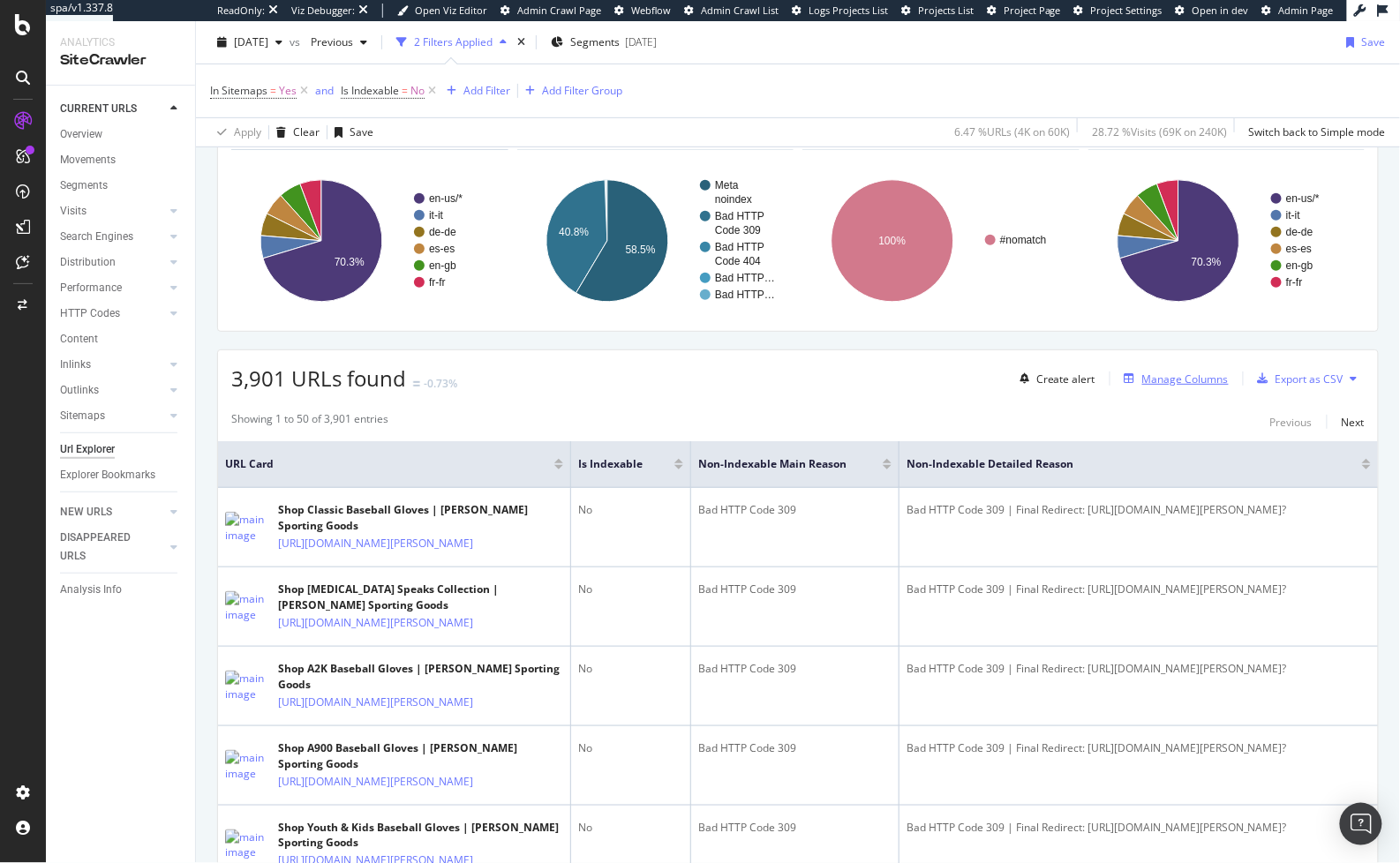
click at [1163, 373] on div "Manage Columns" at bounding box center [1185, 378] width 86 height 15
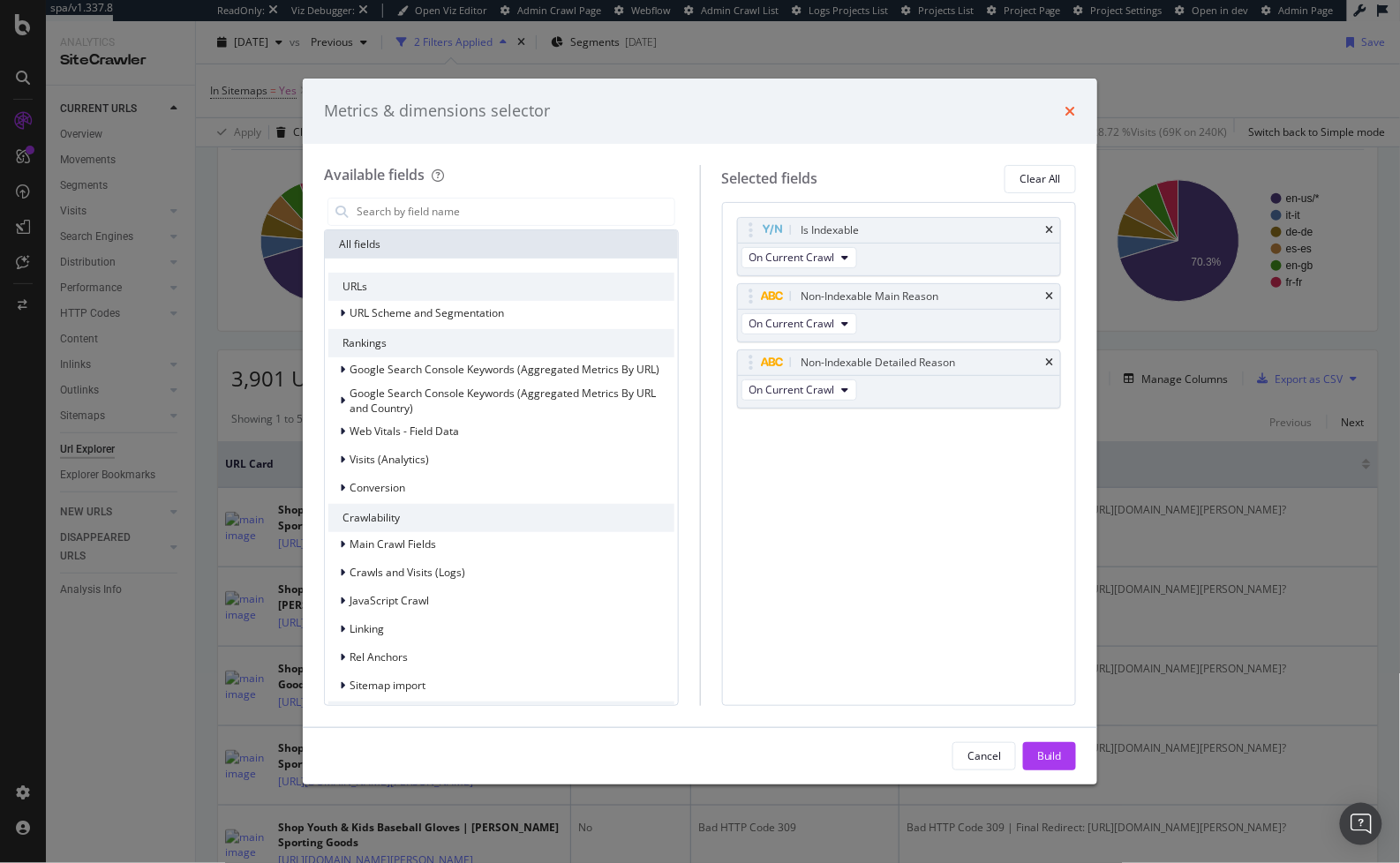
click at [1068, 114] on icon "times" at bounding box center [1071, 111] width 11 height 14
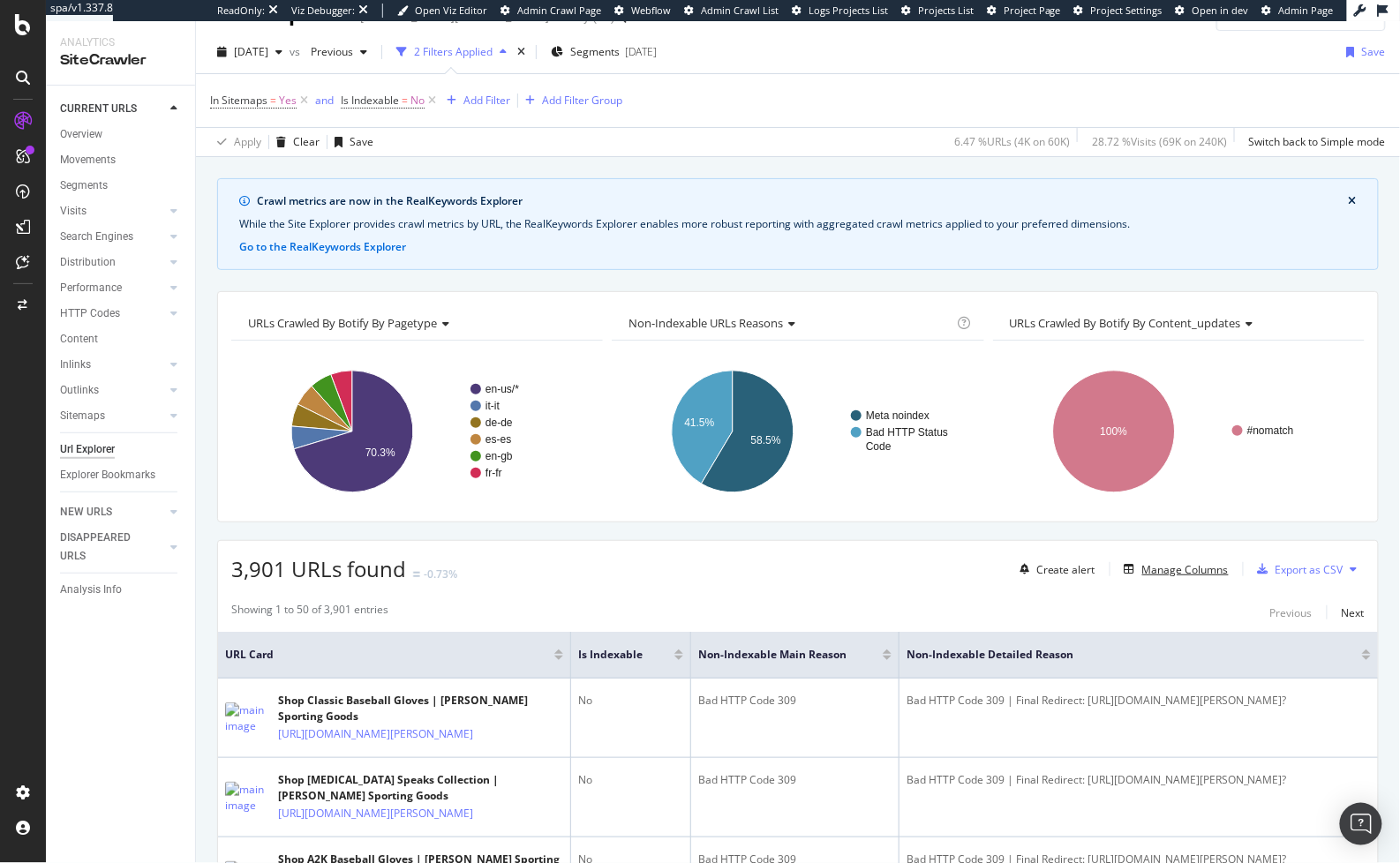
scroll to position [226, 0]
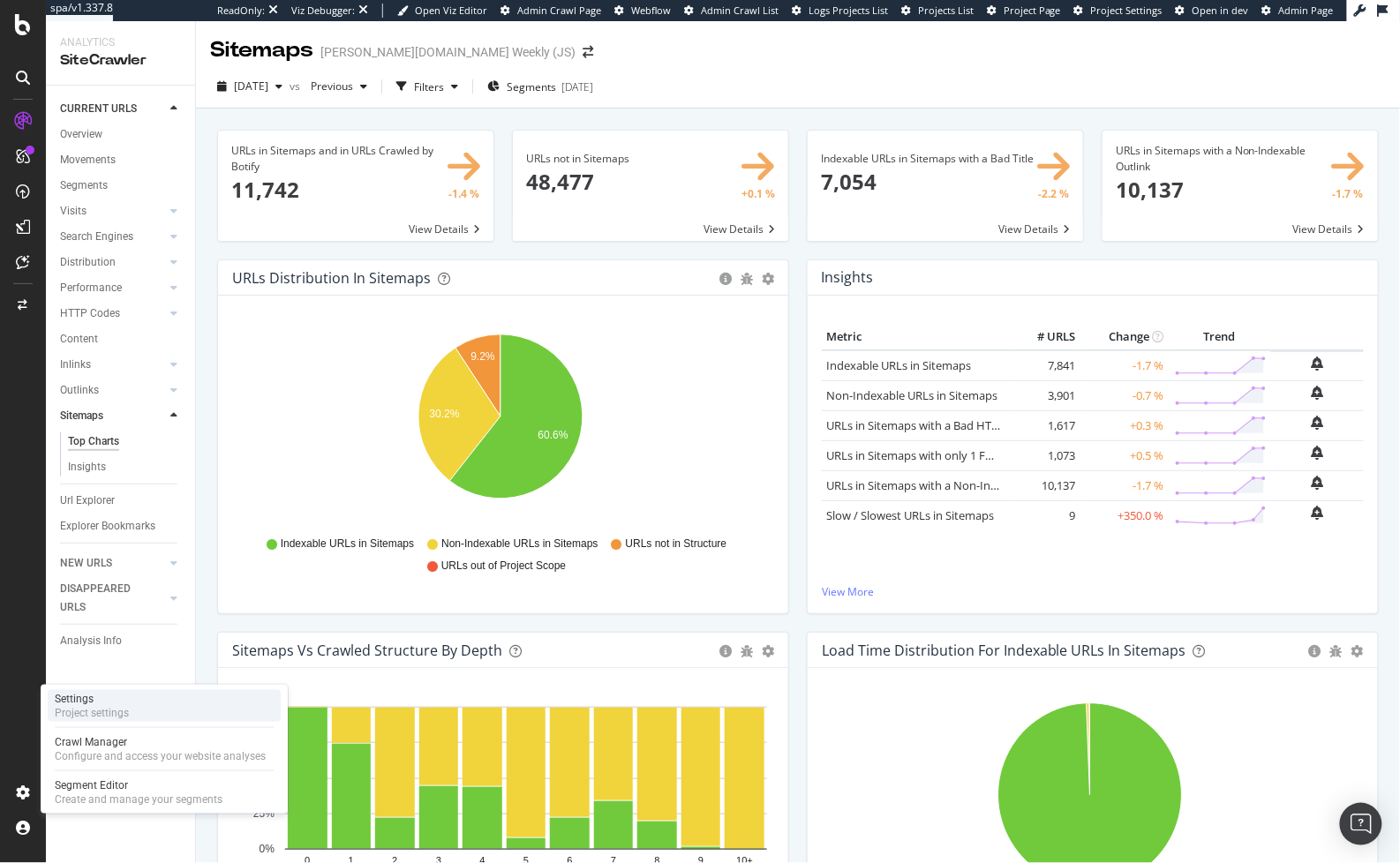
click at [90, 707] on div "Project settings" at bounding box center [91, 713] width 74 height 14
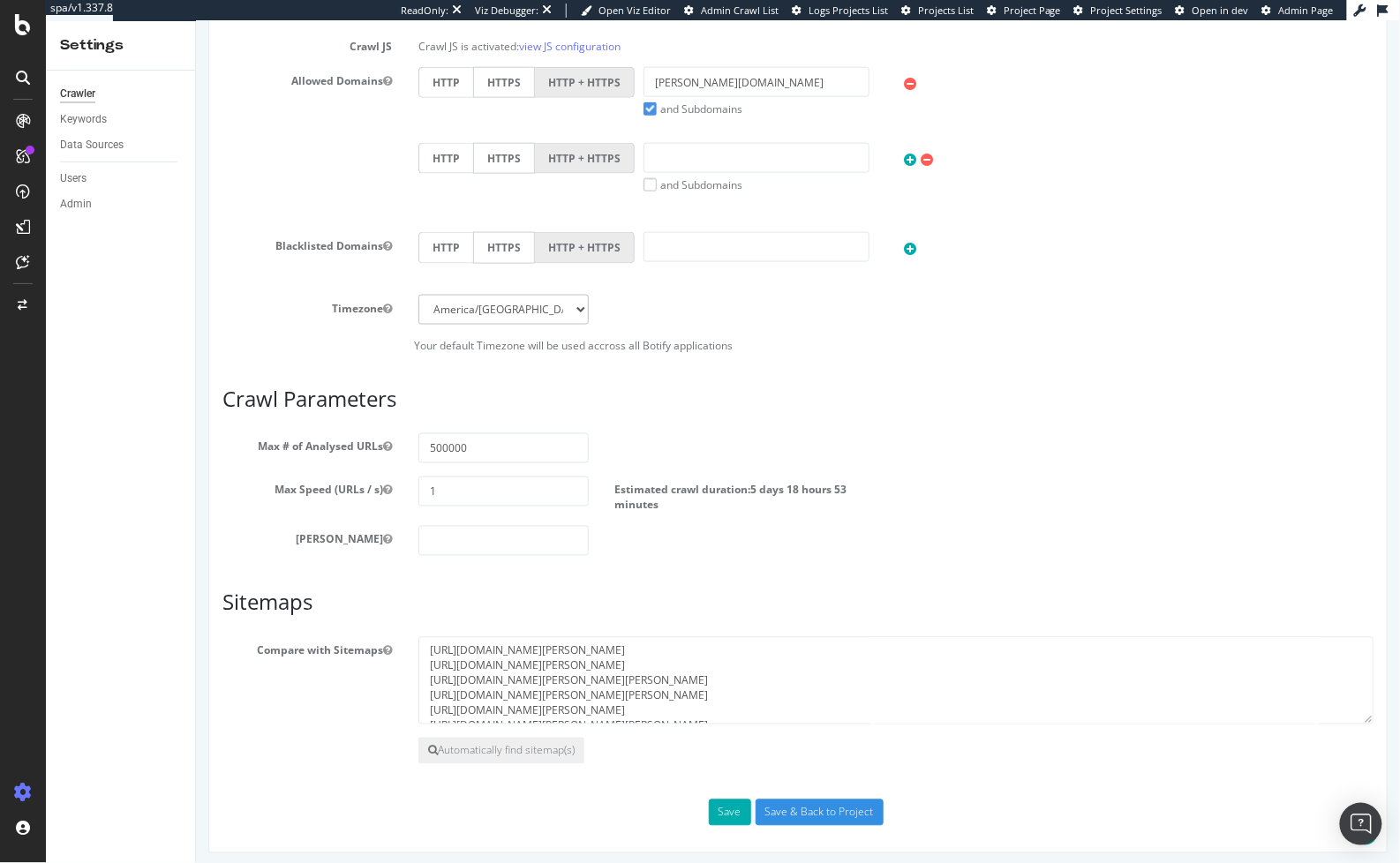
scroll to position [60, 0]
click at [505, 746] on button "Automatically find sitemap(s)" at bounding box center [500, 750] width 166 height 27
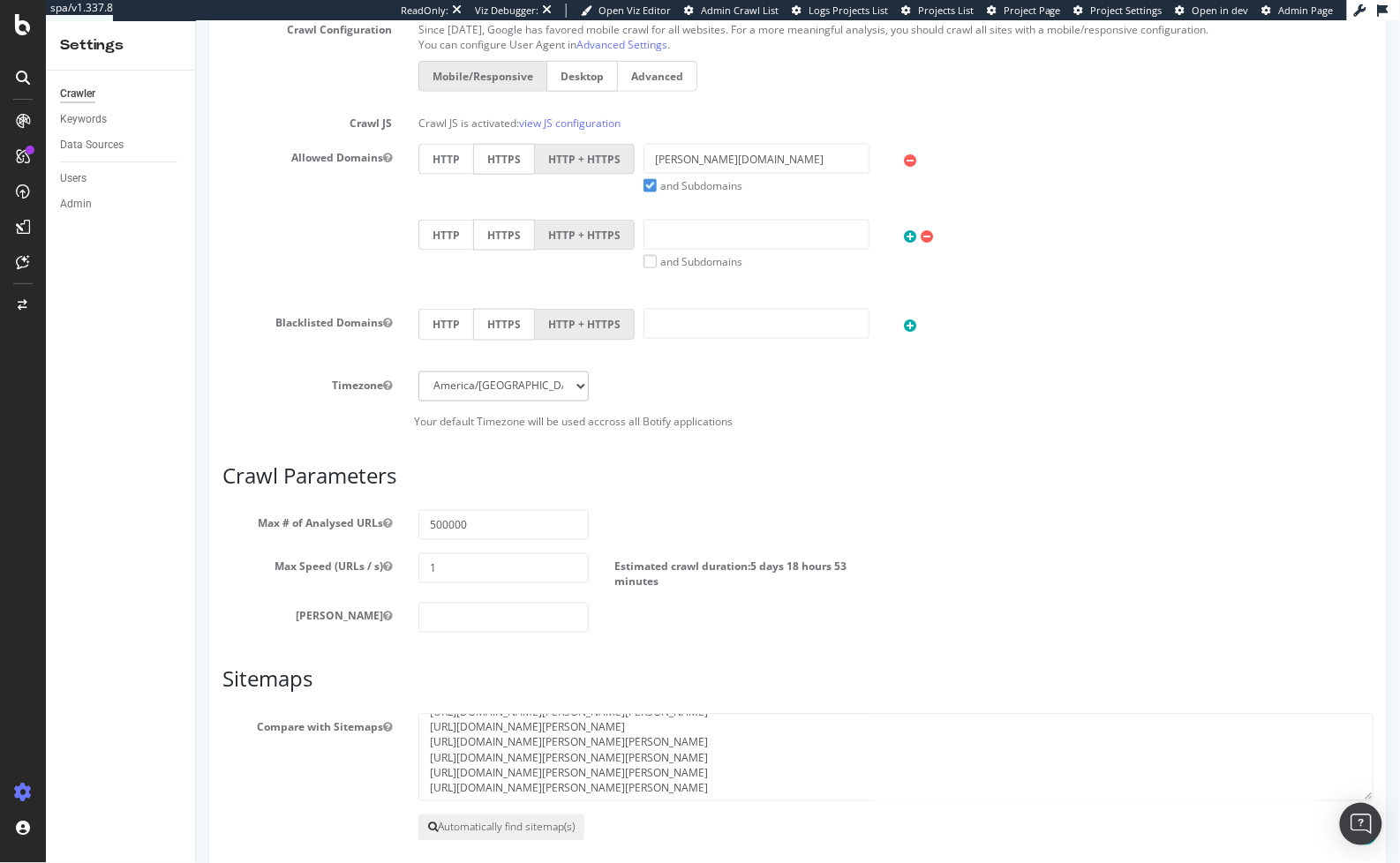
scroll to position [759, 0]
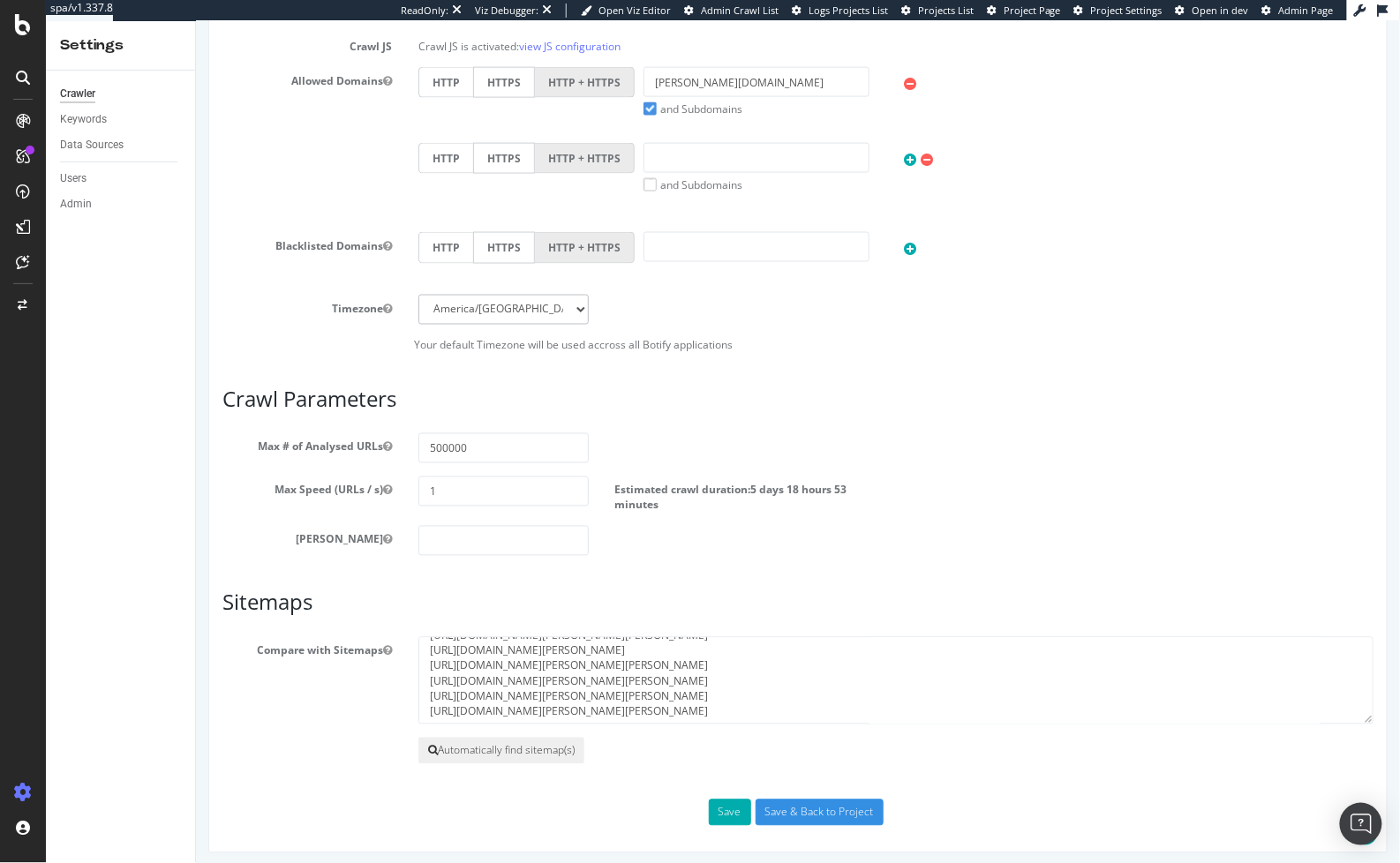
click at [472, 741] on button "Automatically find sitemap(s)" at bounding box center [500, 750] width 166 height 27
click at [442, 804] on div "Save Save & Back to Project" at bounding box center [797, 811] width 1177 height 27
click at [494, 750] on button "Automatically find sitemap(s)" at bounding box center [500, 750] width 166 height 27
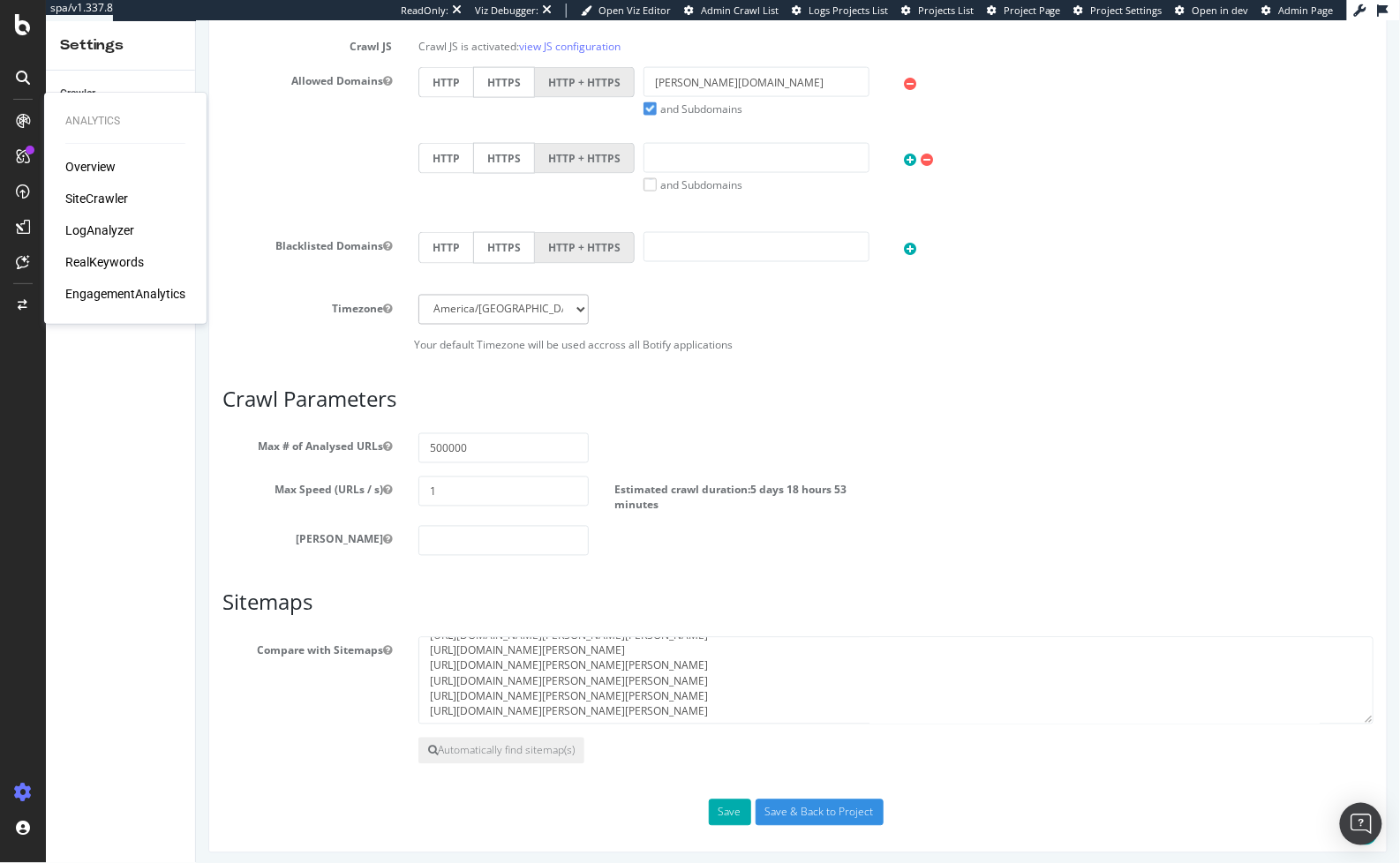
click at [344, 719] on section "Compare with Sitemaps [URL][DOMAIN_NAME][PERSON_NAME] [URL][DOMAIN_NAME][PERSON…" at bounding box center [797, 700] width 1151 height 128
click at [27, 163] on div at bounding box center [23, 157] width 28 height 28
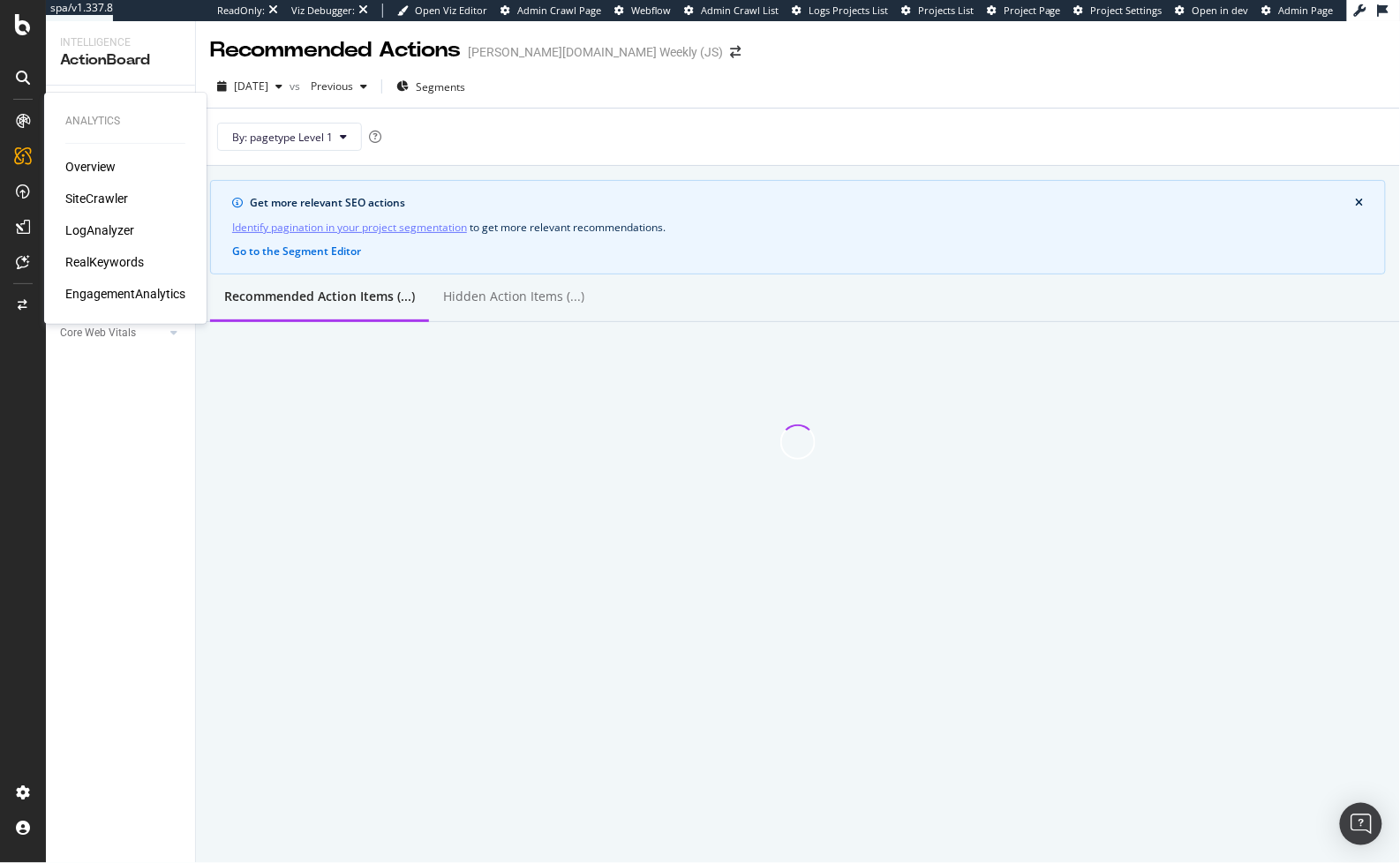
click at [81, 195] on div "SiteCrawler" at bounding box center [96, 198] width 62 height 18
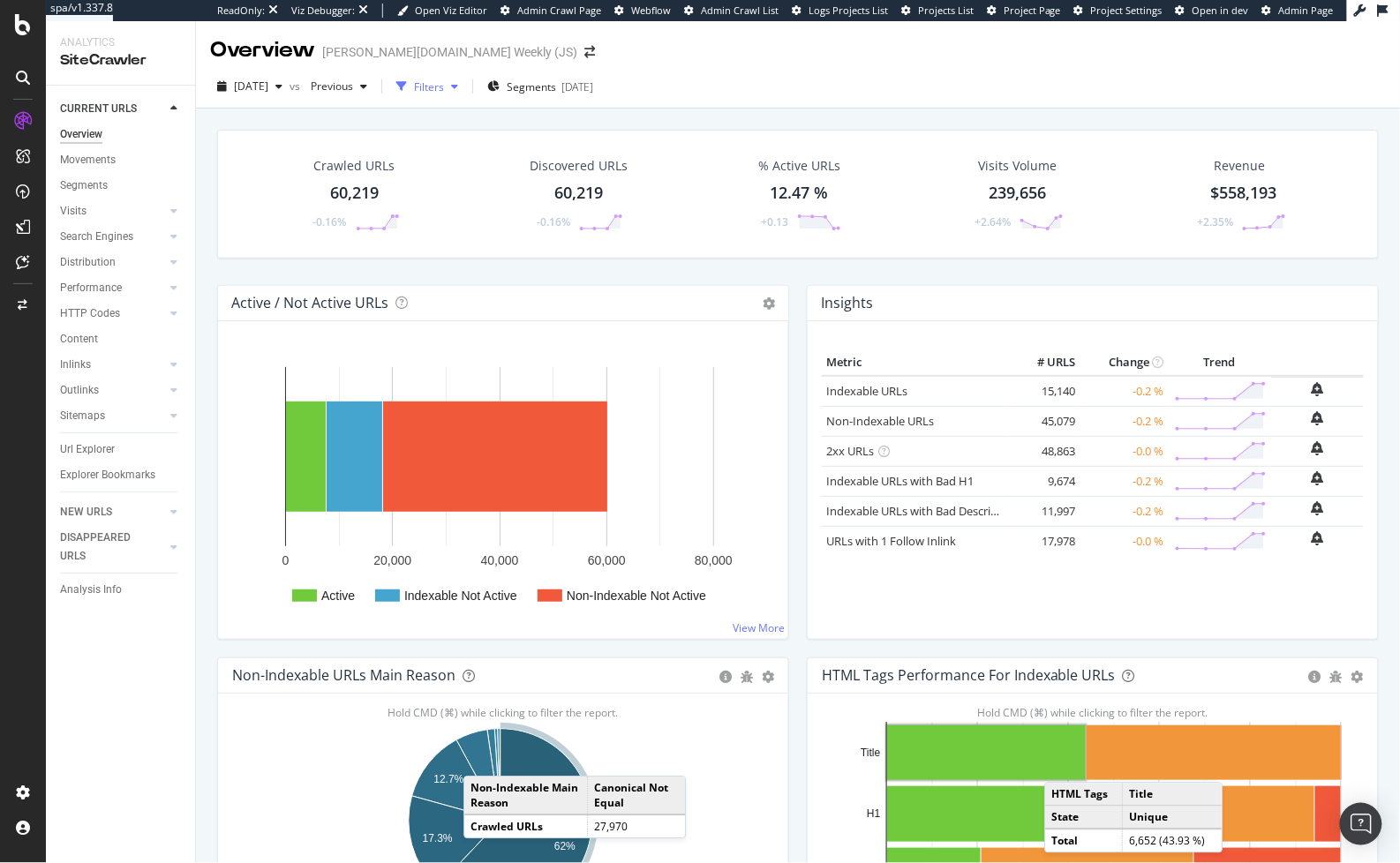
click at [444, 84] on div "Filters" at bounding box center [429, 86] width 30 height 15
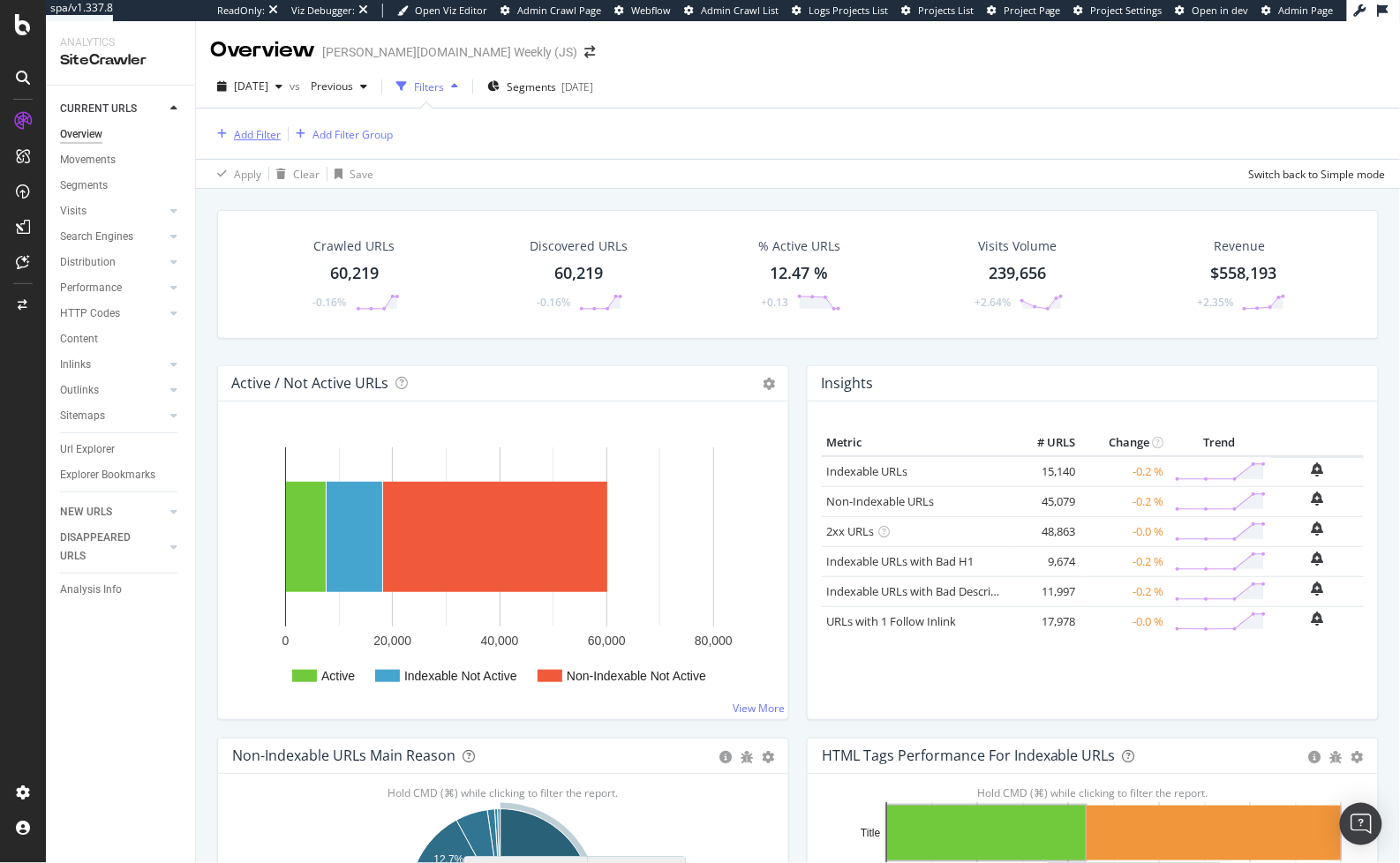
click at [242, 137] on div "Add Filter" at bounding box center [257, 134] width 47 height 15
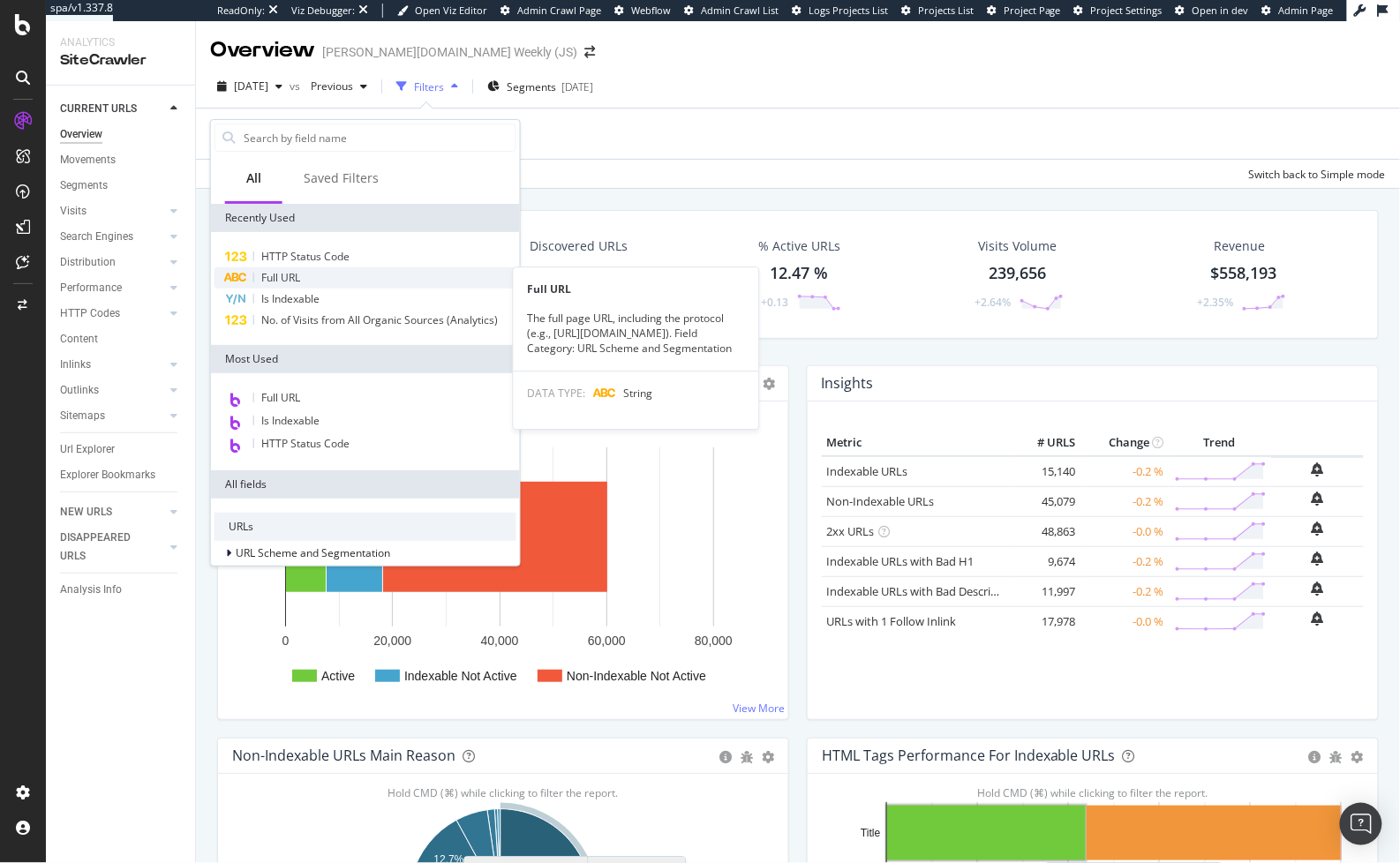
click at [278, 275] on span "Full URL" at bounding box center [281, 277] width 39 height 15
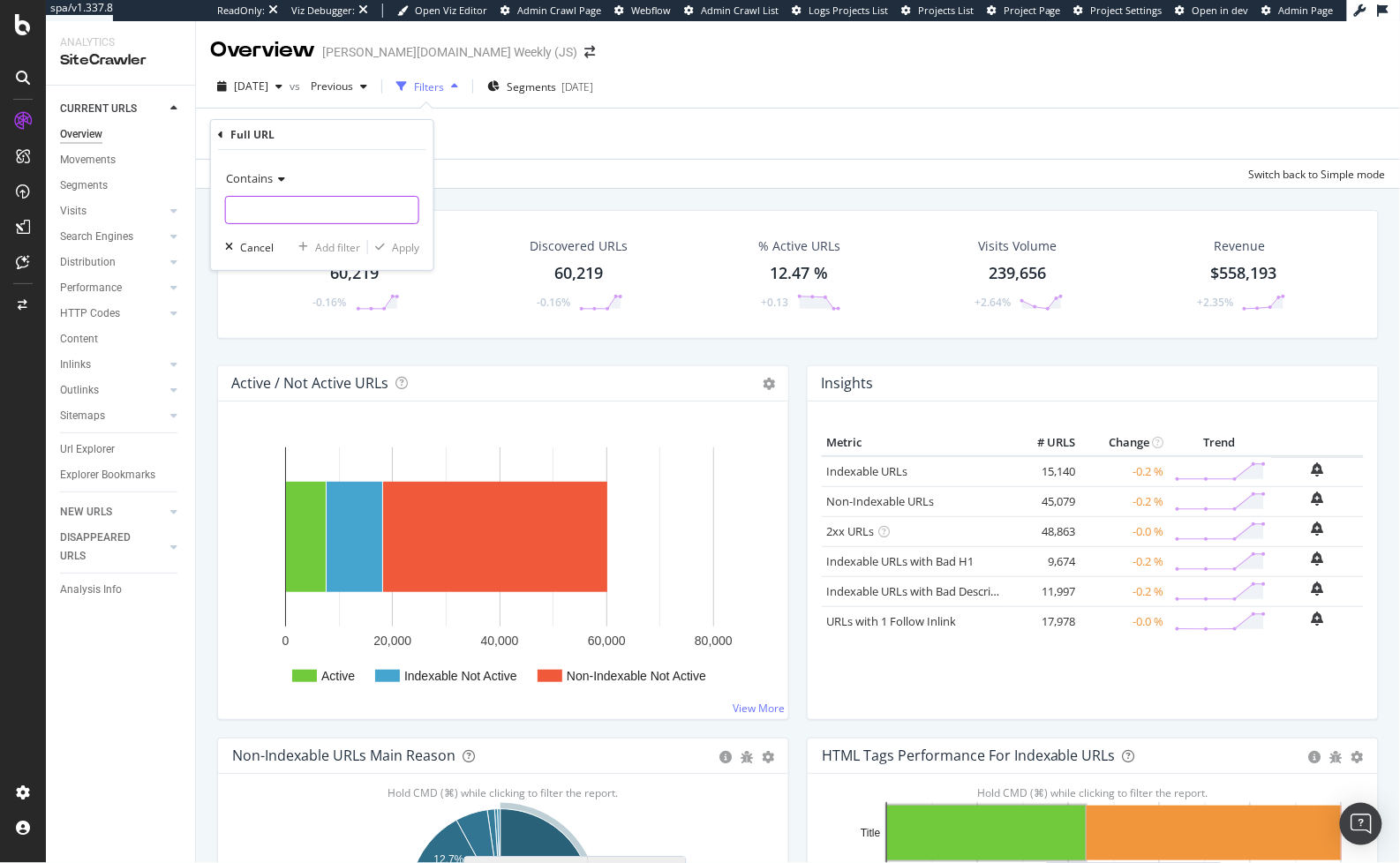
click at [249, 205] on input "text" at bounding box center [322, 210] width 192 height 28
type input "collections/womens-cold-wealther-collection"
click at [392, 243] on div "Apply" at bounding box center [405, 247] width 28 height 15
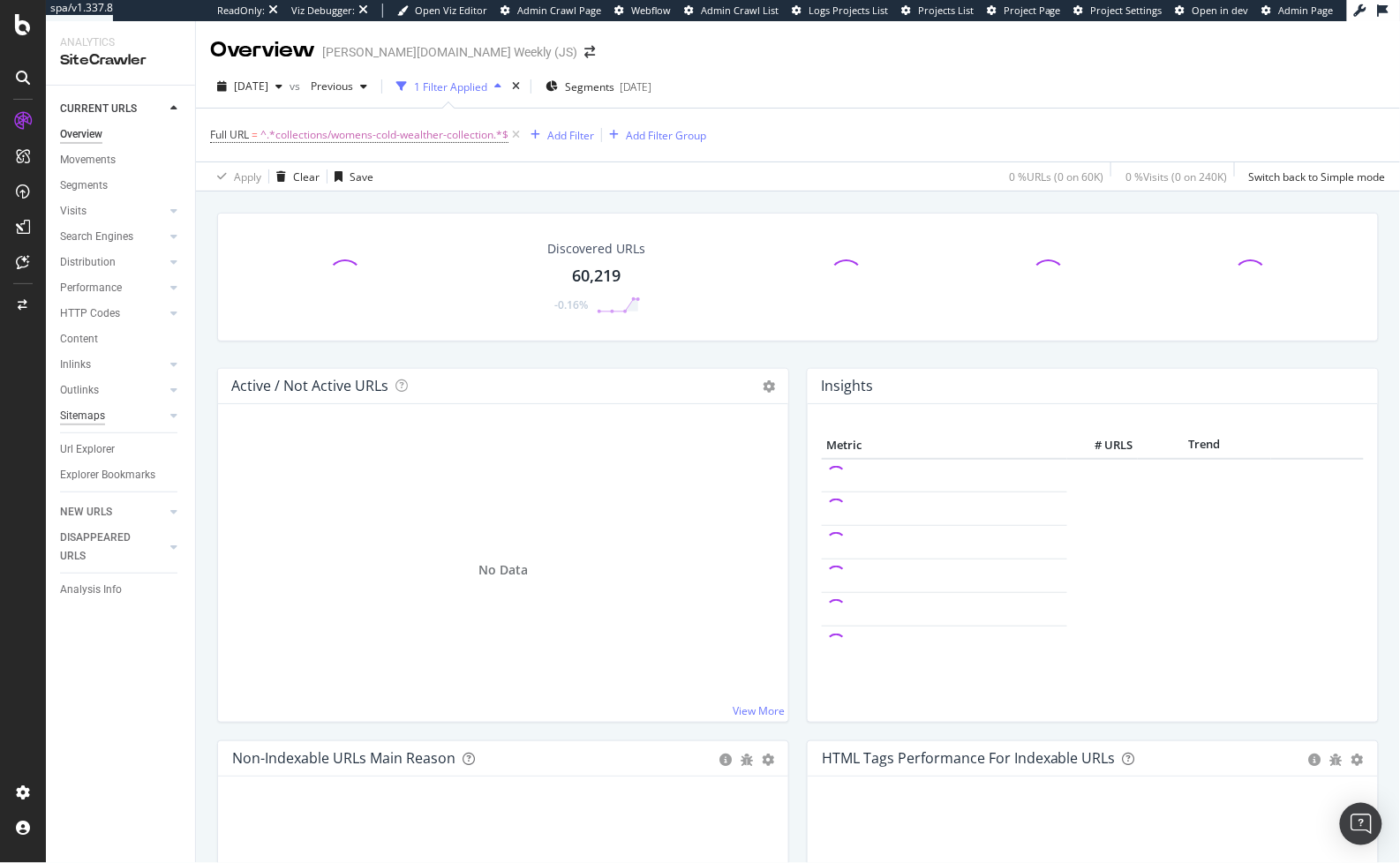
click at [88, 416] on div "Sitemaps" at bounding box center [82, 415] width 45 height 19
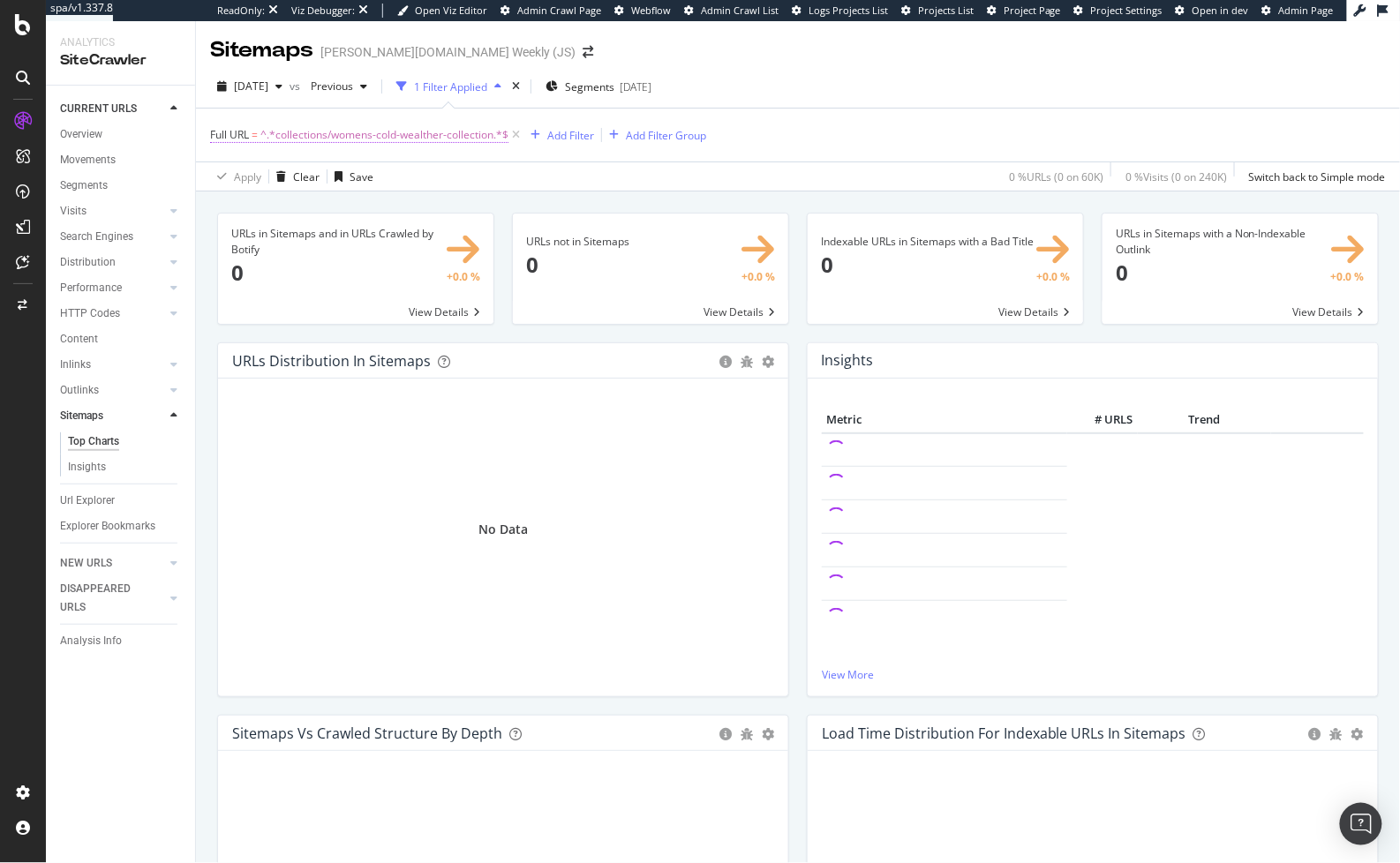
click at [396, 133] on span "^.*collections/womens-cold-wealther-collection.*$" at bounding box center [384, 135] width 248 height 25
click at [379, 211] on input "collections/womens-cold-wealther-collection" at bounding box center [309, 207] width 166 height 28
click at [379, 205] on input "collections/womens-cold-wealther-collection" at bounding box center [309, 207] width 166 height 28
type input "collections/womens-cold-weather-collection"
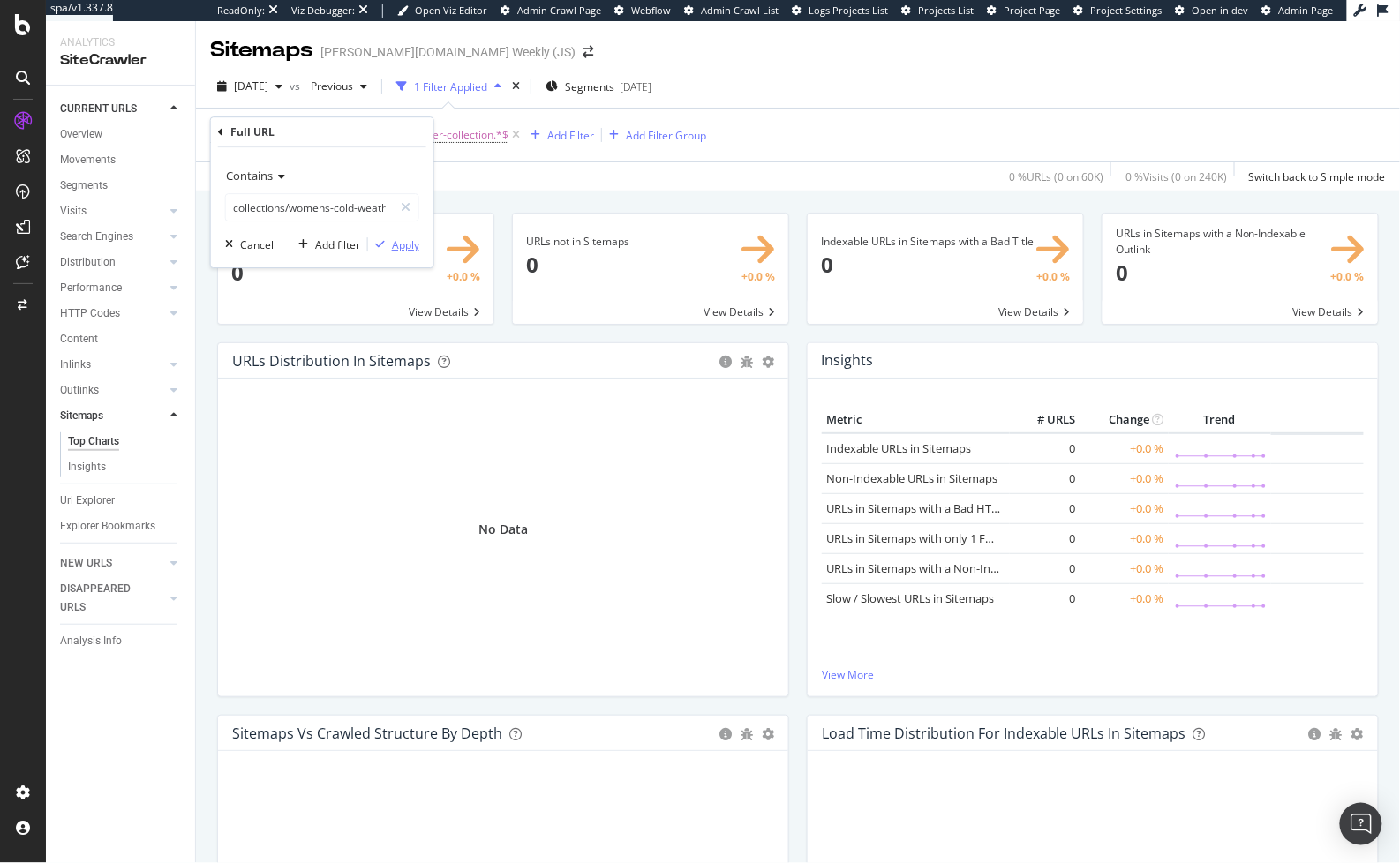
click at [393, 238] on div "Apply" at bounding box center [405, 245] width 28 height 15
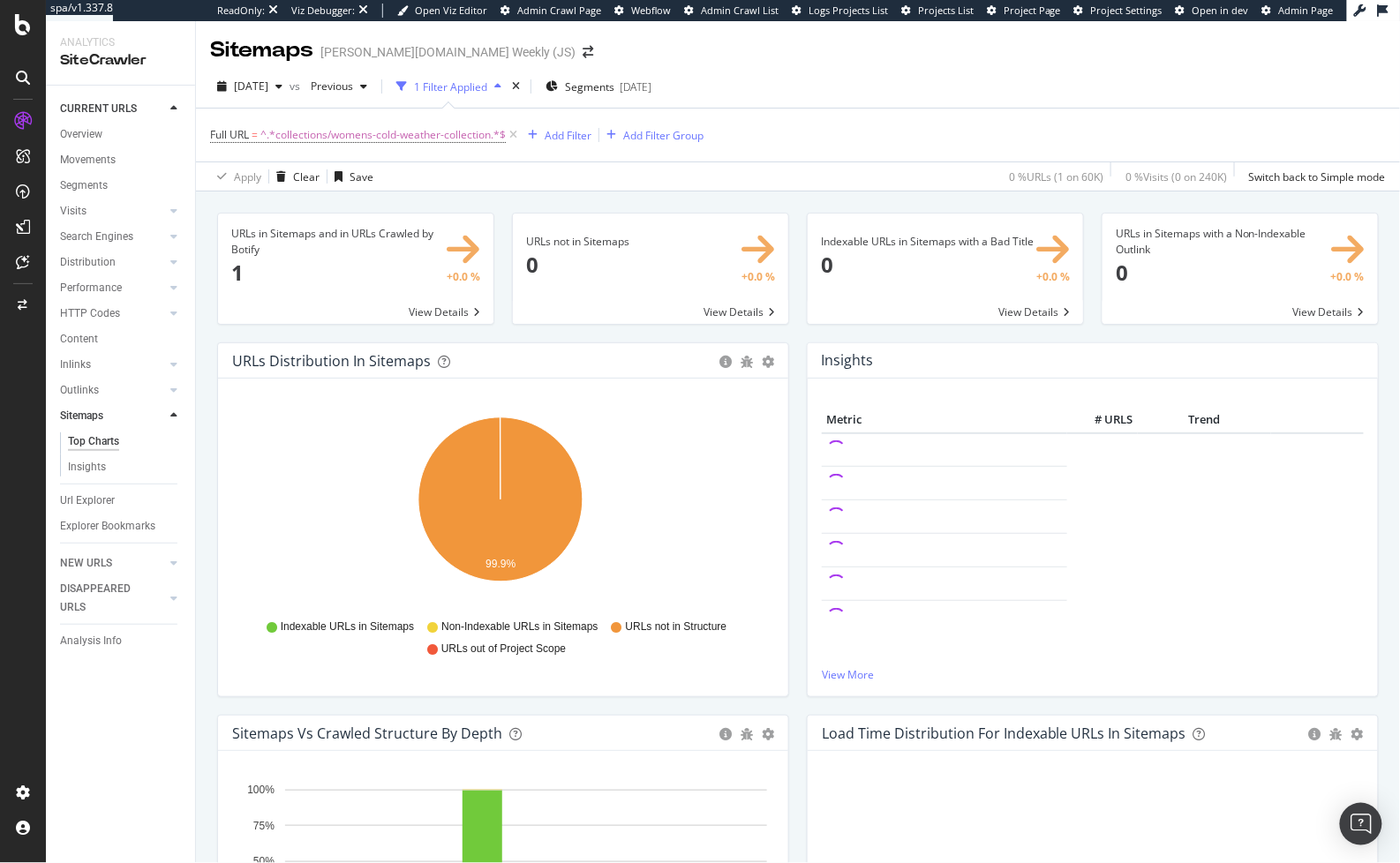
click at [428, 311] on span at bounding box center [355, 269] width 275 height 110
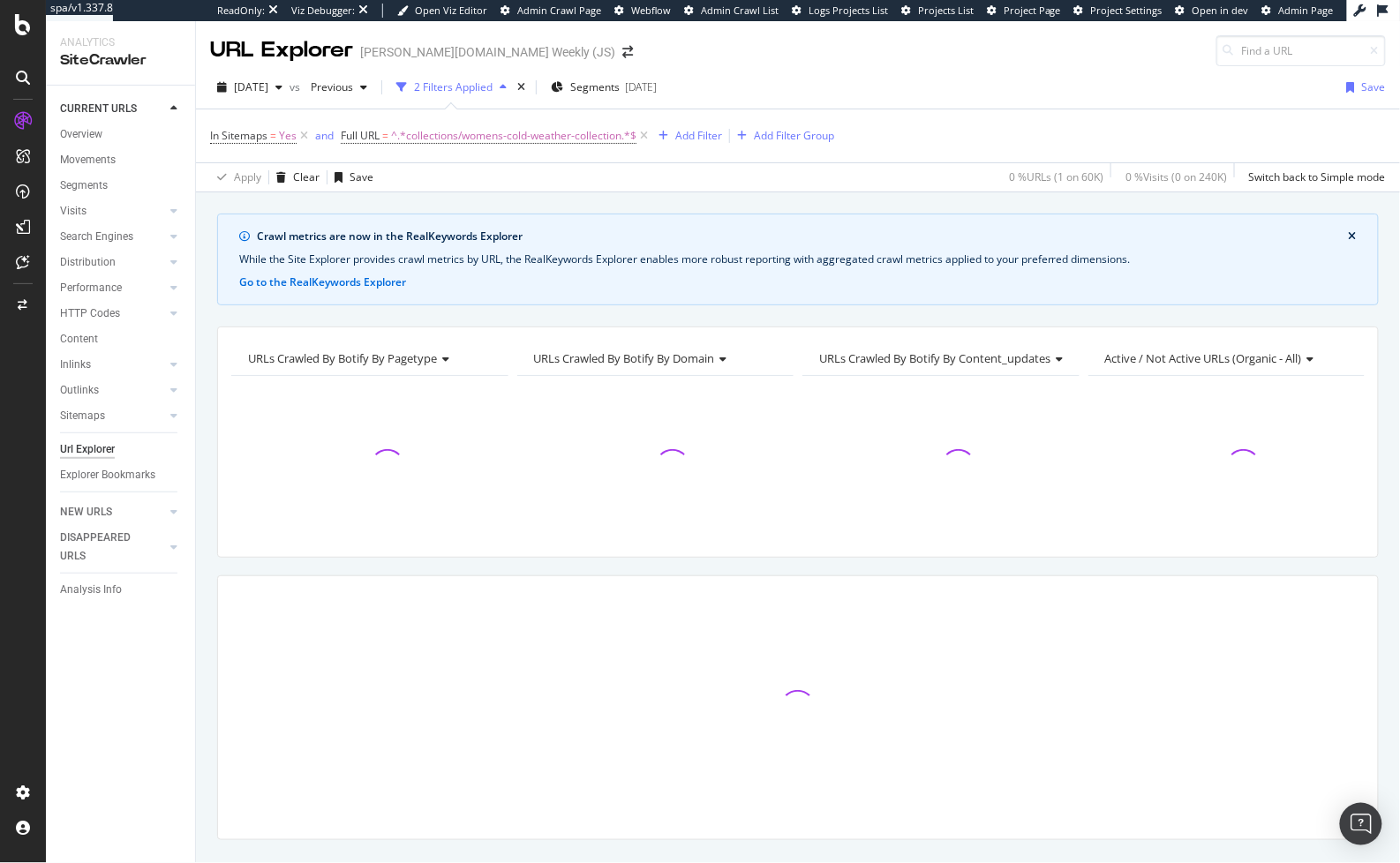
scroll to position [36, 0]
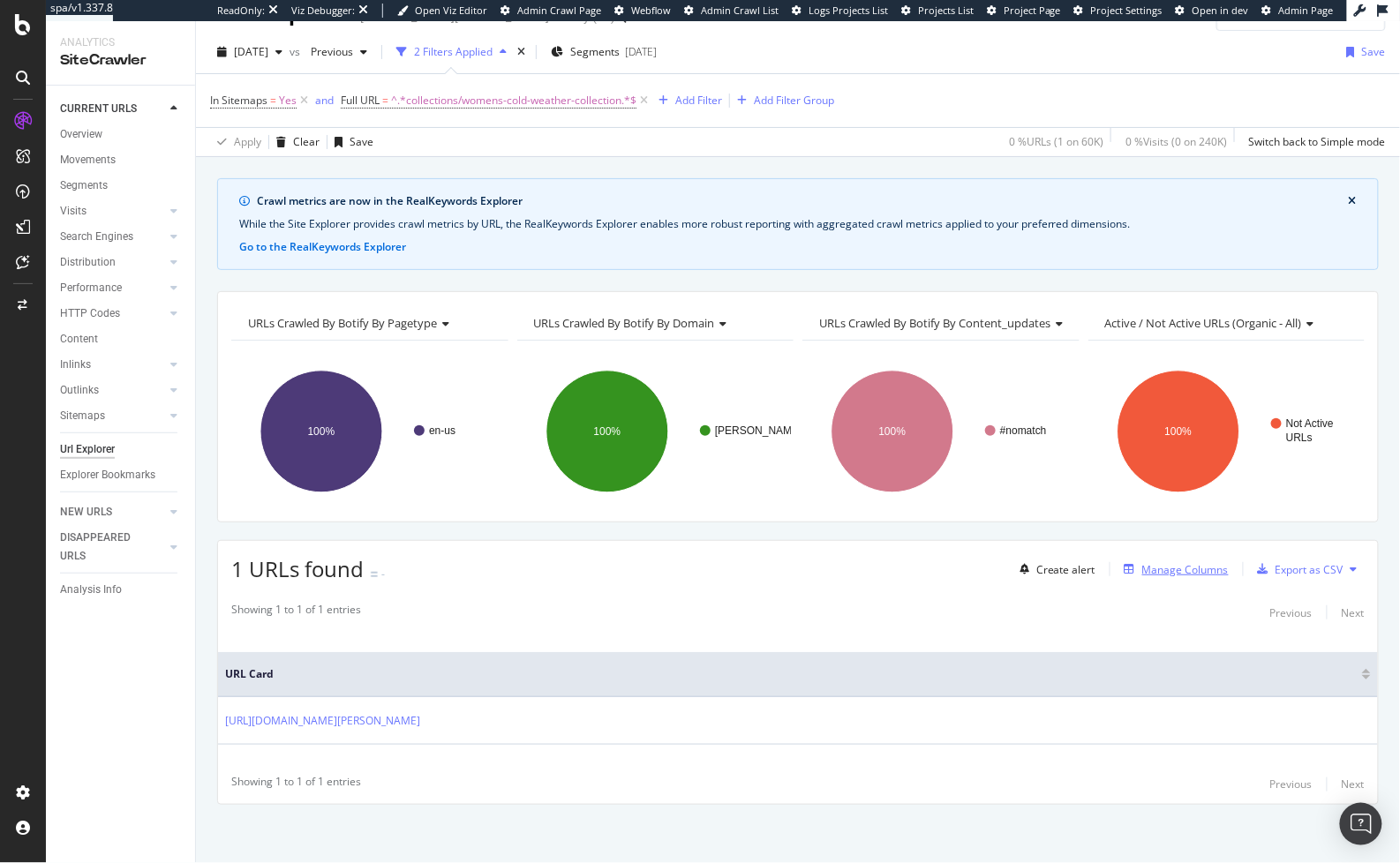
click at [1154, 566] on div "Manage Columns" at bounding box center [1185, 569] width 86 height 15
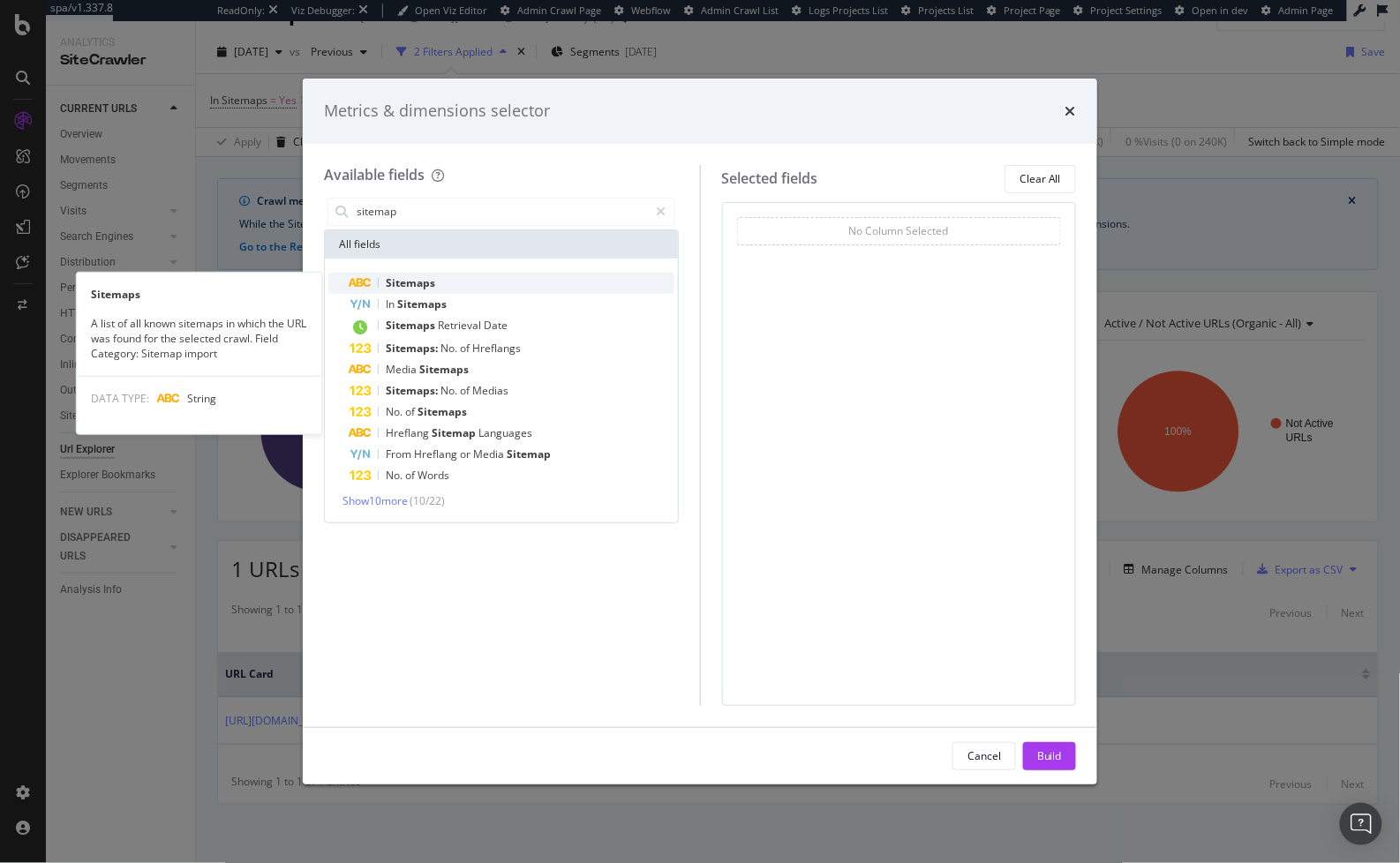
type input "sitemap"
click at [502, 287] on div "Sitemaps" at bounding box center [512, 283] width 325 height 21
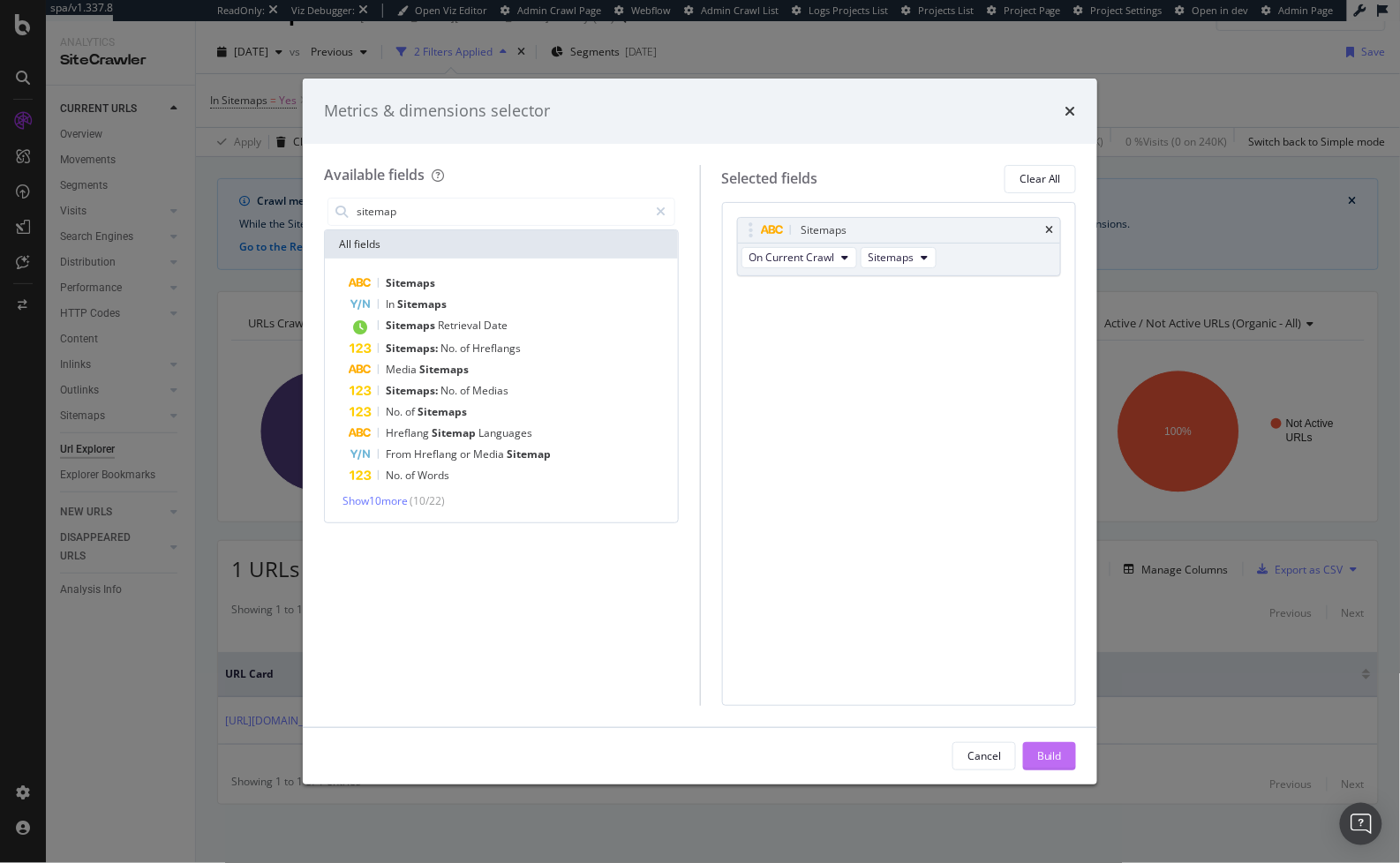
click at [1043, 757] on div "Build" at bounding box center [1049, 755] width 25 height 15
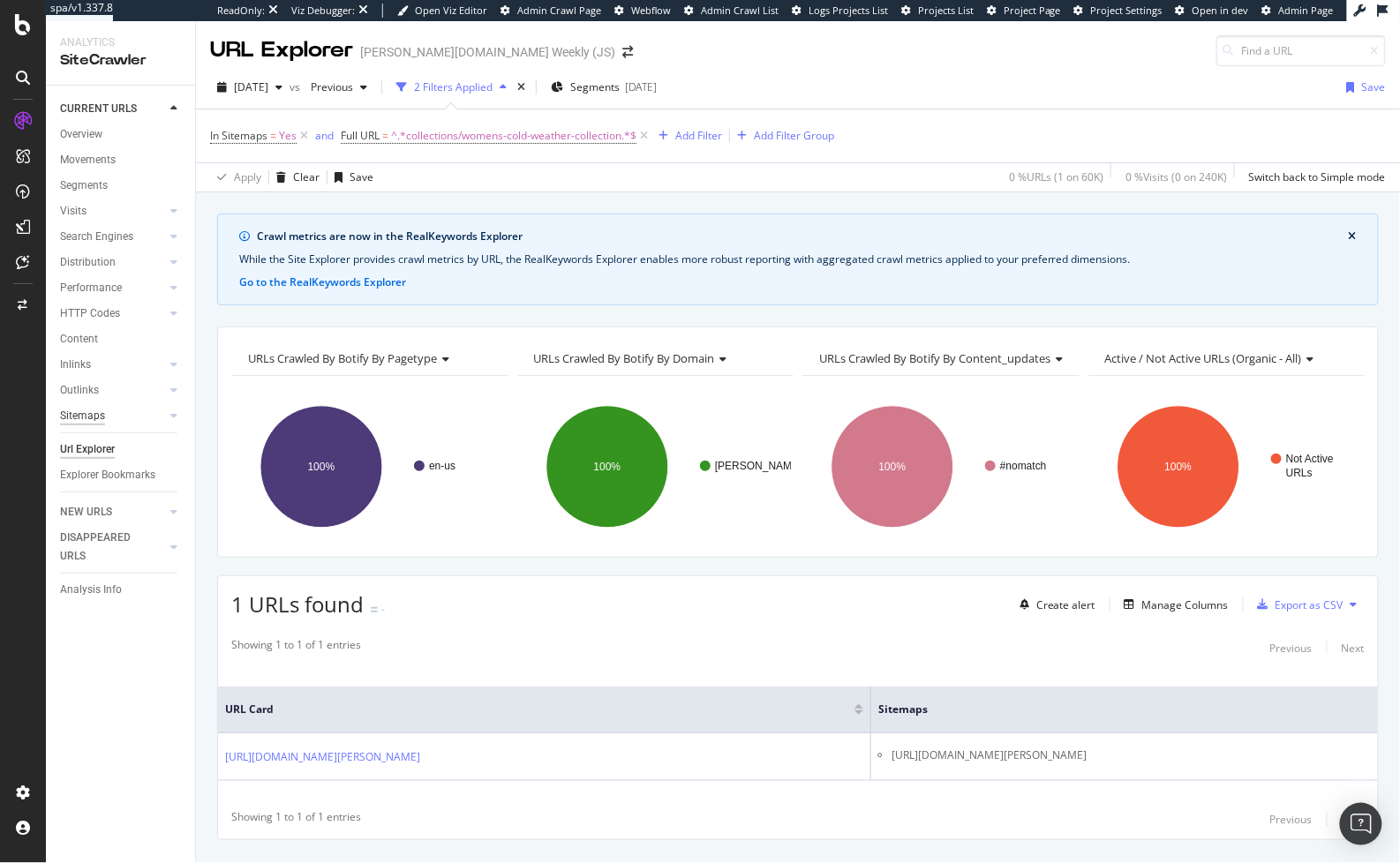
click at [82, 414] on div "Sitemaps" at bounding box center [82, 415] width 45 height 19
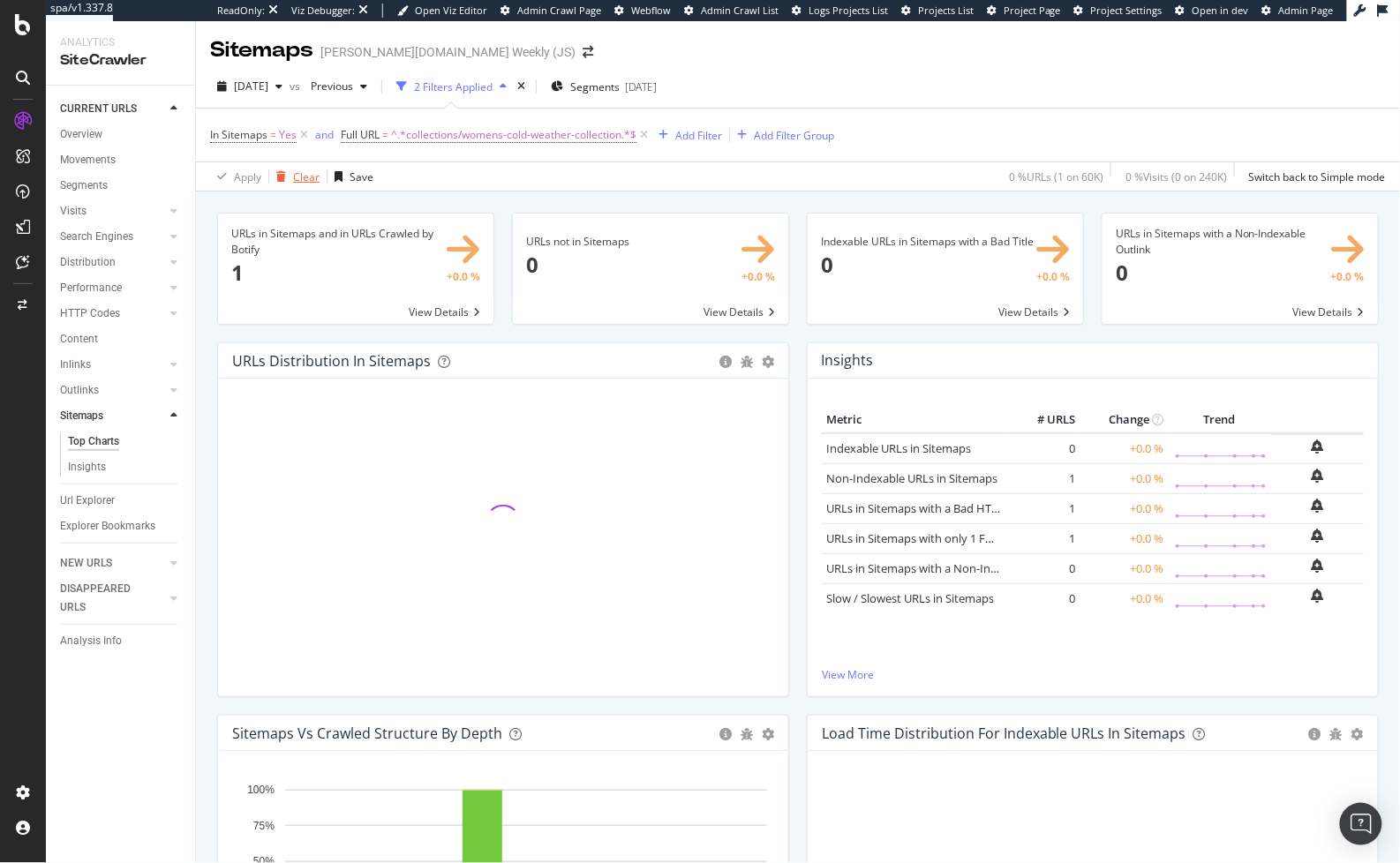
click at [296, 170] on div "Clear" at bounding box center [306, 176] width 27 height 15
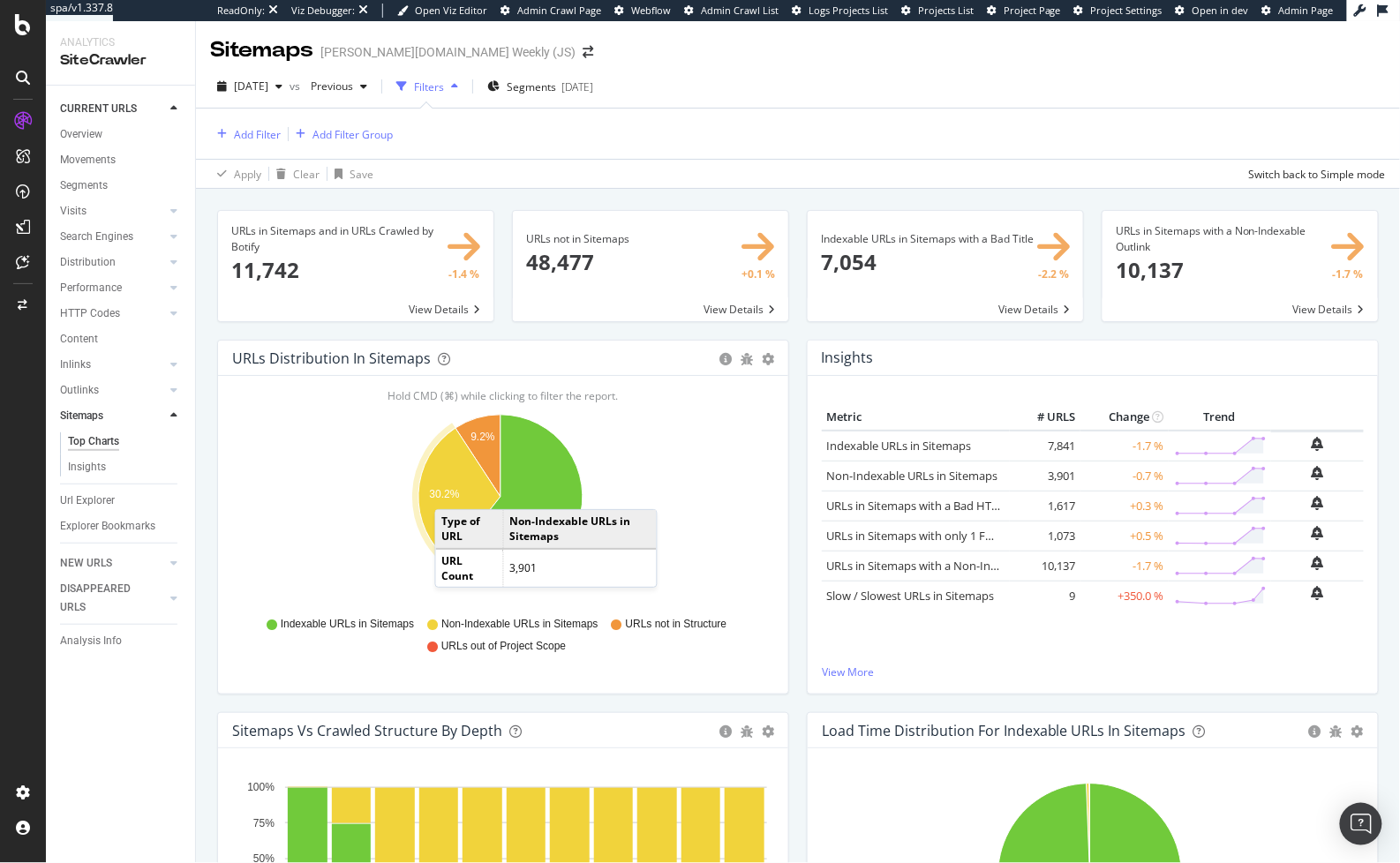
click at [452, 490] on text "30.2%" at bounding box center [444, 495] width 30 height 12
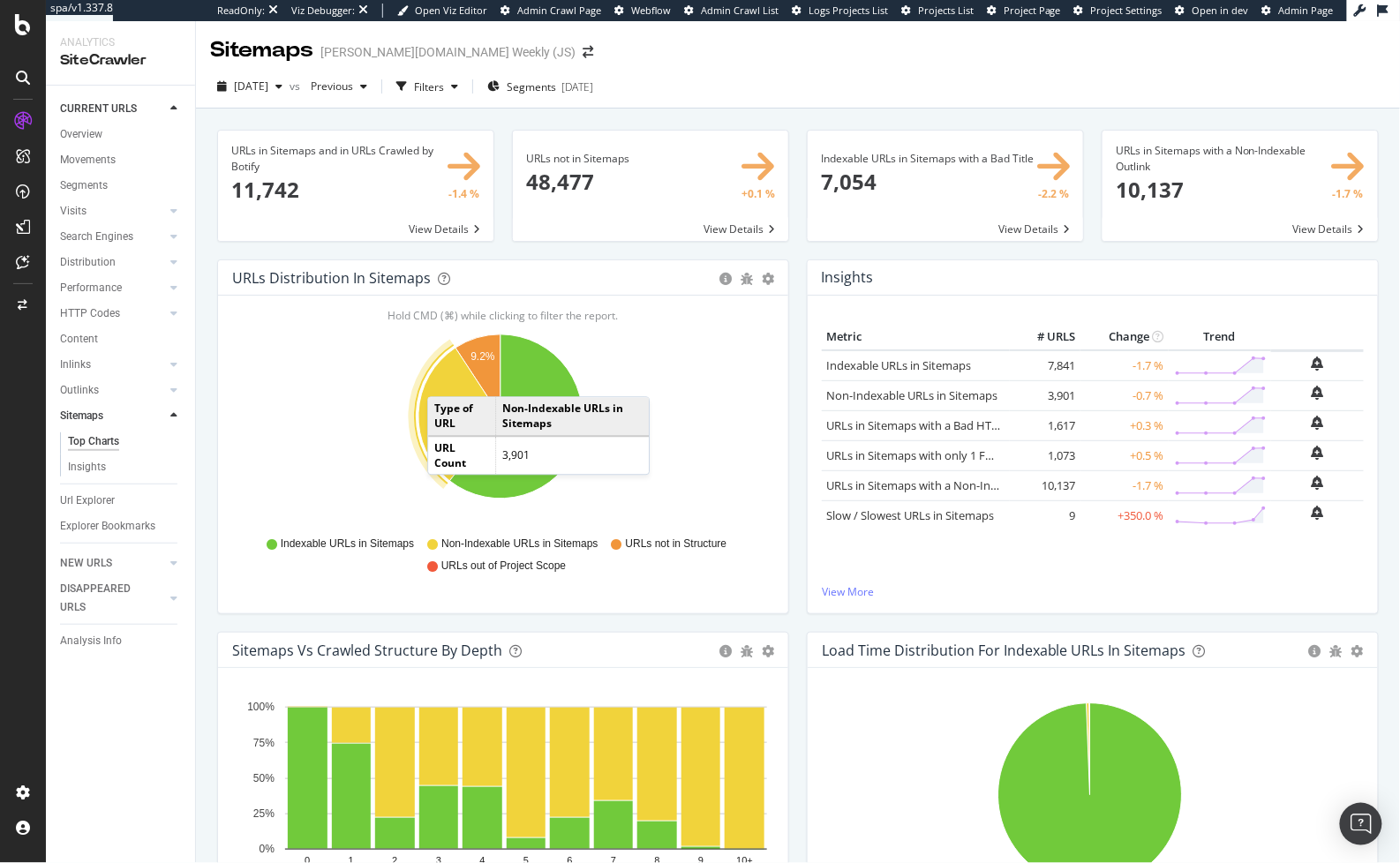
click at [445, 378] on icon "A chart." at bounding box center [459, 415] width 82 height 133
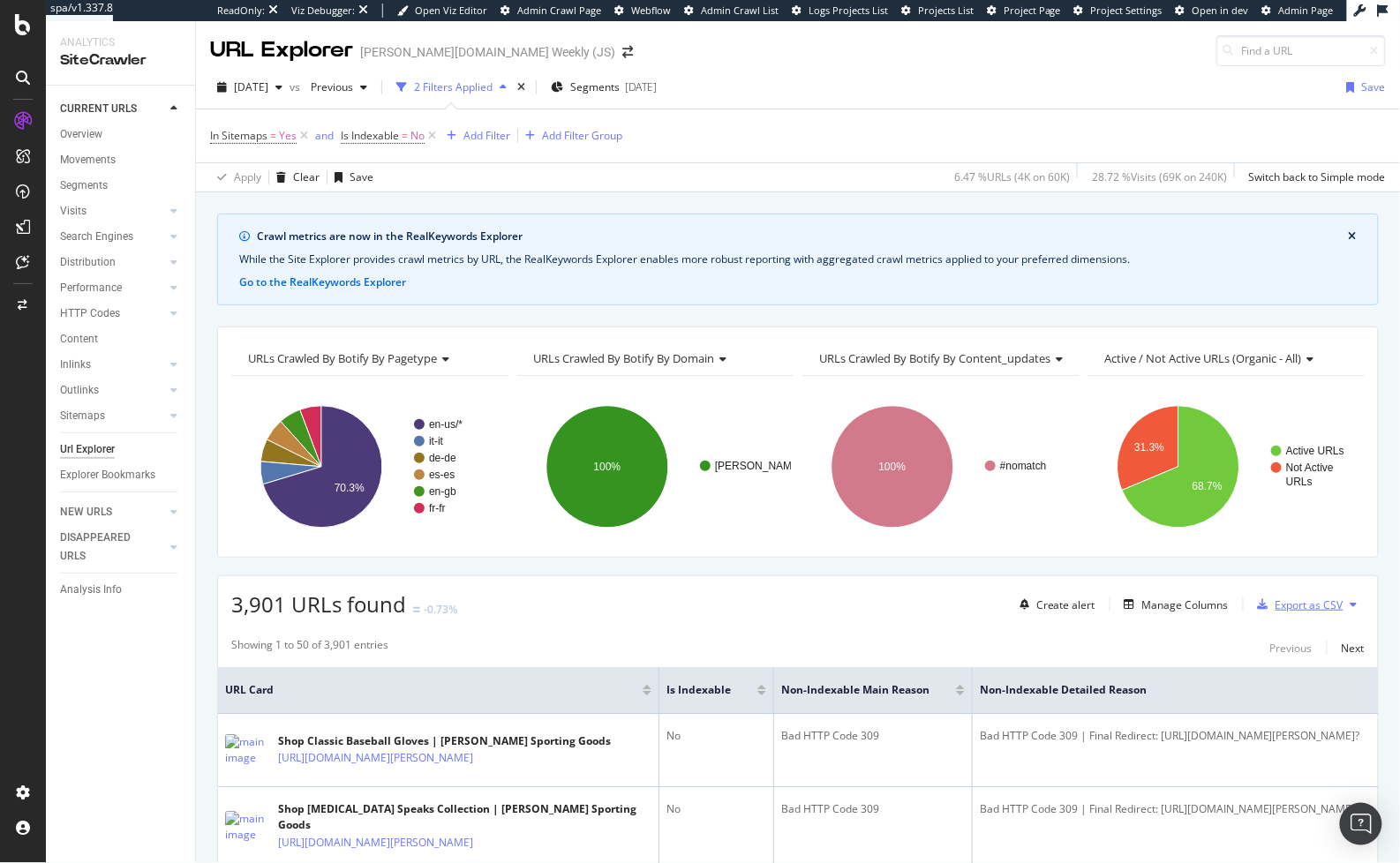
click at [1304, 597] on div "Export as CSV" at bounding box center [1309, 604] width 68 height 15
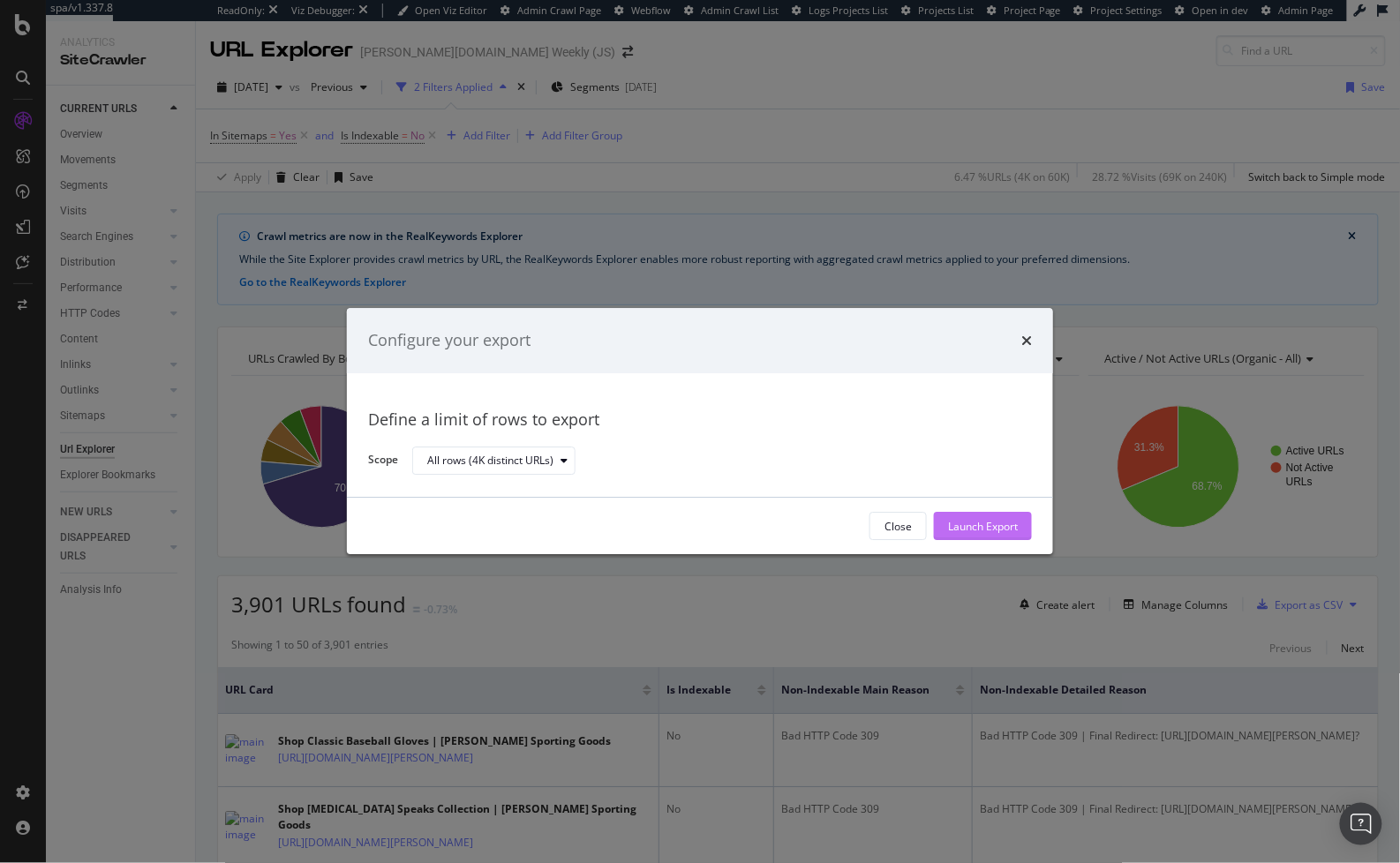
click at [973, 530] on div "Launch Export" at bounding box center [983, 526] width 69 height 15
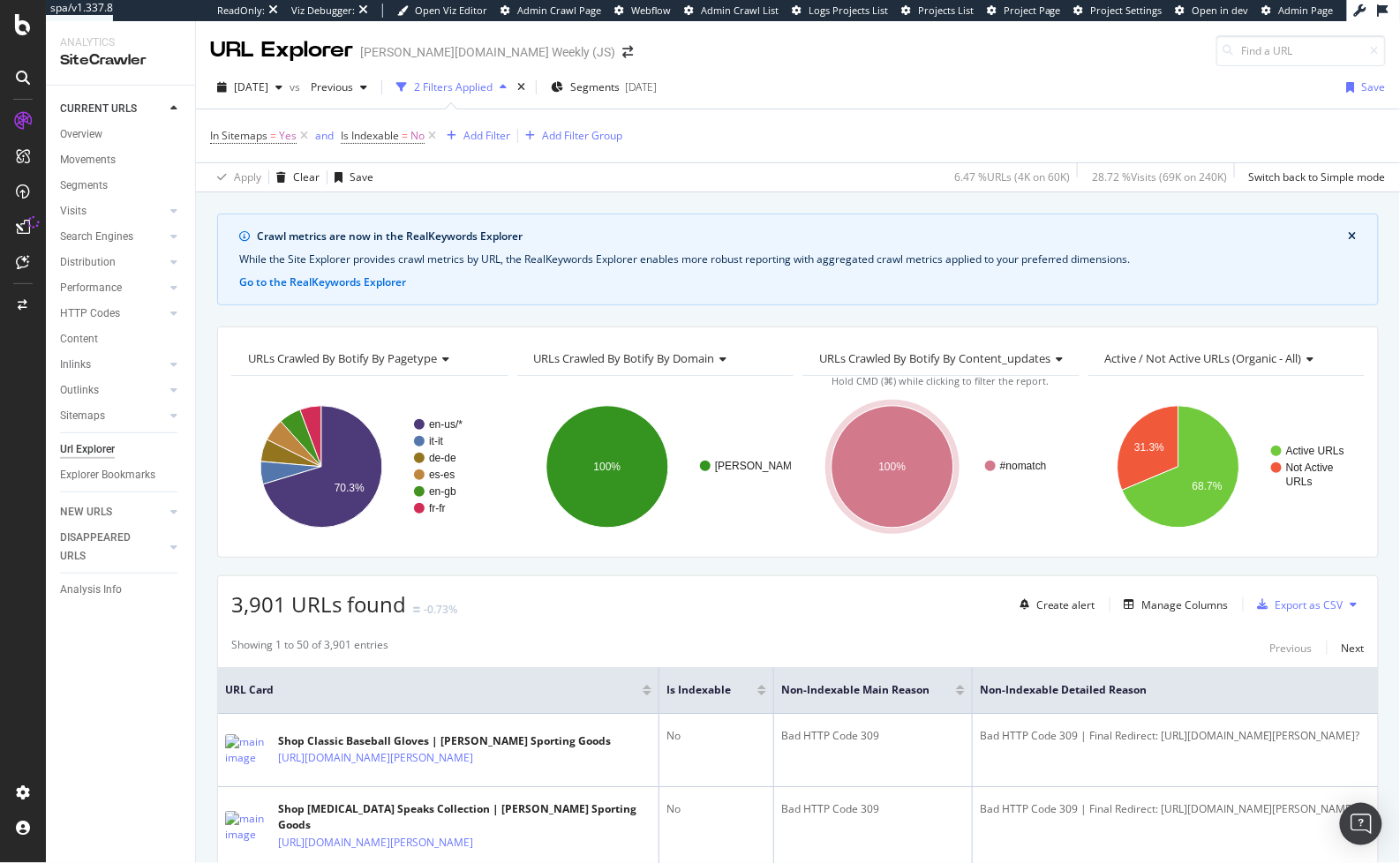
scroll to position [1, 0]
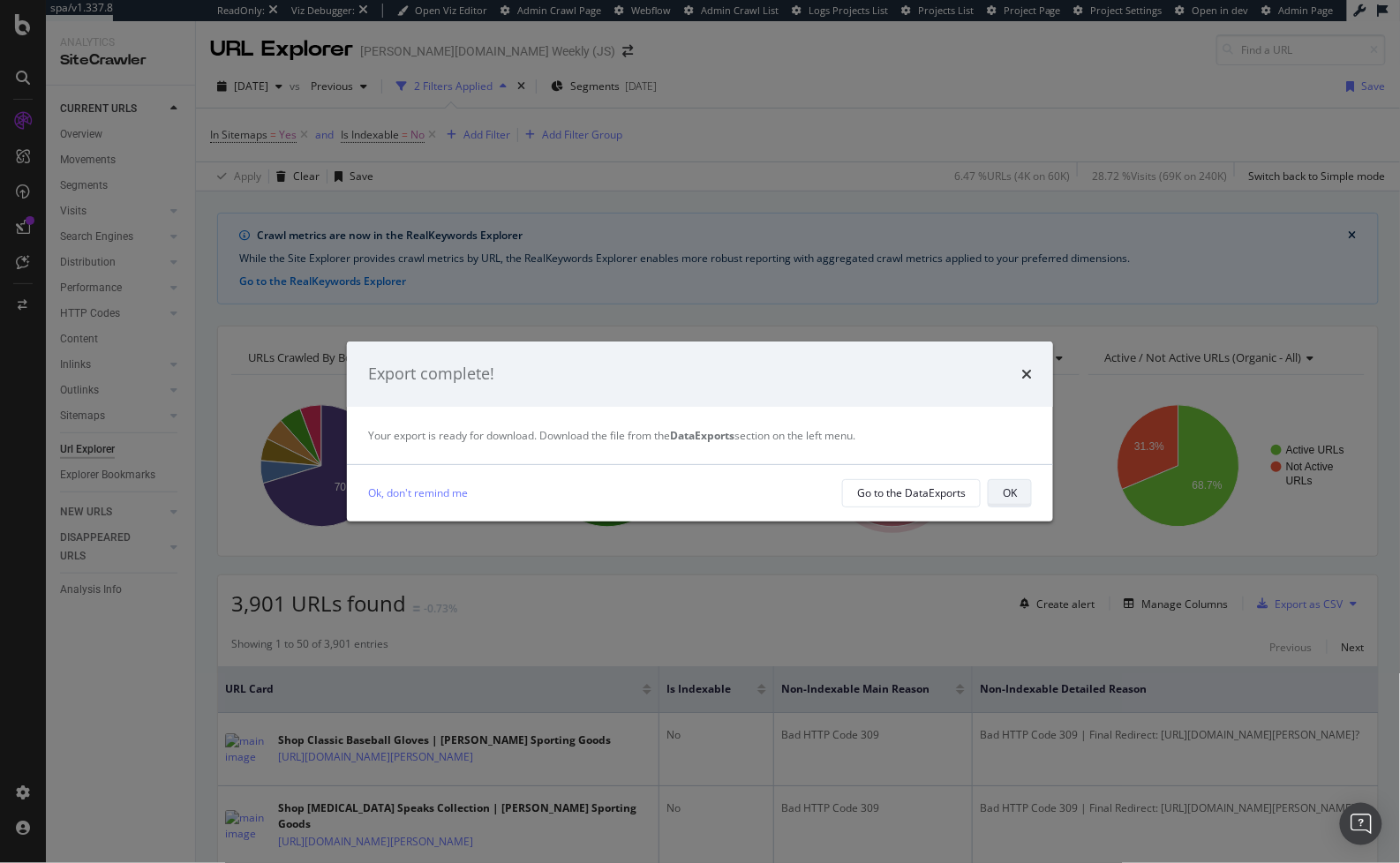
click at [1008, 485] on div "OK" at bounding box center [1009, 492] width 14 height 15
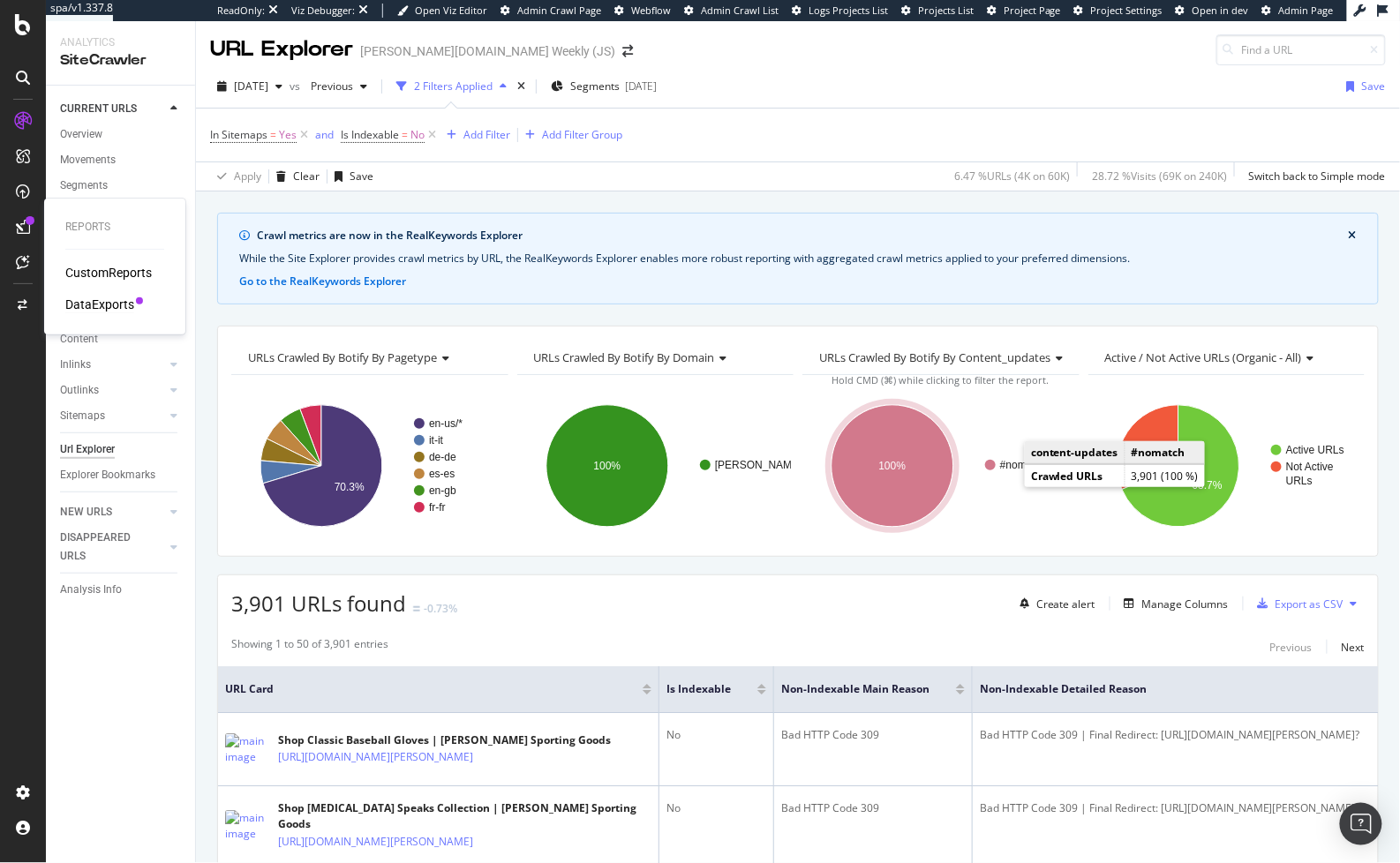
click at [101, 300] on div "DataExports" at bounding box center [99, 304] width 69 height 18
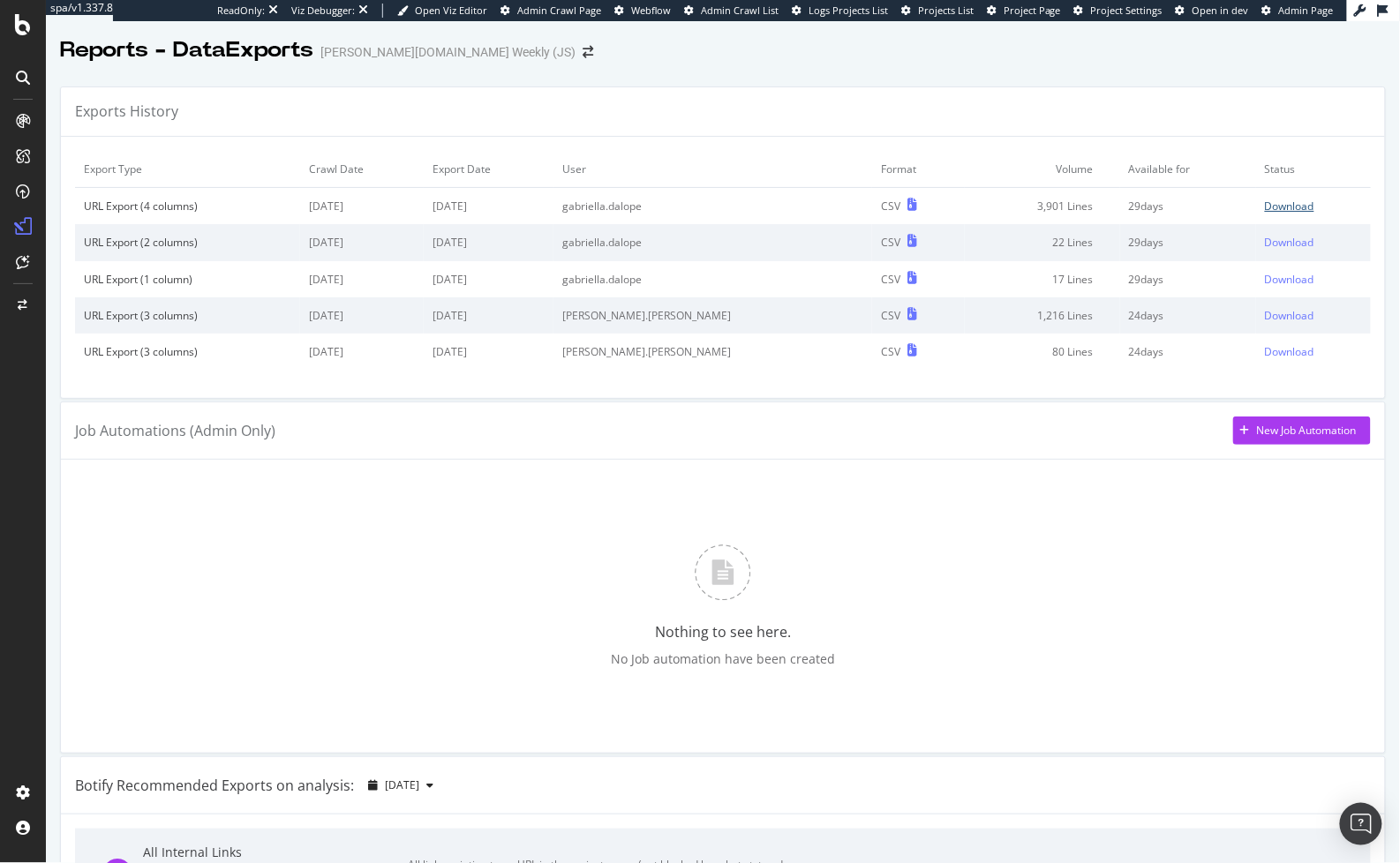
click at [1265, 206] on div "Download" at bounding box center [1290, 206] width 50 height 15
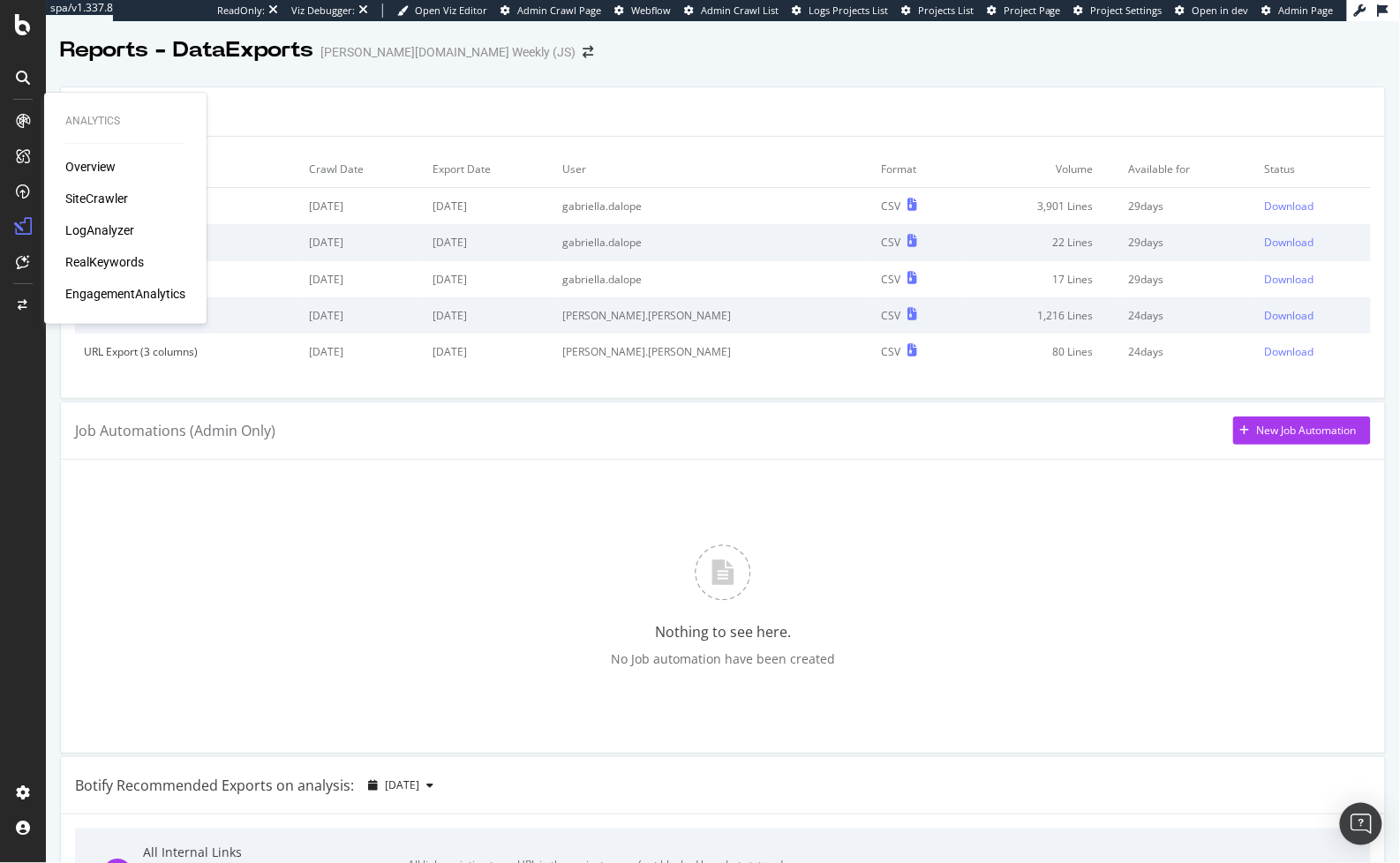
click at [107, 233] on div "LogAnalyzer" at bounding box center [99, 230] width 69 height 18
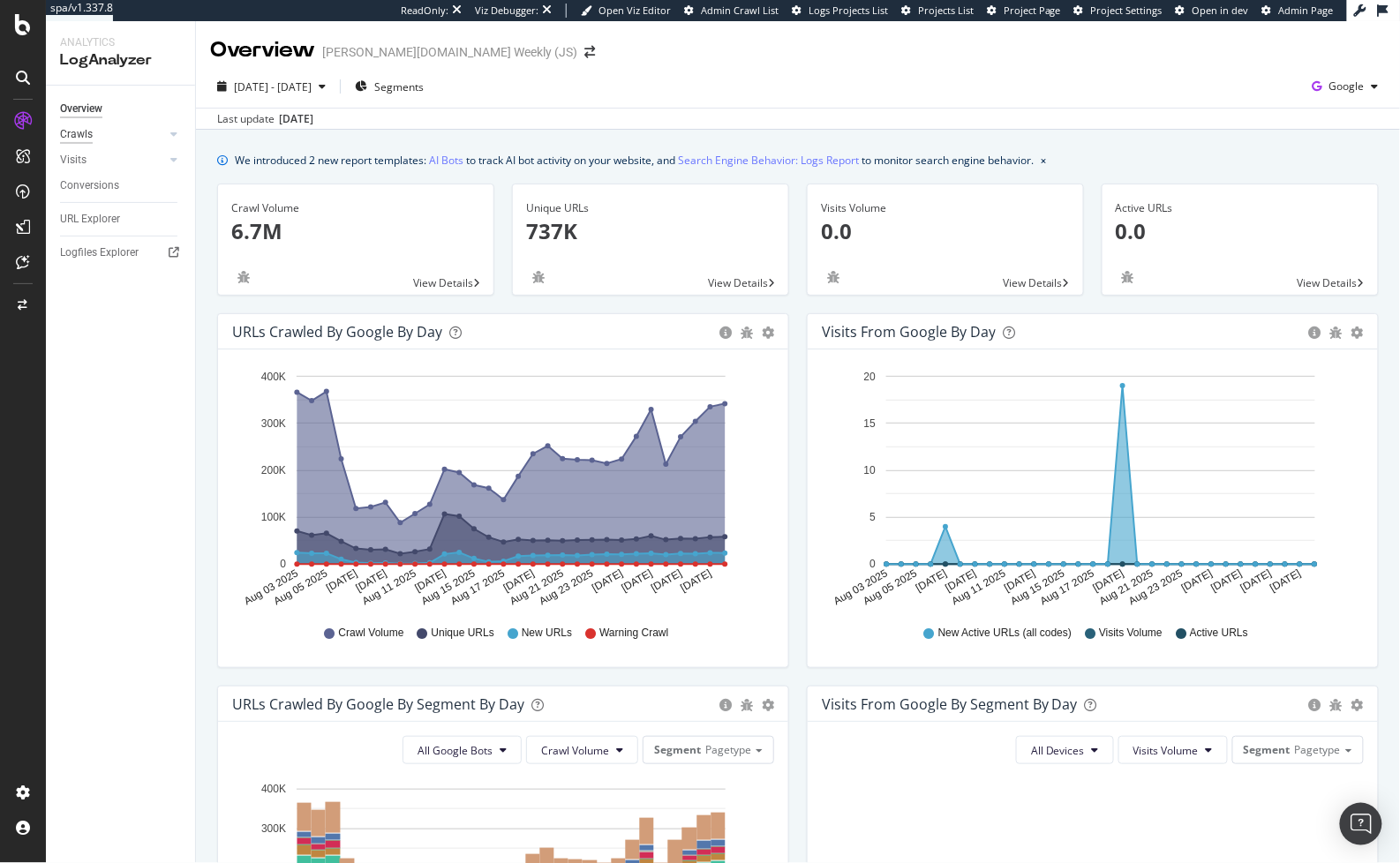
click at [82, 137] on div "Crawls" at bounding box center [76, 134] width 33 height 19
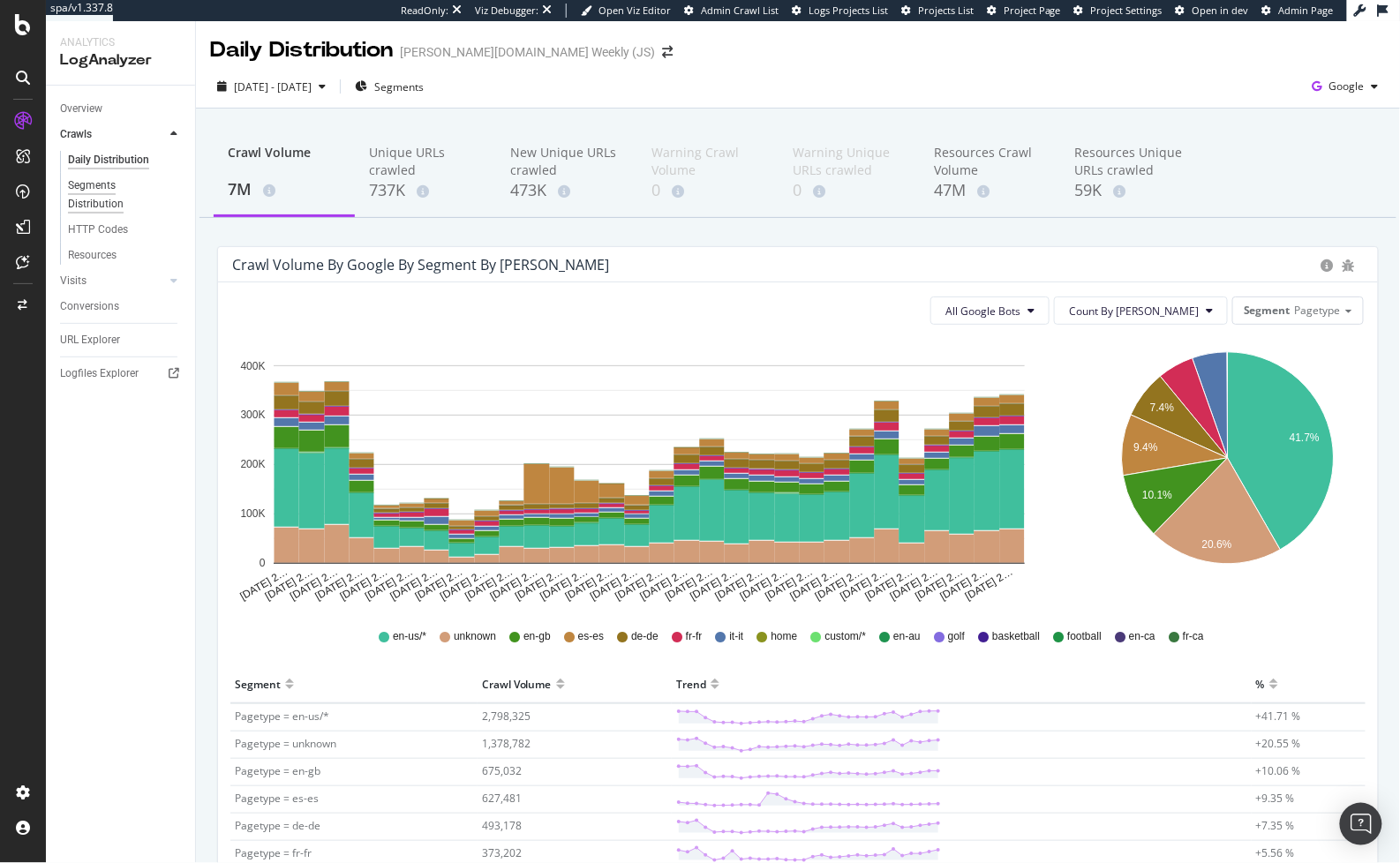
click at [94, 182] on div "Segments Distribution" at bounding box center [117, 195] width 98 height 37
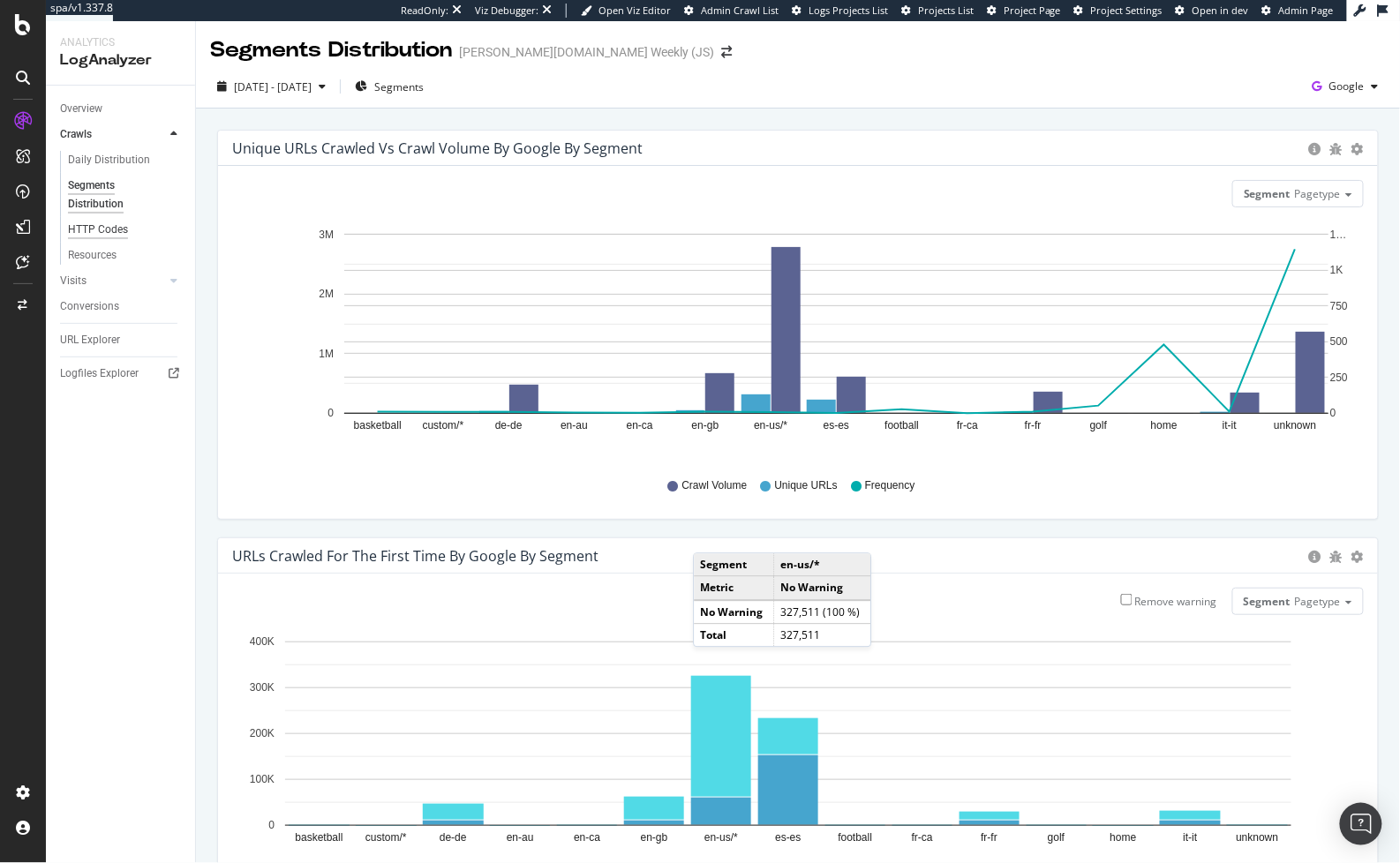
click at [102, 230] on div "HTTP Codes" at bounding box center [97, 230] width 60 height 19
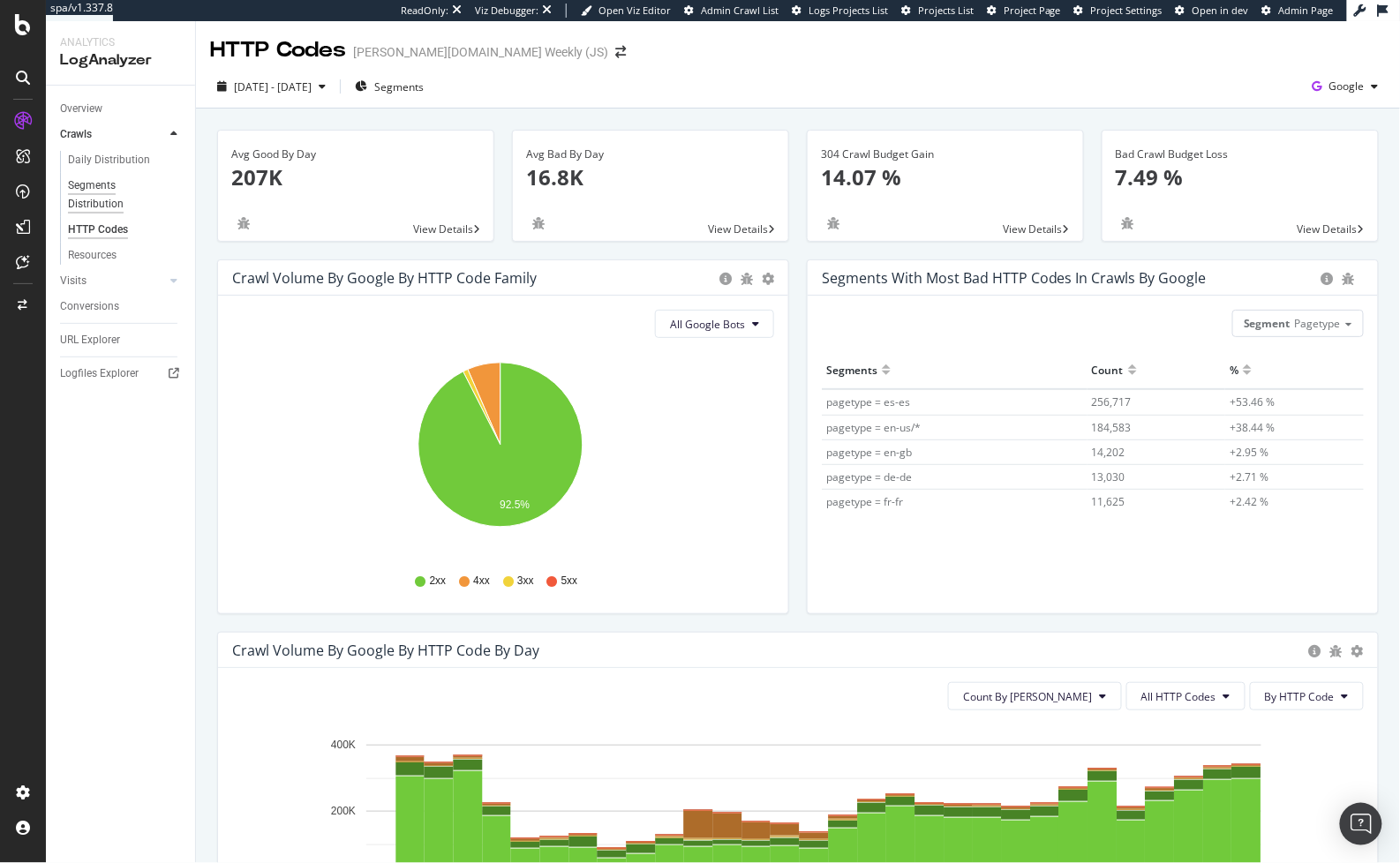
click at [74, 198] on div "Segments Distribution" at bounding box center [117, 195] width 98 height 37
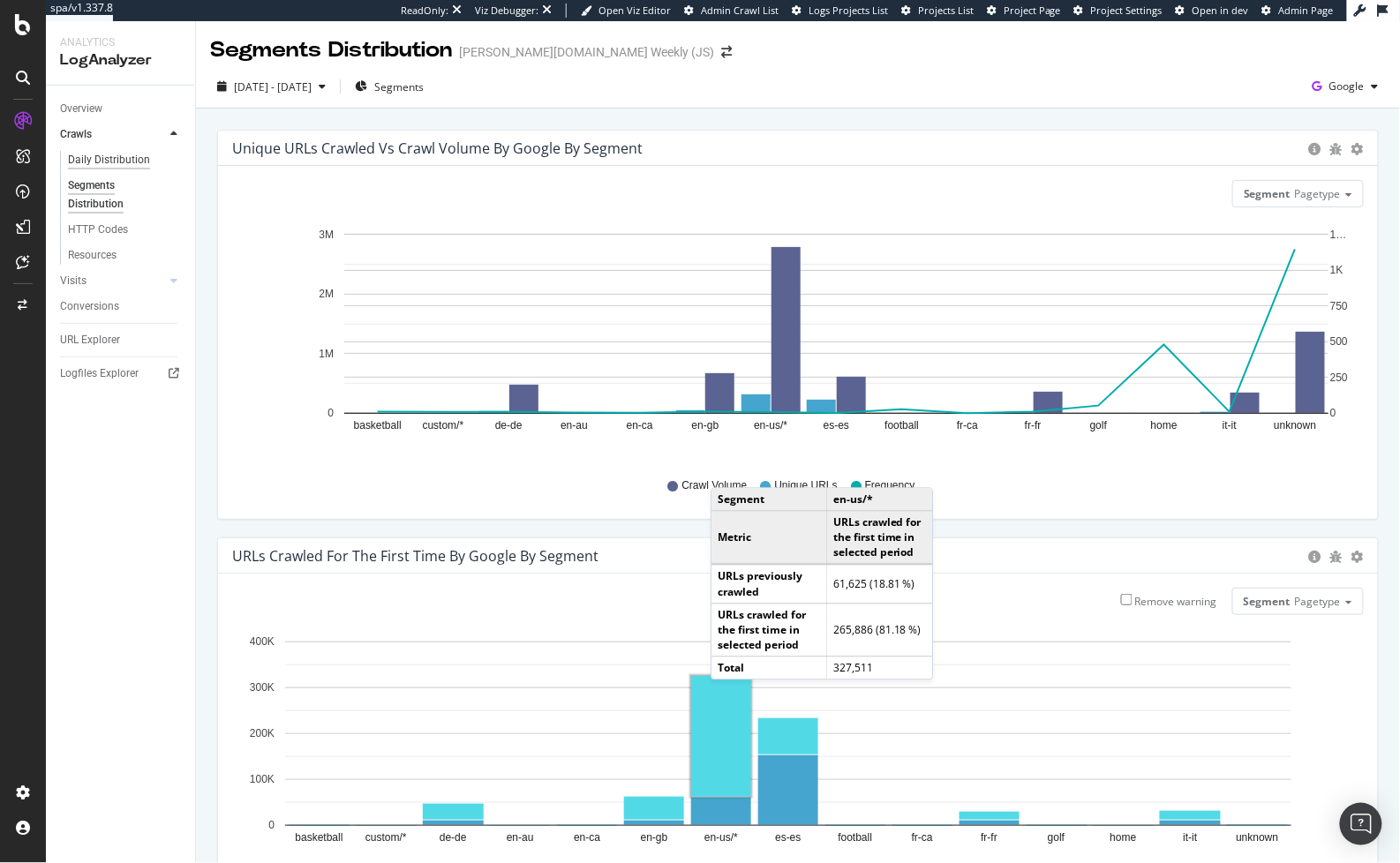
click at [84, 157] on div "Daily Distribution" at bounding box center [109, 160] width 82 height 19
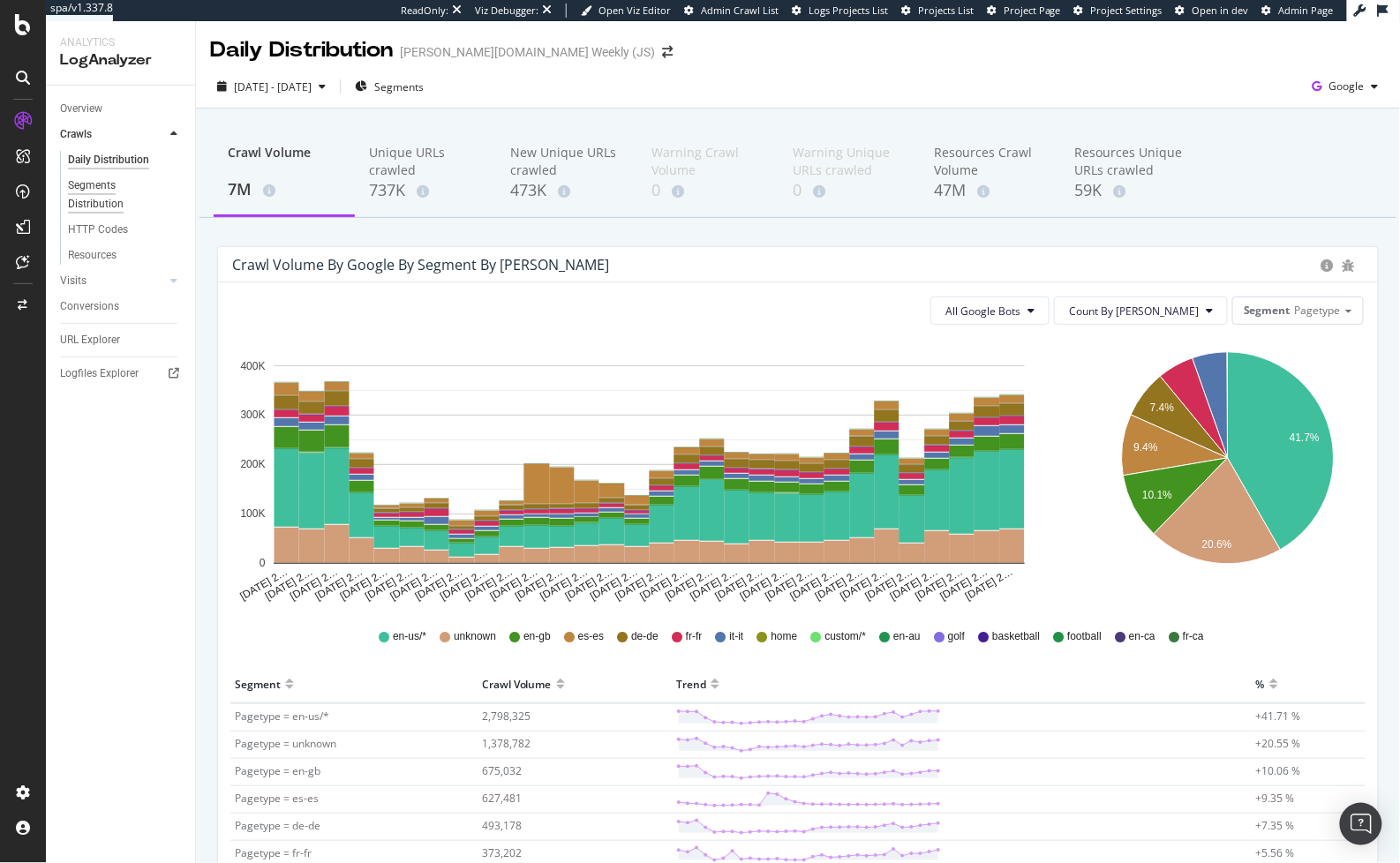
click at [101, 187] on div "Segments Distribution" at bounding box center [117, 195] width 98 height 37
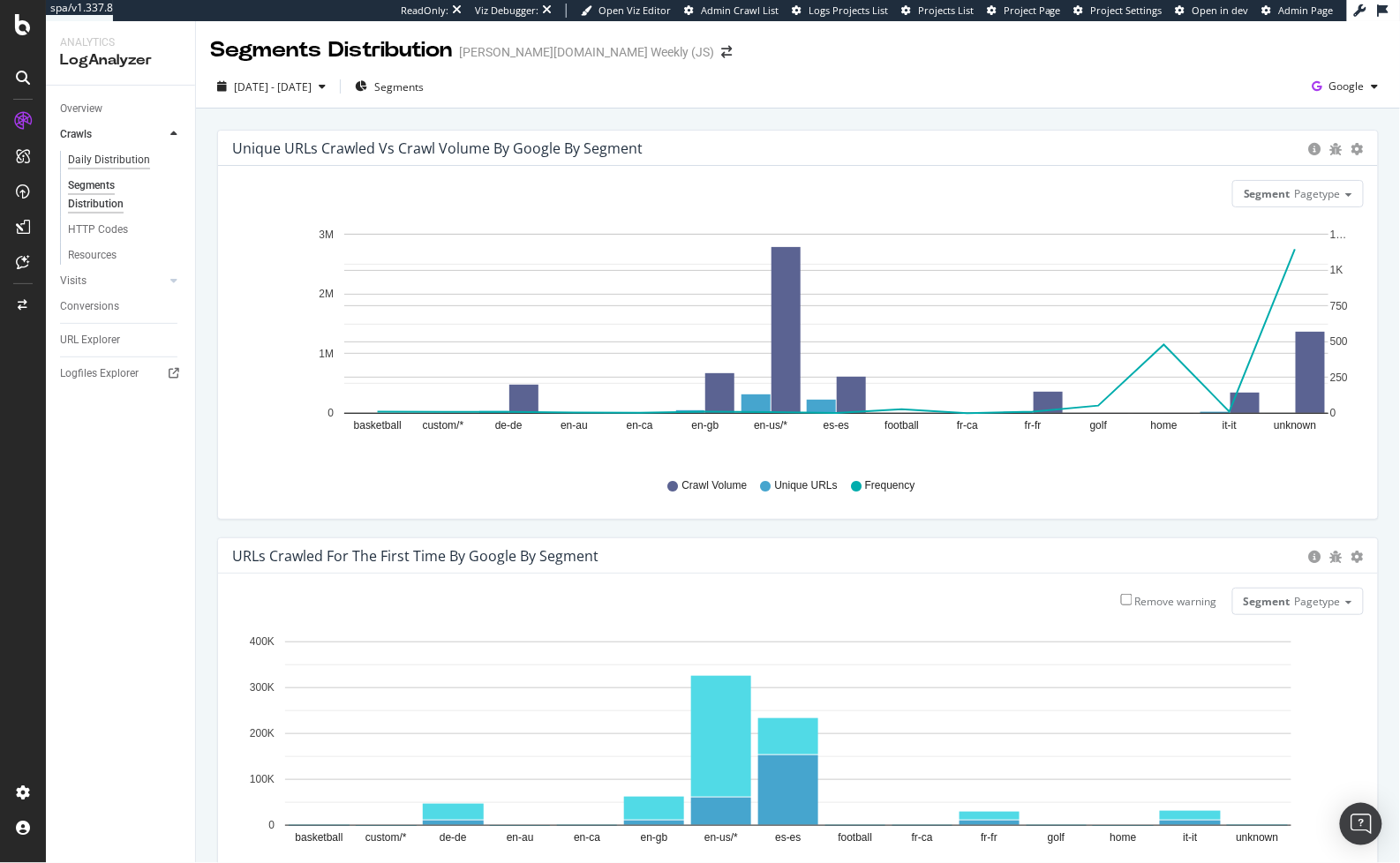
click at [119, 157] on div "Daily Distribution" at bounding box center [109, 160] width 82 height 19
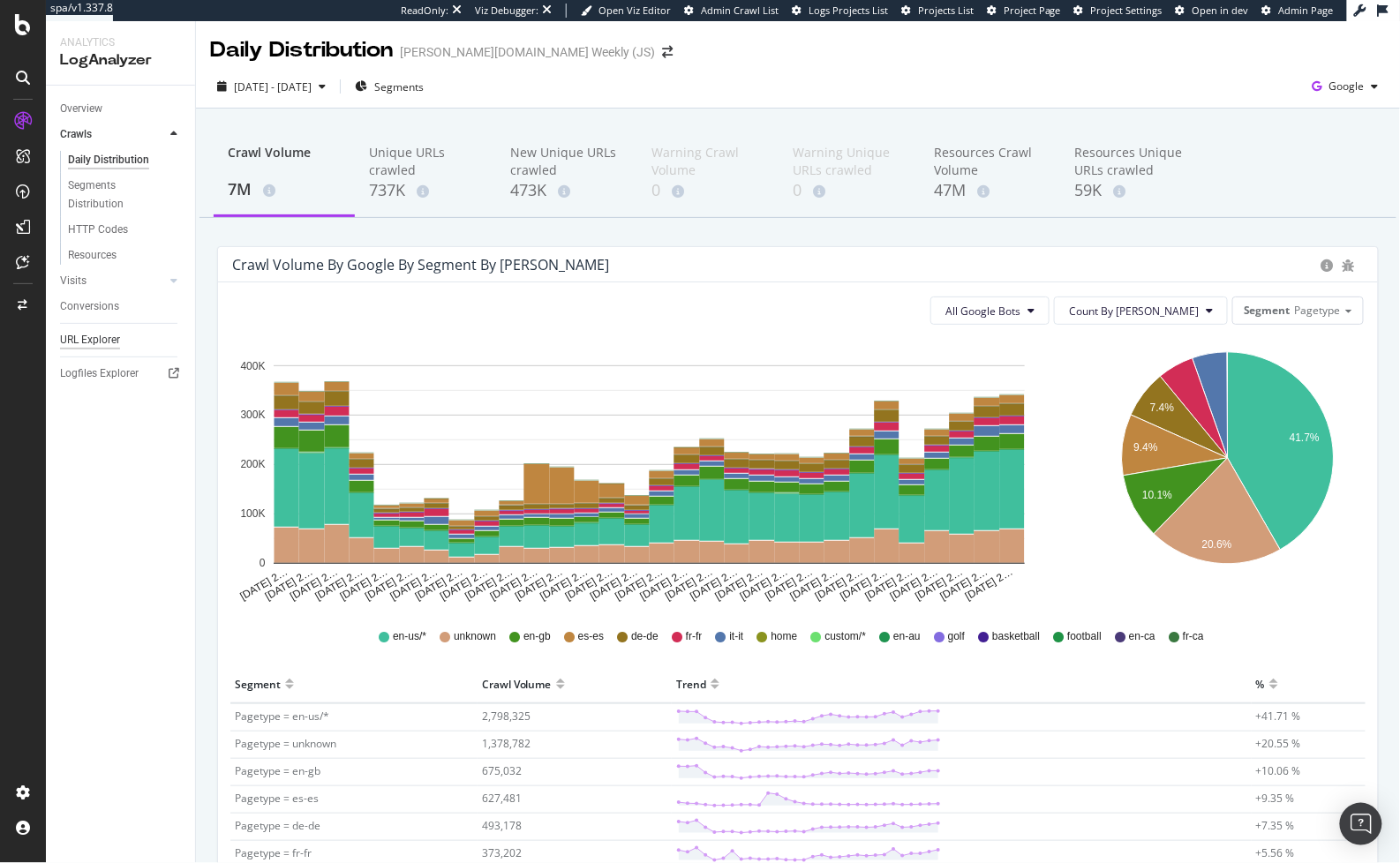
click at [82, 346] on div "URL Explorer" at bounding box center [89, 340] width 60 height 19
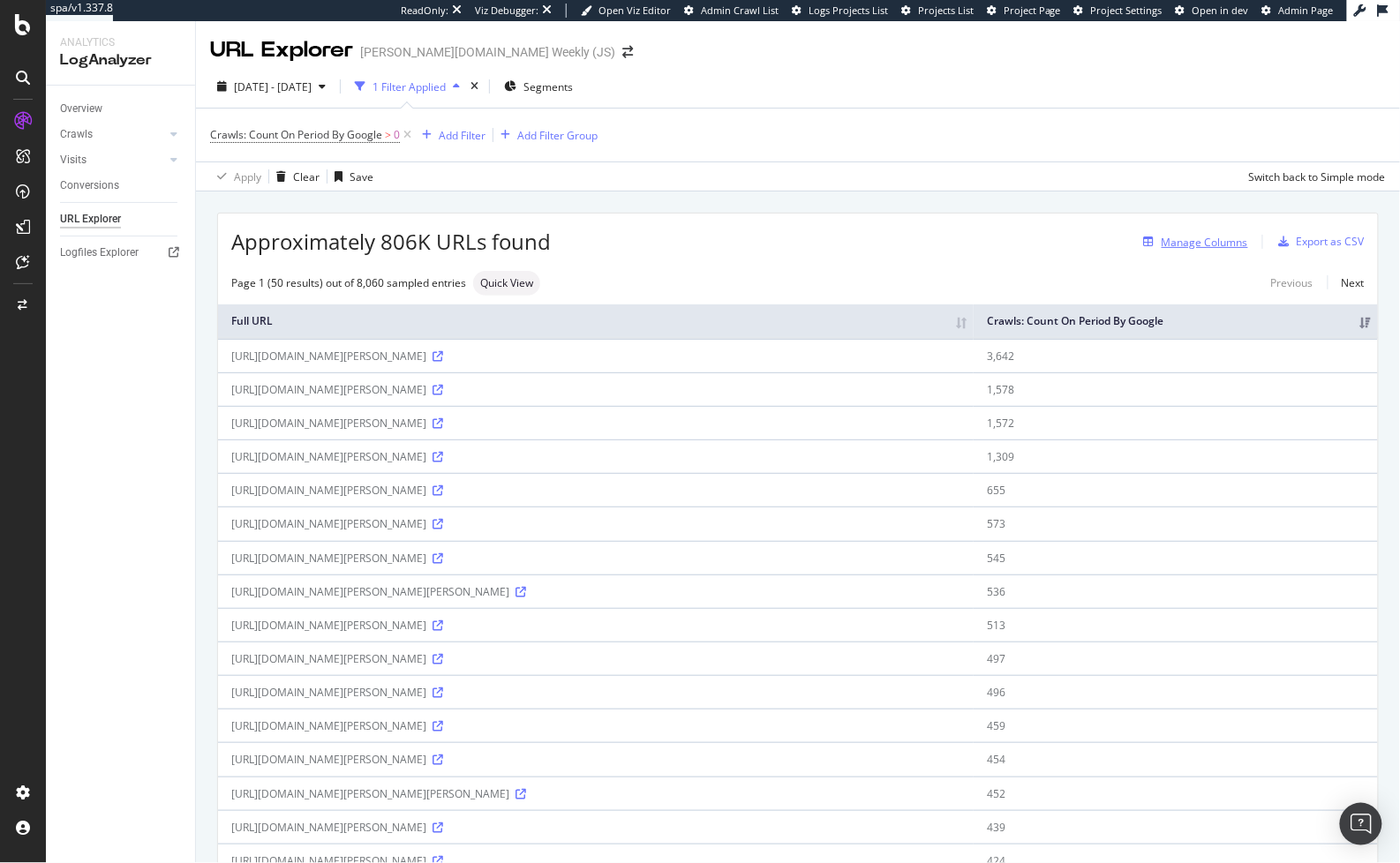
click at [1173, 241] on div "Manage Columns" at bounding box center [1204, 242] width 86 height 15
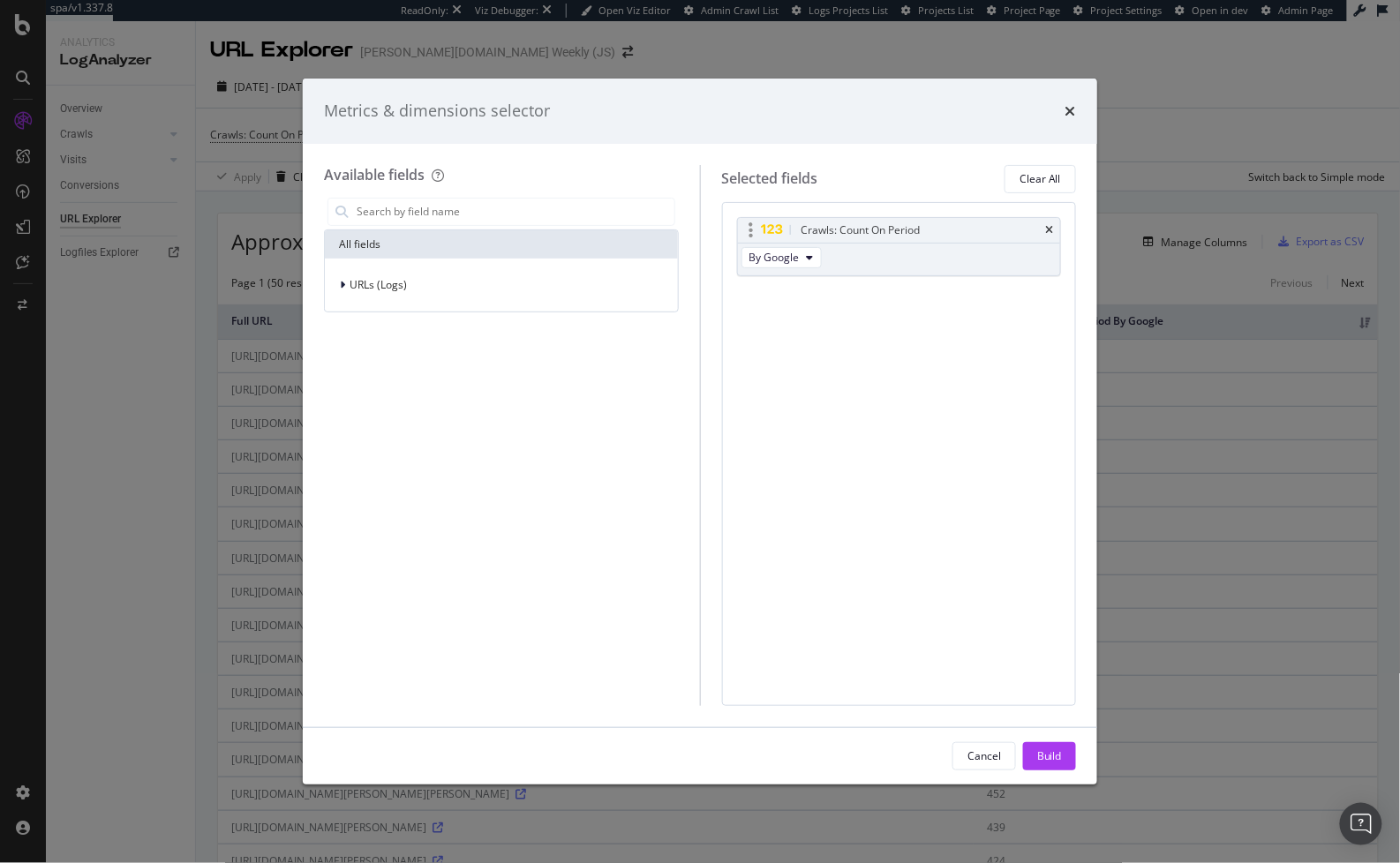
click at [1044, 230] on div "Crawls: Count On Period" at bounding box center [899, 230] width 323 height 25
click at [1071, 109] on icon "times" at bounding box center [1071, 111] width 11 height 14
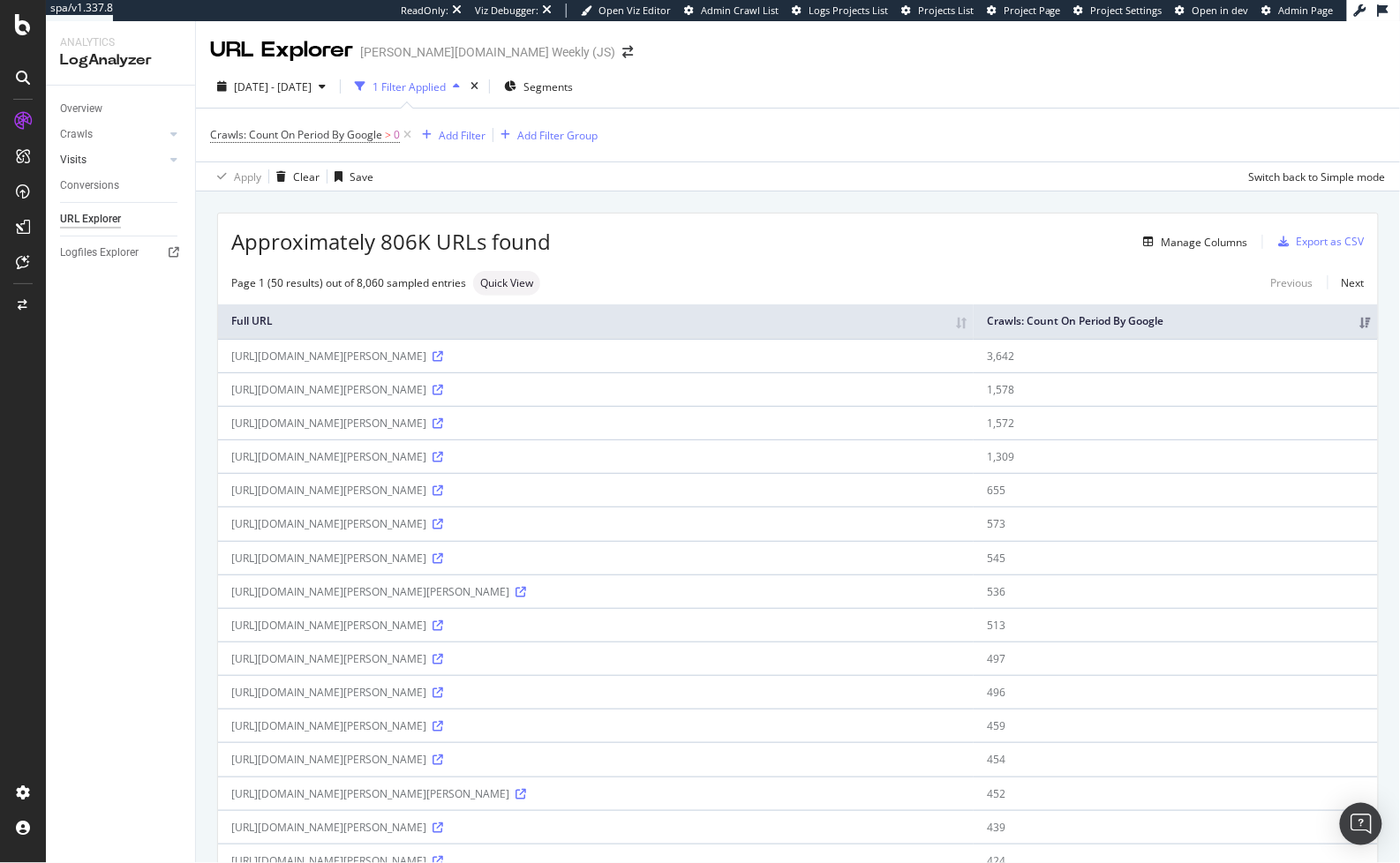
click at [90, 166] on link "Visits" at bounding box center [112, 160] width 105 height 19
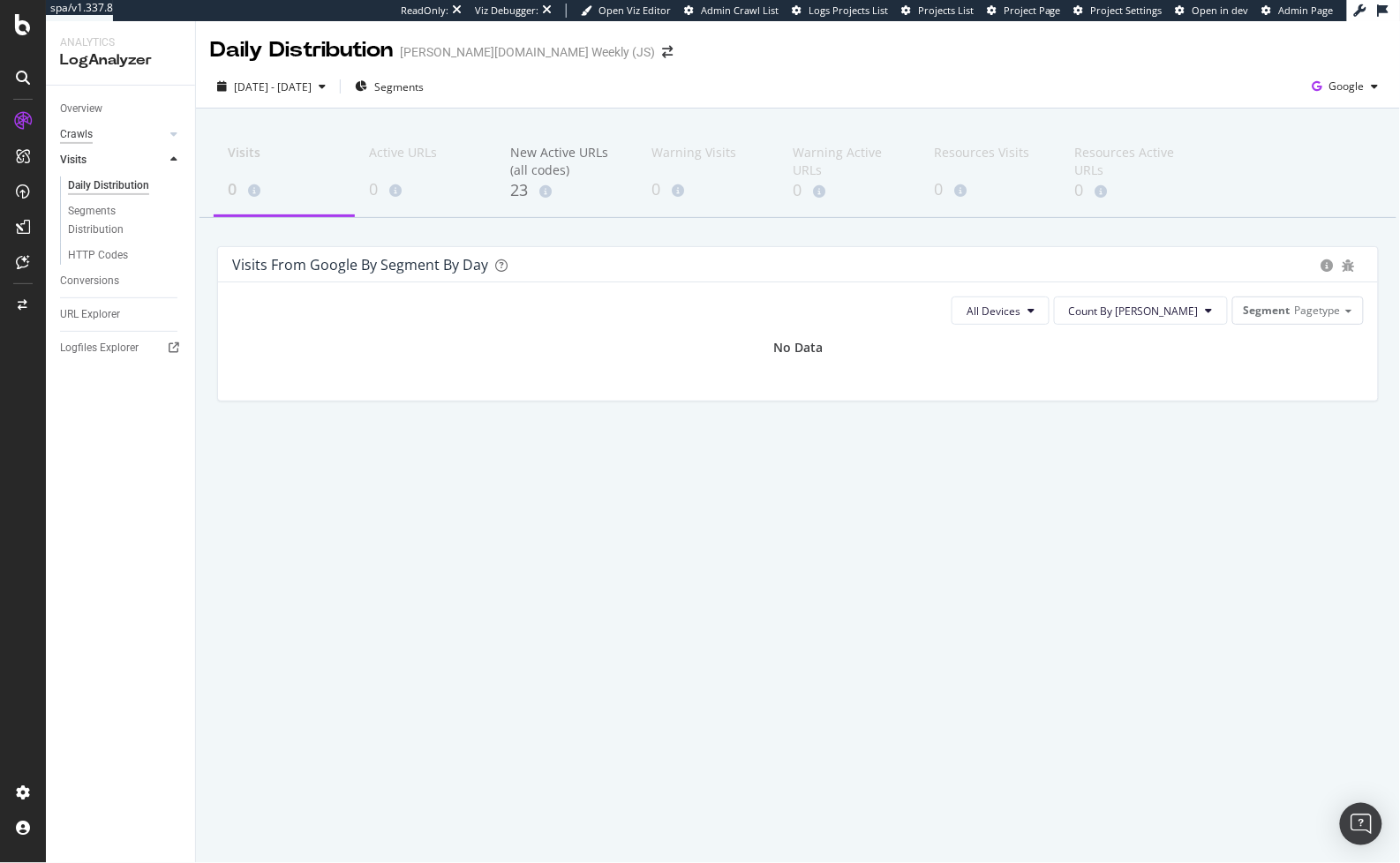
click at [85, 134] on div "Crawls" at bounding box center [76, 134] width 33 height 19
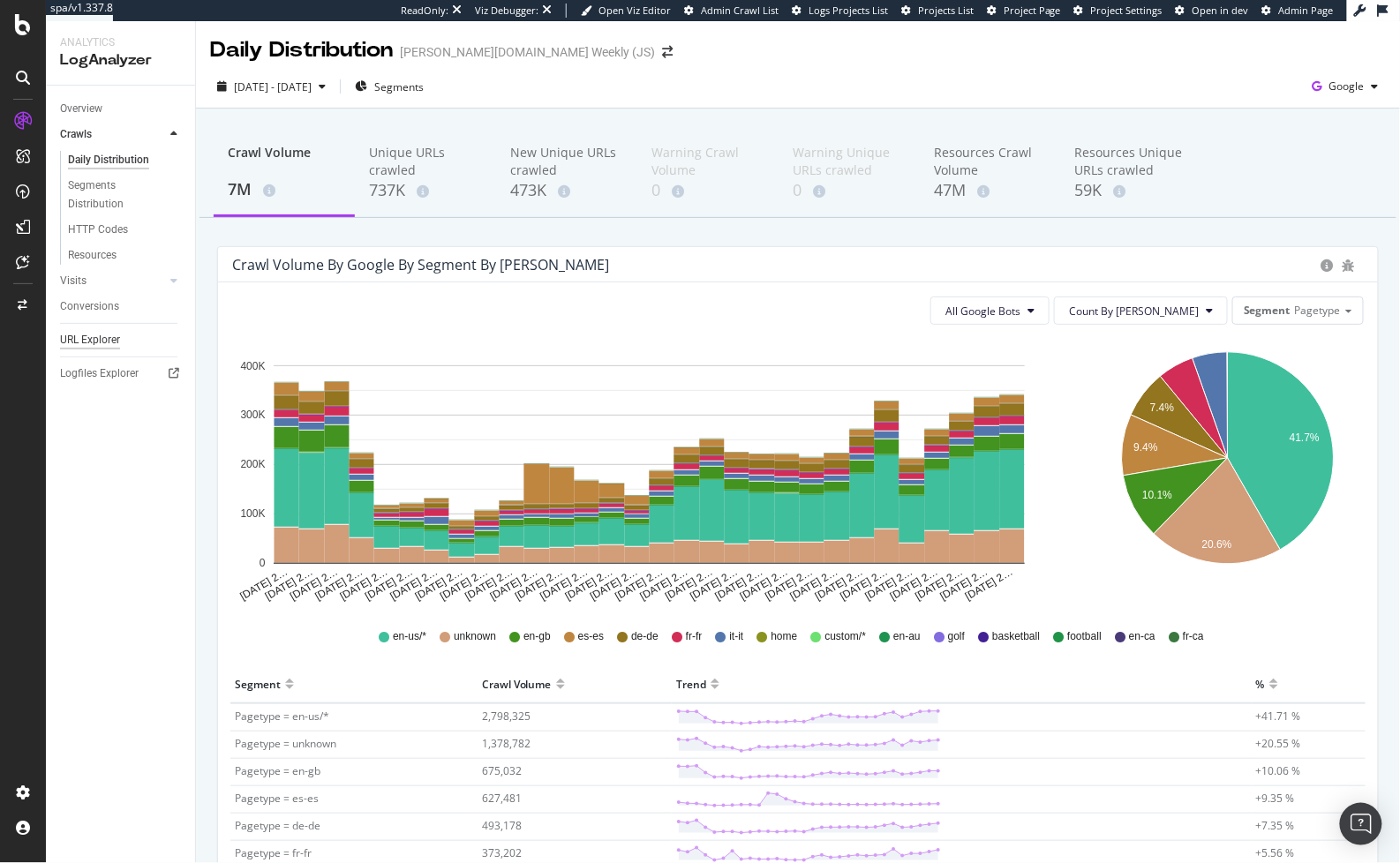
click at [74, 339] on div "URL Explorer" at bounding box center [89, 340] width 60 height 19
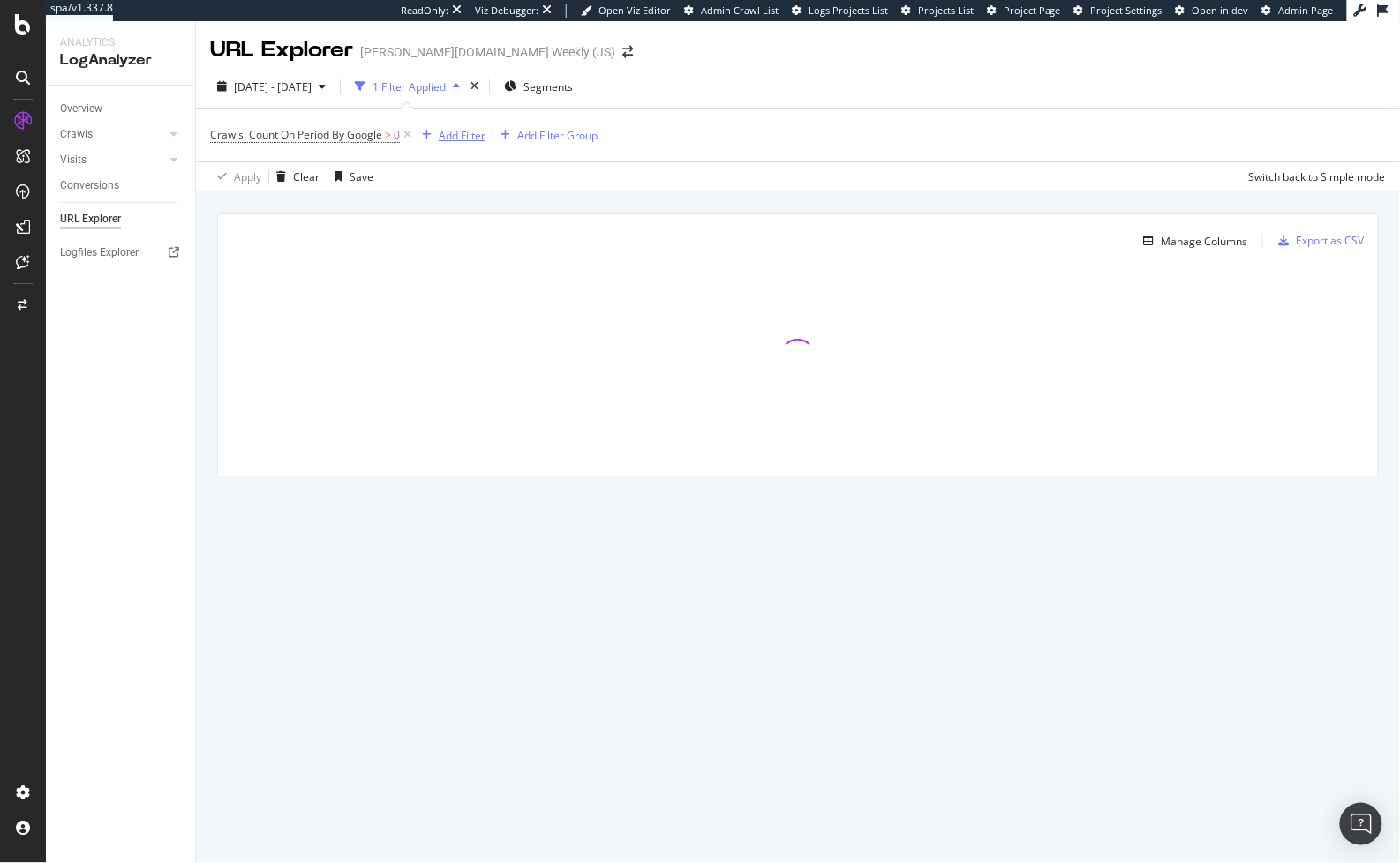
click at [437, 138] on div "button" at bounding box center [426, 135] width 24 height 11
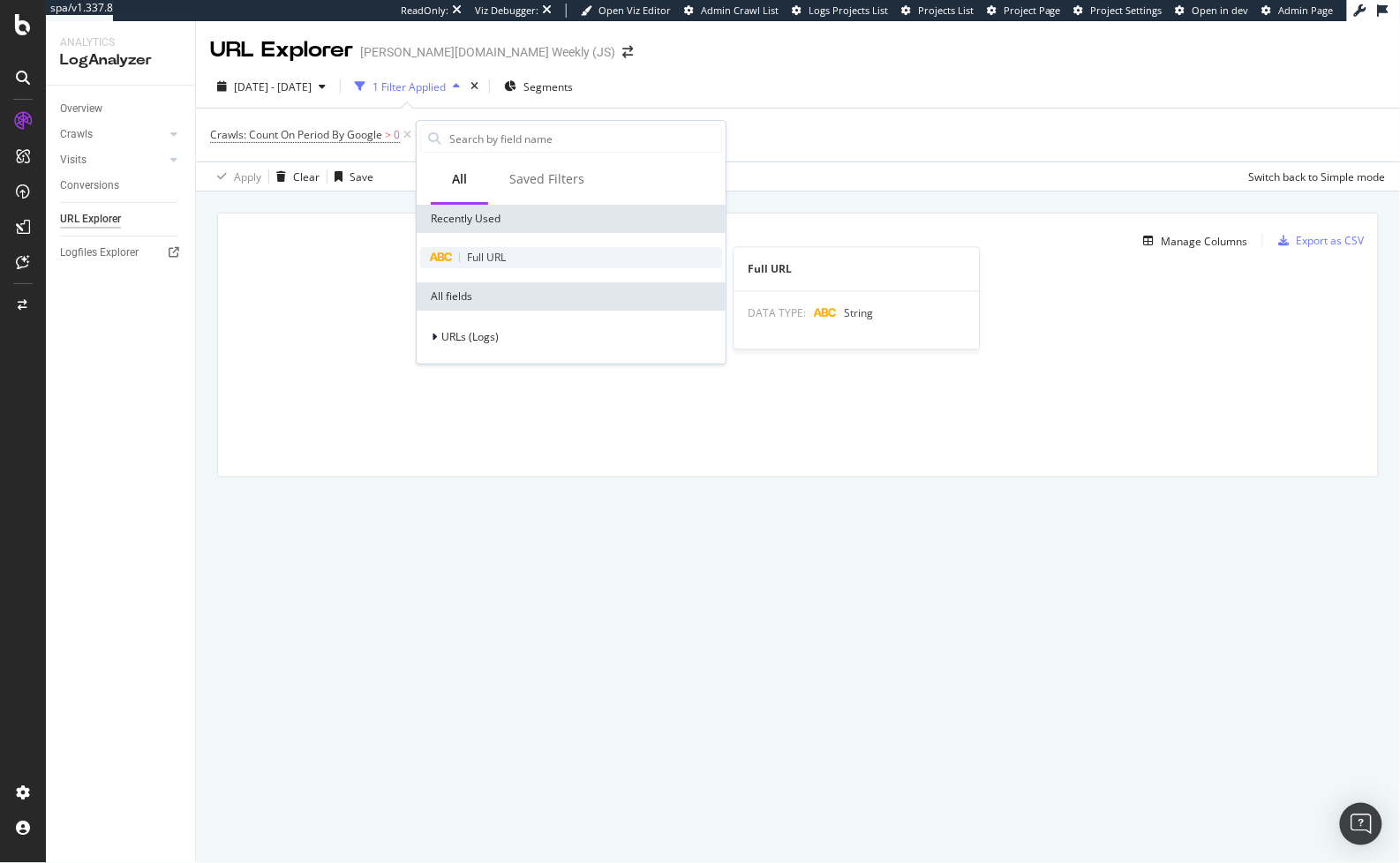
click at [524, 262] on div "Full URL" at bounding box center [571, 258] width 302 height 21
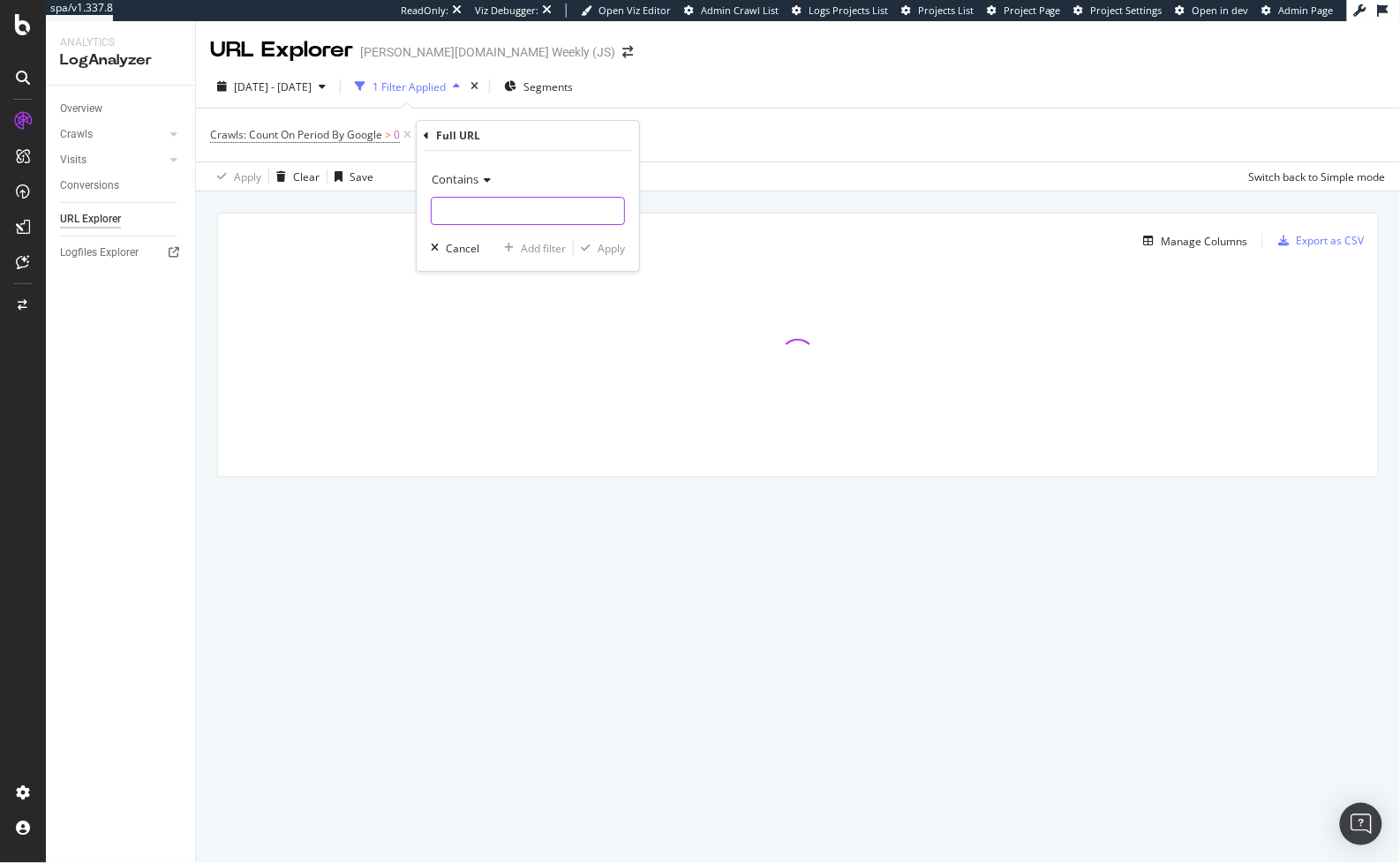
click at [499, 208] on input "text" at bounding box center [528, 211] width 192 height 28
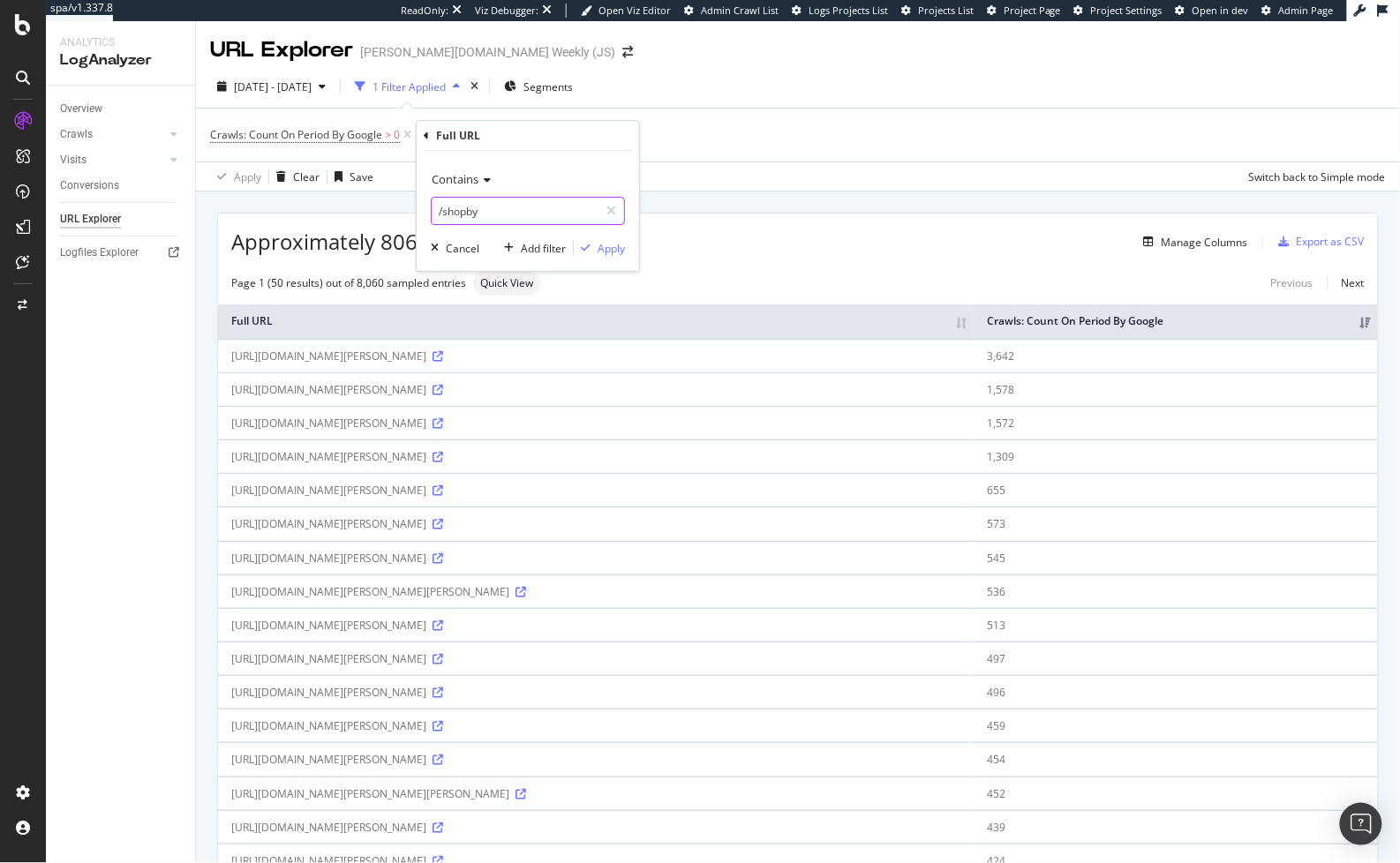
type input "/shopby/"
click at [620, 250] on div "Apply" at bounding box center [611, 248] width 28 height 15
